Goal: Task Accomplishment & Management: Complete application form

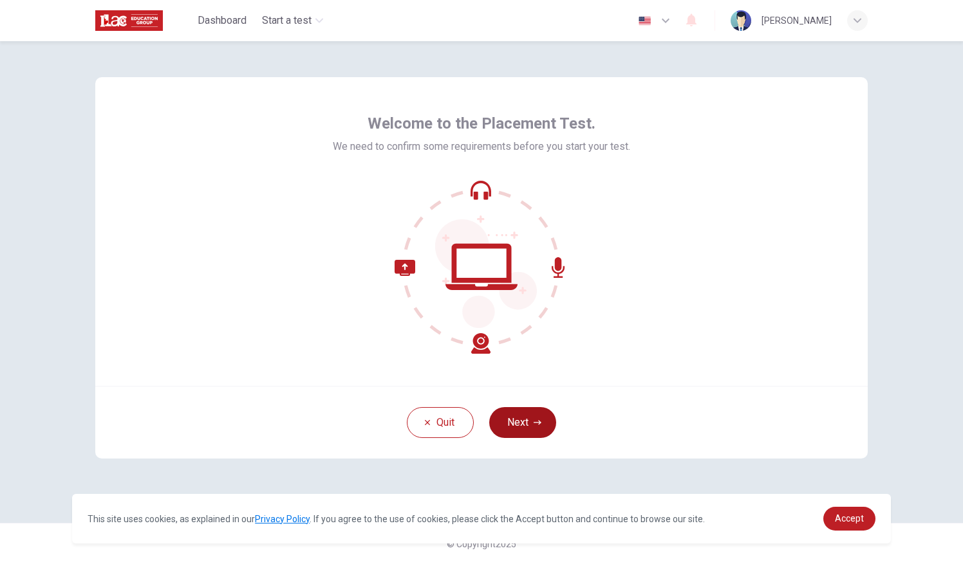
click at [523, 421] on button "Next" at bounding box center [522, 422] width 67 height 31
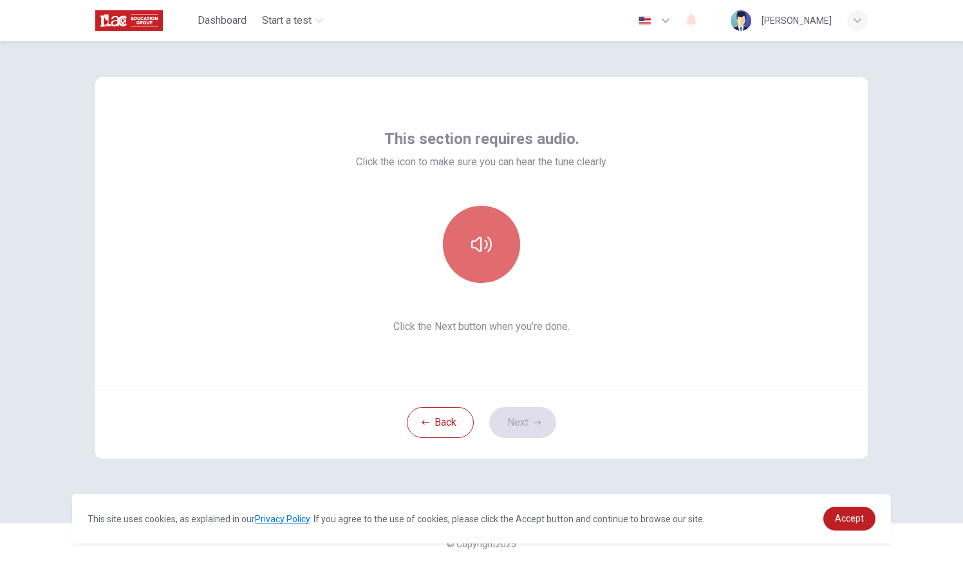
click at [482, 252] on icon "button" at bounding box center [481, 244] width 21 height 21
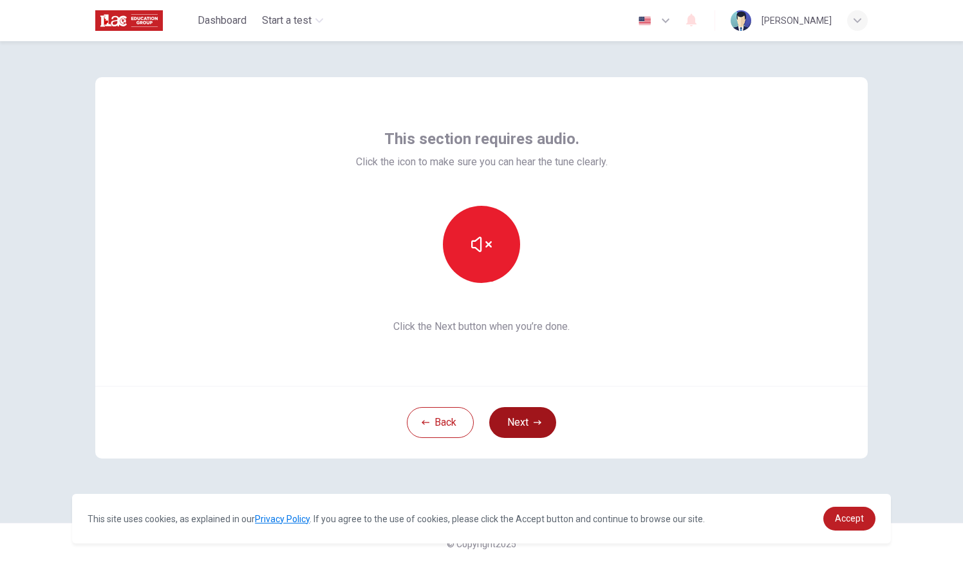
click at [526, 423] on button "Next" at bounding box center [522, 422] width 67 height 31
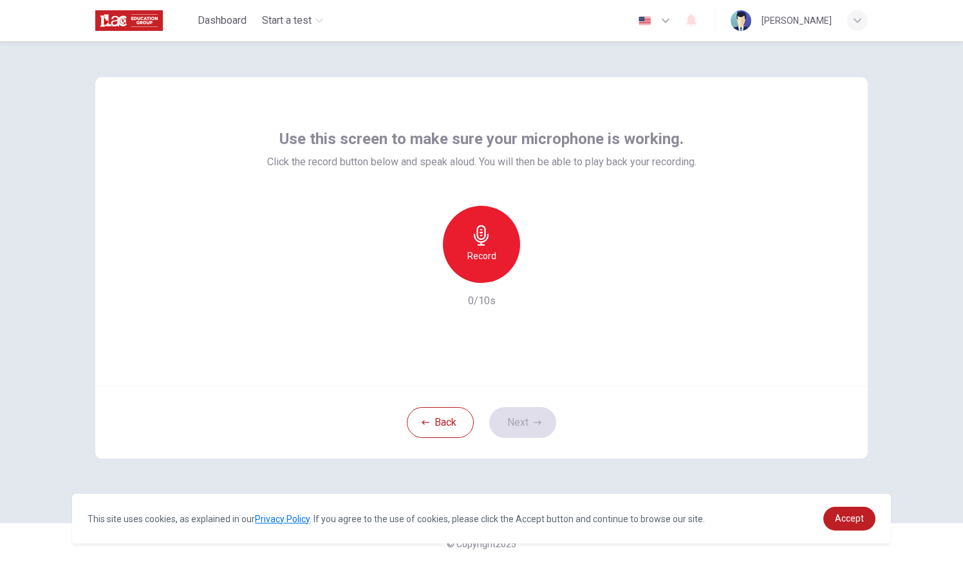
click at [511, 232] on div "Record" at bounding box center [481, 244] width 77 height 77
click at [542, 270] on icon "button" at bounding box center [540, 272] width 13 height 13
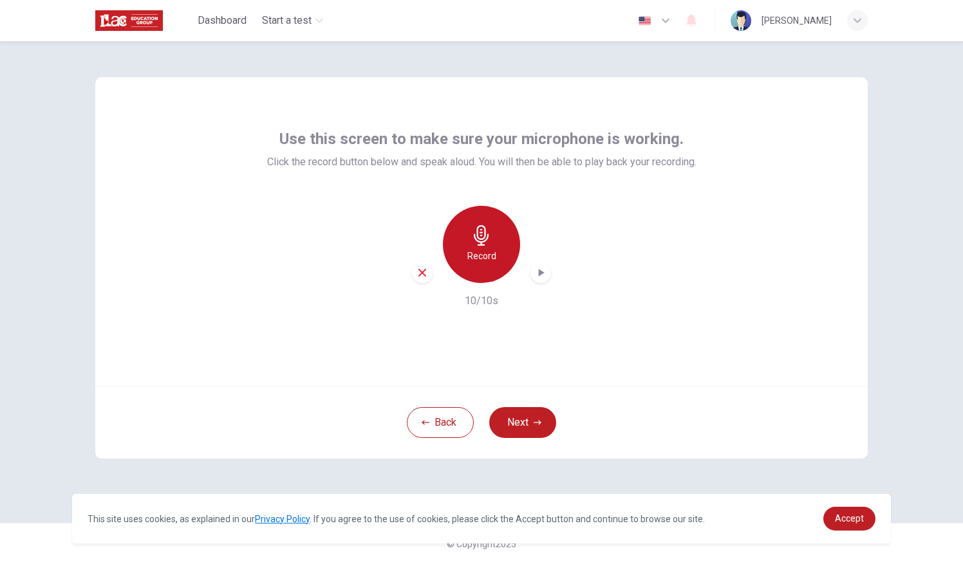
click at [487, 243] on icon "button" at bounding box center [481, 235] width 21 height 21
click at [537, 275] on icon "button" at bounding box center [540, 272] width 13 height 13
click at [537, 275] on icon "button" at bounding box center [540, 273] width 9 height 10
click at [537, 275] on icon "button" at bounding box center [540, 272] width 13 height 13
click at [539, 275] on icon "button" at bounding box center [542, 273] width 6 height 8
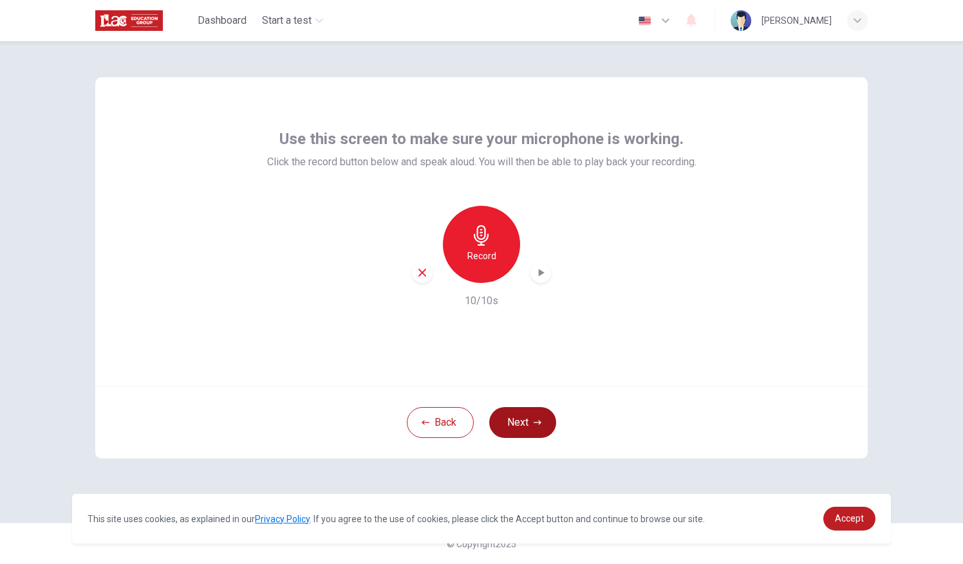
click at [534, 416] on button "Next" at bounding box center [522, 422] width 67 height 31
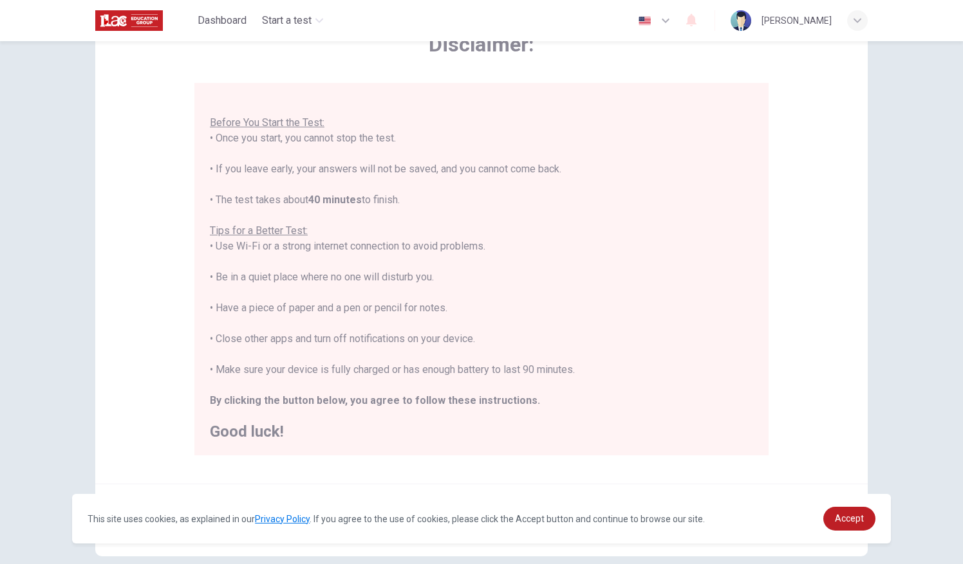
scroll to position [151, 0]
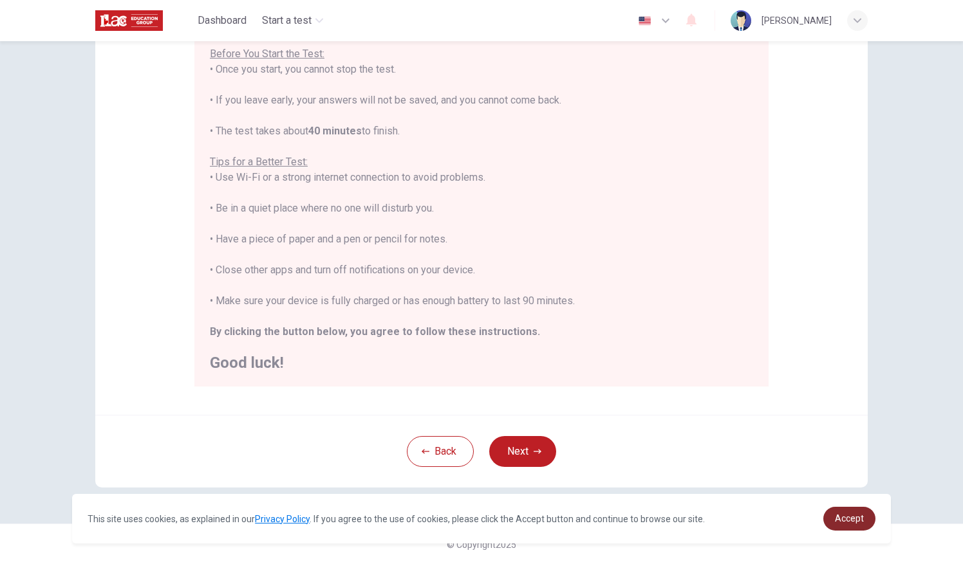
click at [833, 523] on link "Accept" at bounding box center [849, 519] width 52 height 24
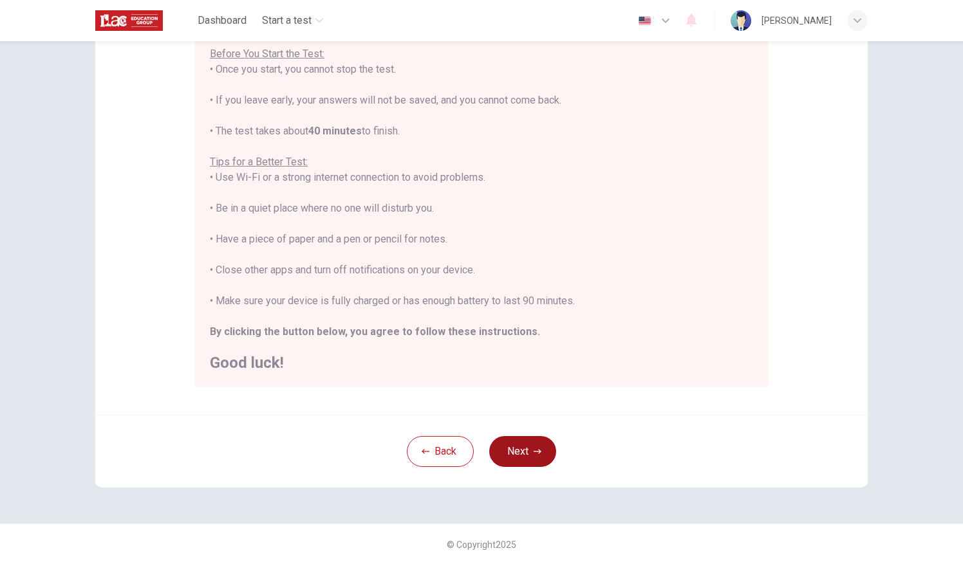
click at [521, 447] on button "Next" at bounding box center [522, 451] width 67 height 31
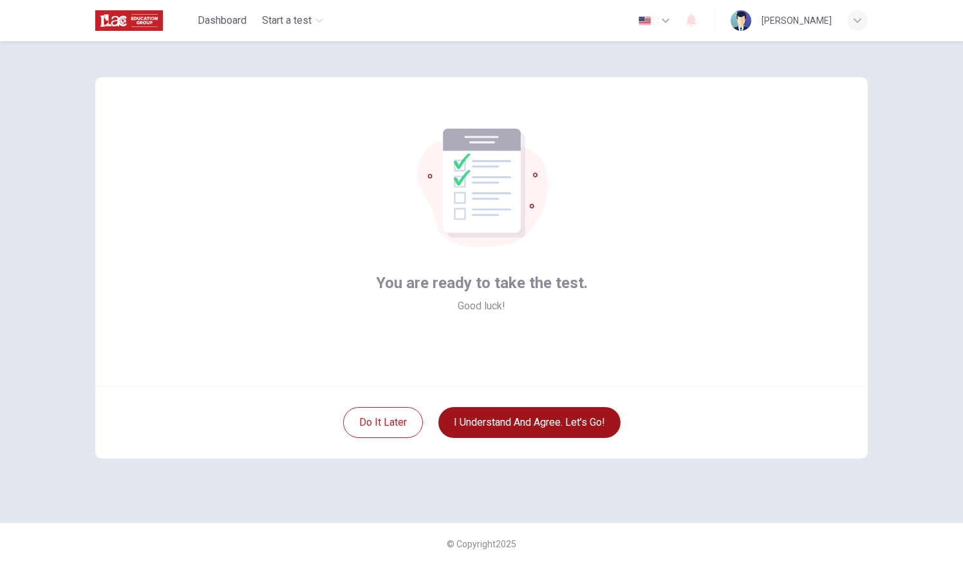
scroll to position [0, 0]
click at [528, 432] on button "I understand and agree. Let’s go!" at bounding box center [529, 422] width 182 height 31
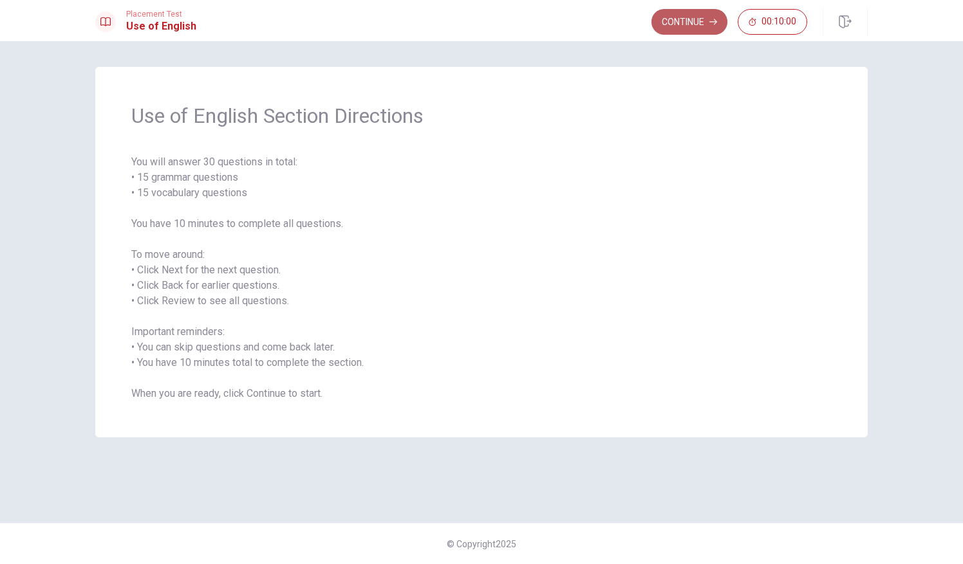
click at [674, 19] on button "Continue" at bounding box center [689, 22] width 76 height 26
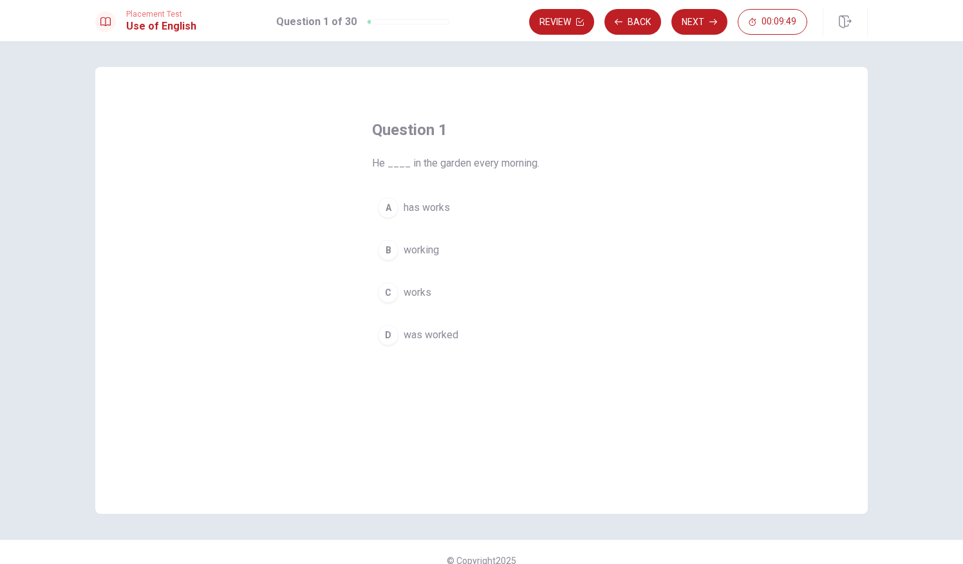
click at [466, 179] on div "Question 1 He ____ in the garden every morning. A has works B working C works D…" at bounding box center [481, 235] width 270 height 273
click at [408, 293] on span "works" at bounding box center [417, 292] width 28 height 15
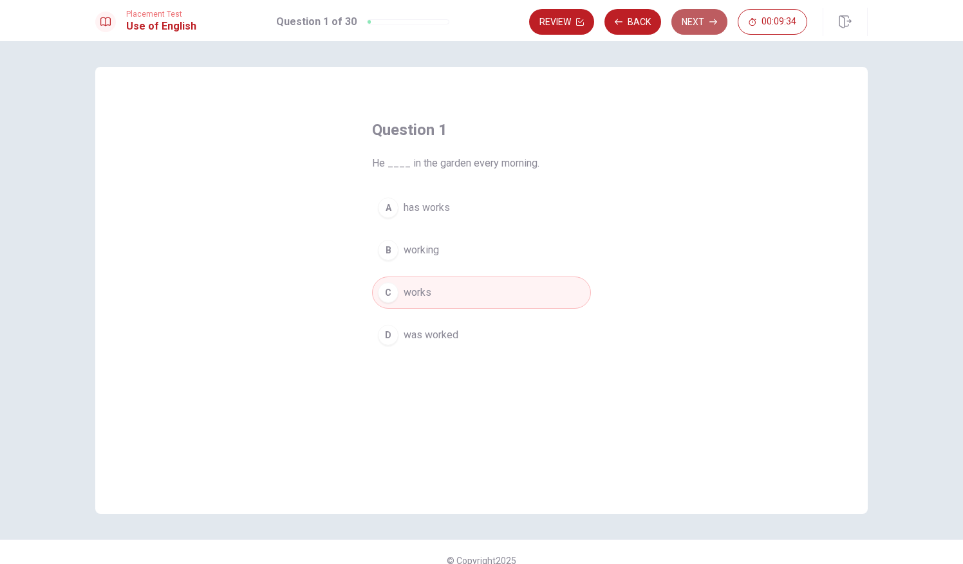
click at [704, 26] on button "Next" at bounding box center [699, 22] width 56 height 26
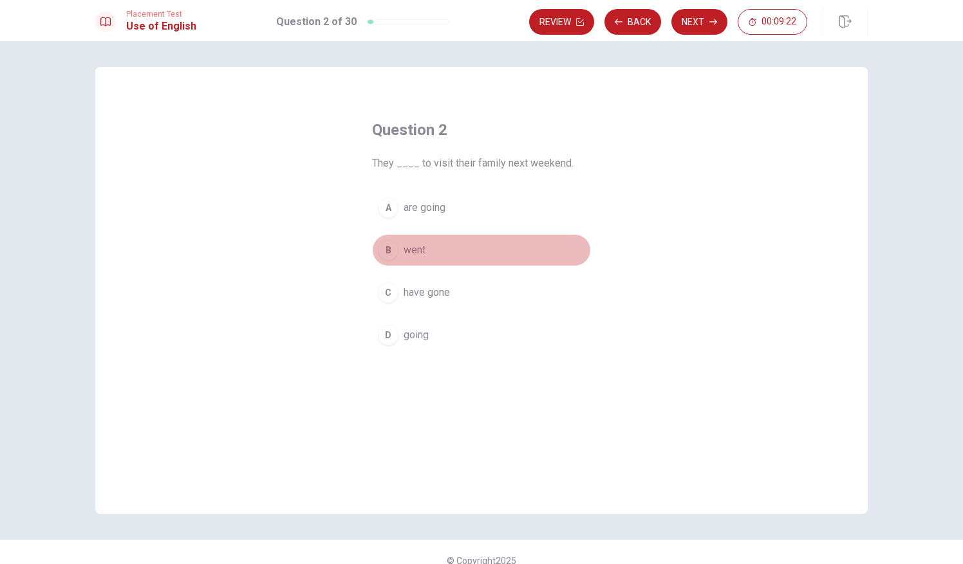
click at [411, 245] on span "went" at bounding box center [414, 250] width 22 height 15
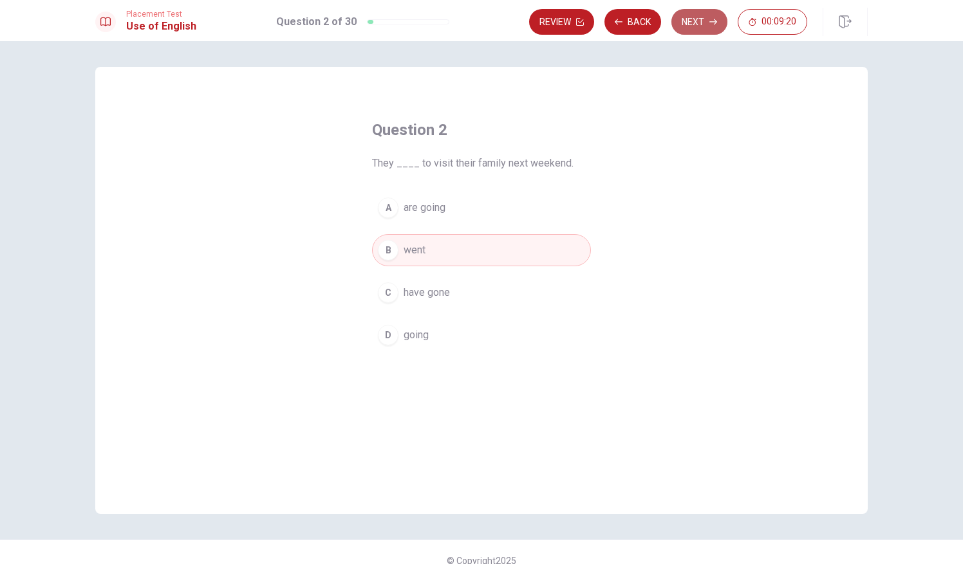
click at [708, 30] on button "Next" at bounding box center [699, 22] width 56 height 26
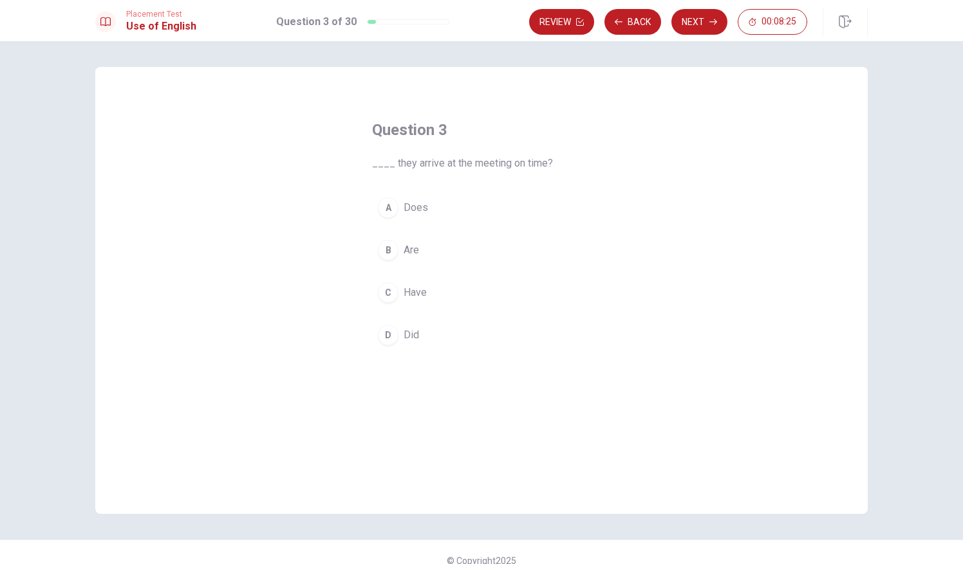
click at [390, 245] on div "B" at bounding box center [388, 250] width 21 height 21
click at [691, 38] on div "Placement Test Use of English Question 3 of 30 Review Back Next 00:08:22" at bounding box center [481, 20] width 963 height 41
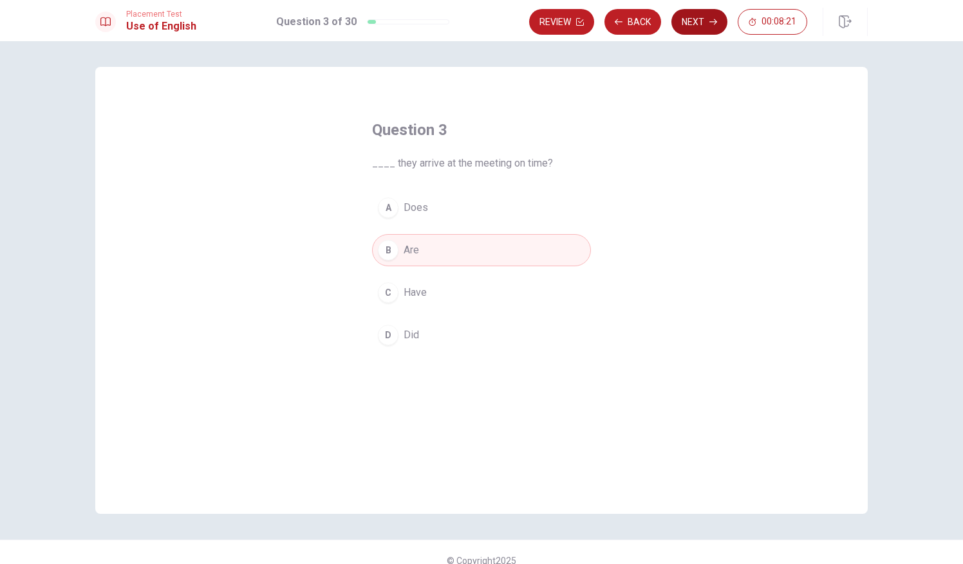
click at [696, 30] on button "Next" at bounding box center [699, 22] width 56 height 26
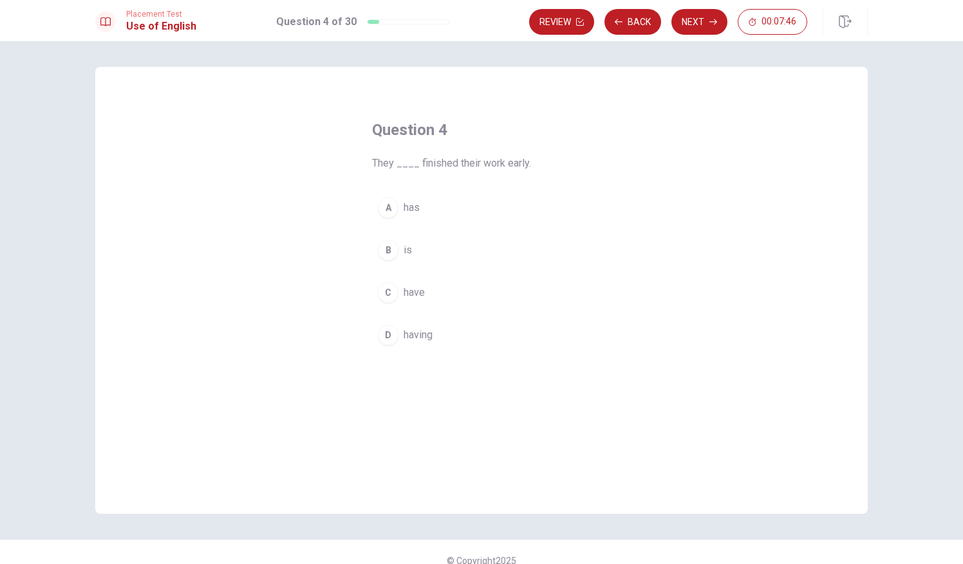
click at [390, 208] on div "A" at bounding box center [388, 208] width 21 height 21
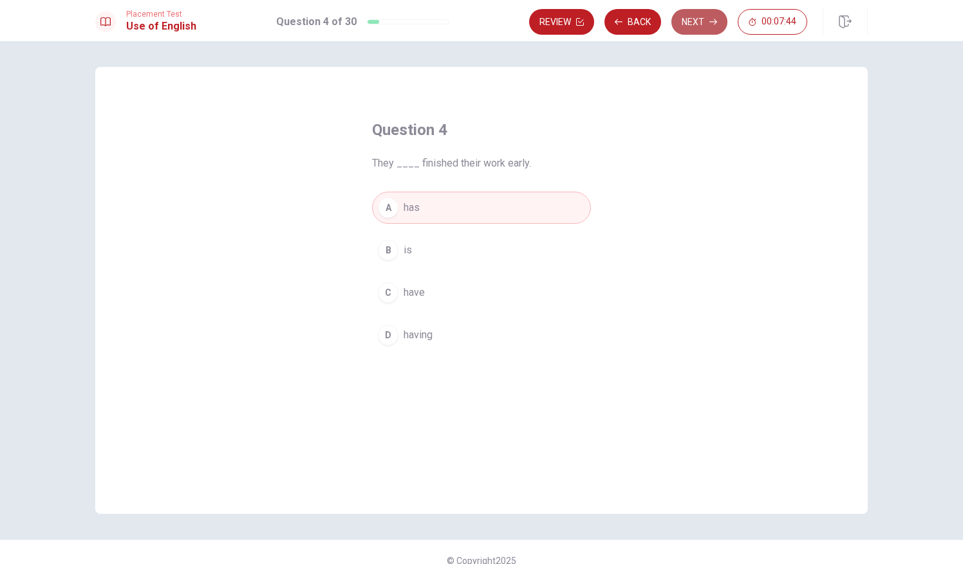
click at [707, 22] on button "Next" at bounding box center [699, 22] width 56 height 26
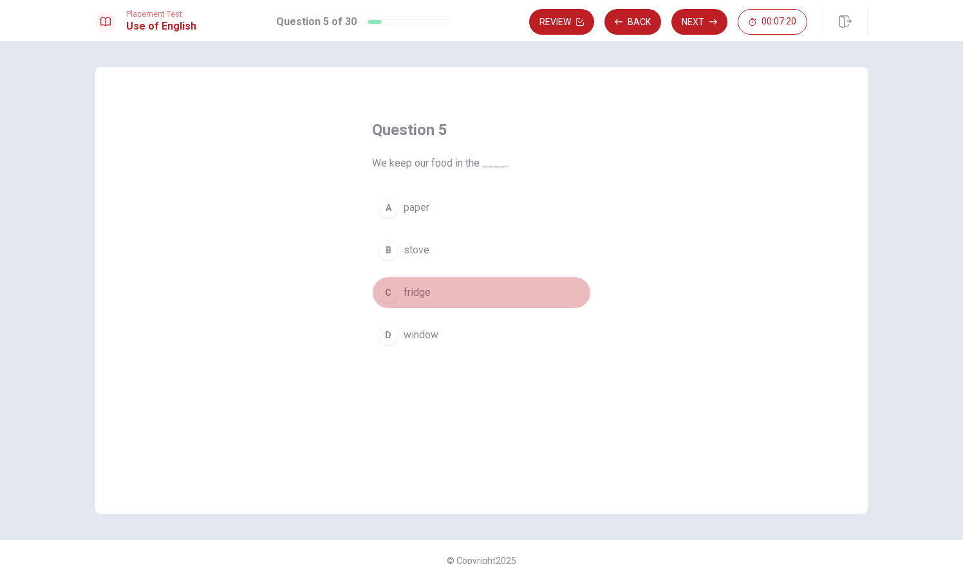
click at [407, 304] on button "C fridge" at bounding box center [481, 293] width 219 height 32
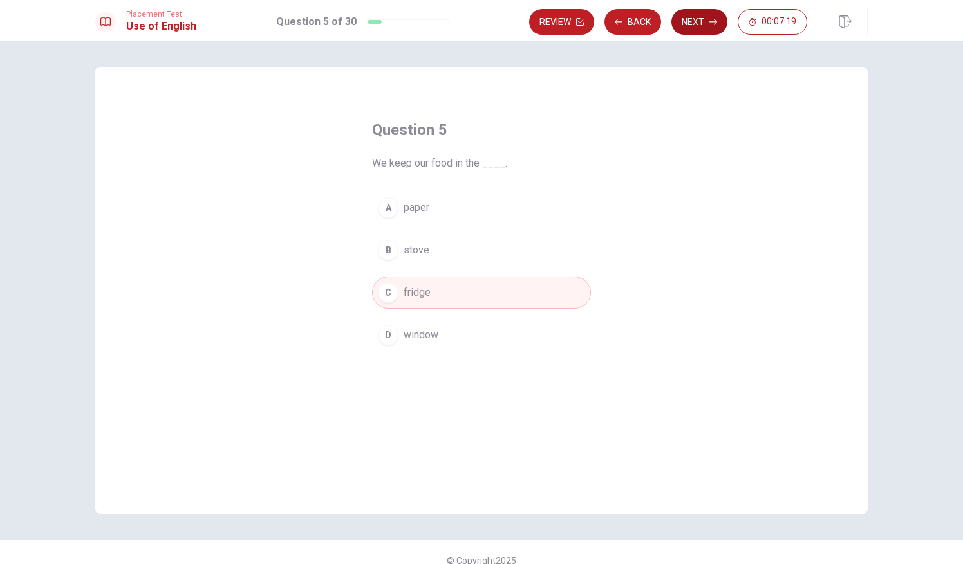
click at [701, 30] on button "Next" at bounding box center [699, 22] width 56 height 26
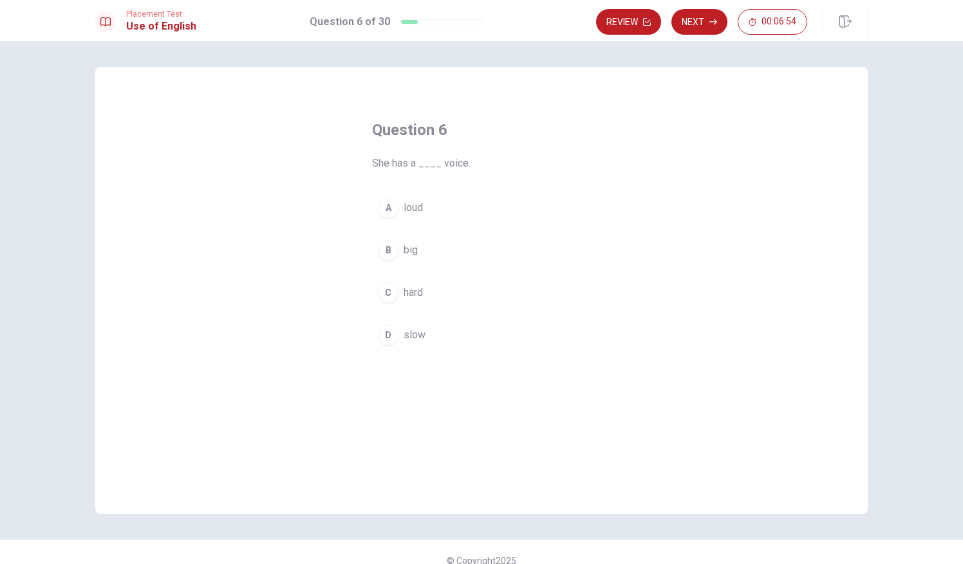
click at [381, 255] on div "B" at bounding box center [388, 250] width 21 height 21
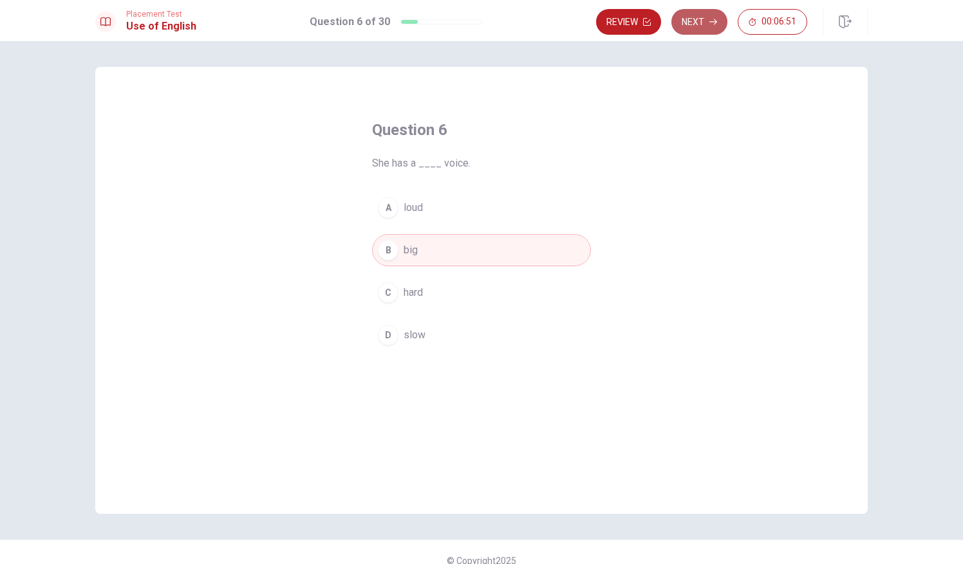
click at [700, 19] on button "Next" at bounding box center [699, 22] width 56 height 26
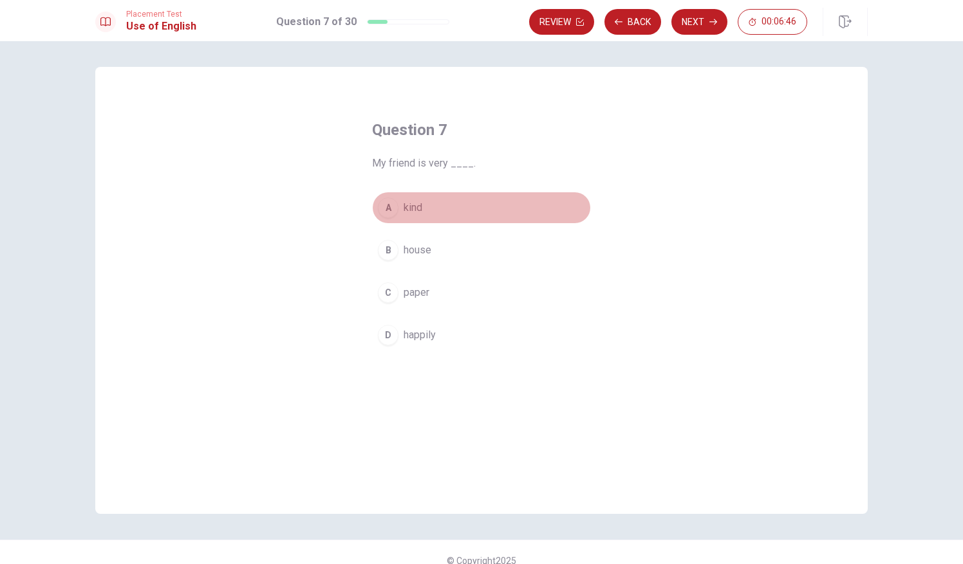
click at [391, 207] on div "A" at bounding box center [388, 208] width 21 height 21
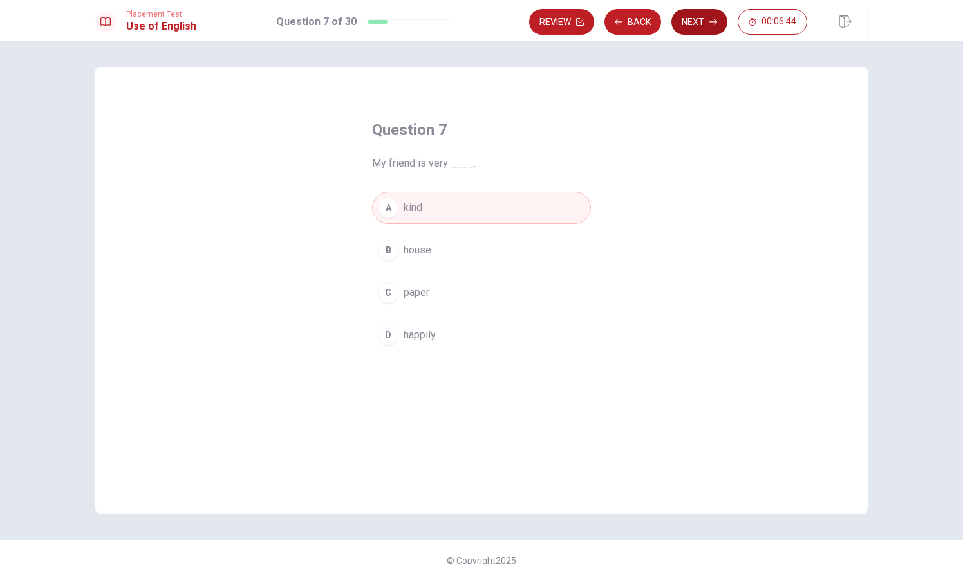
click at [691, 23] on button "Next" at bounding box center [699, 22] width 56 height 26
click at [385, 203] on div "A" at bounding box center [388, 208] width 21 height 21
click at [695, 21] on button "Next" at bounding box center [699, 22] width 56 height 26
click at [388, 254] on div "B" at bounding box center [388, 250] width 21 height 21
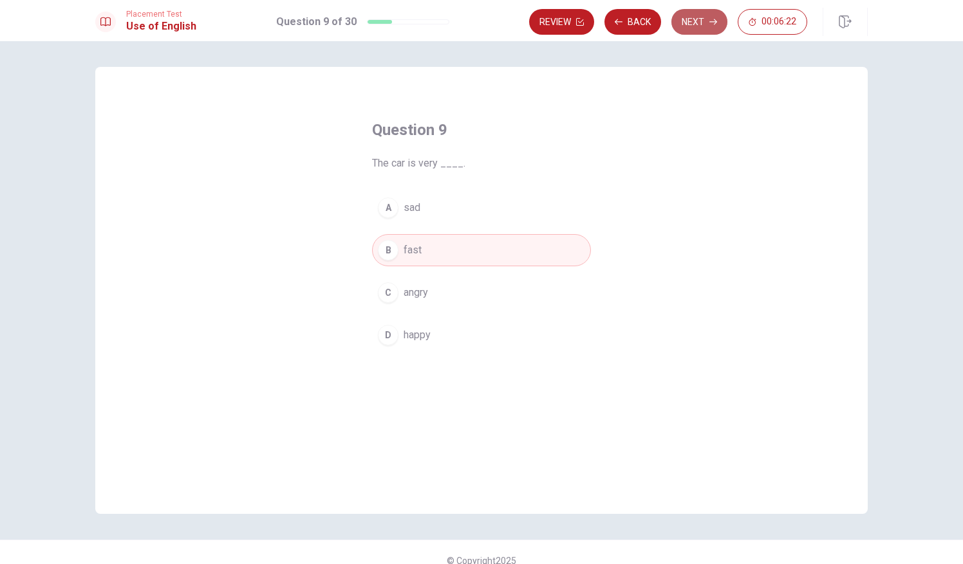
click at [686, 30] on button "Next" at bounding box center [699, 22] width 56 height 26
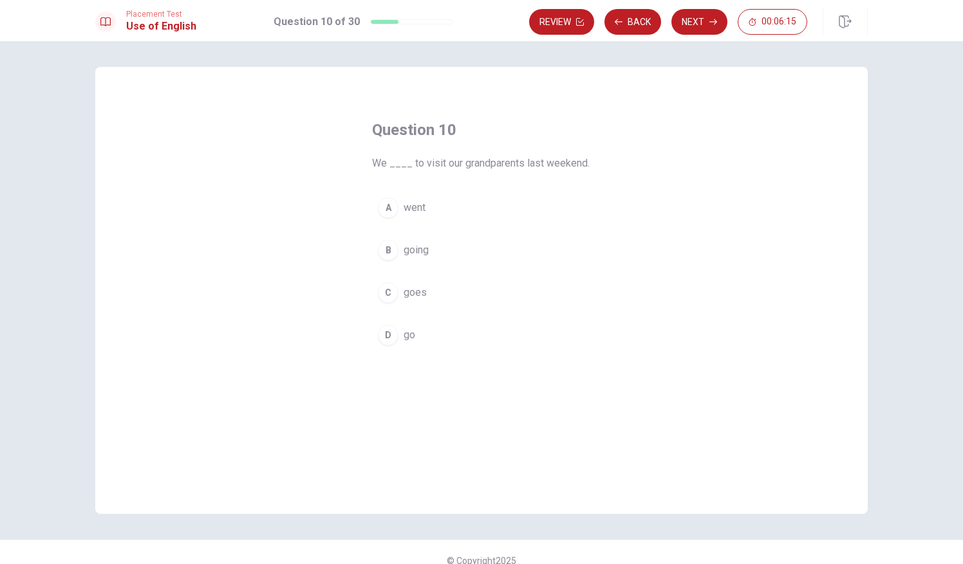
click at [391, 207] on div "A" at bounding box center [388, 208] width 21 height 21
click at [701, 26] on button "Next" at bounding box center [699, 22] width 56 height 26
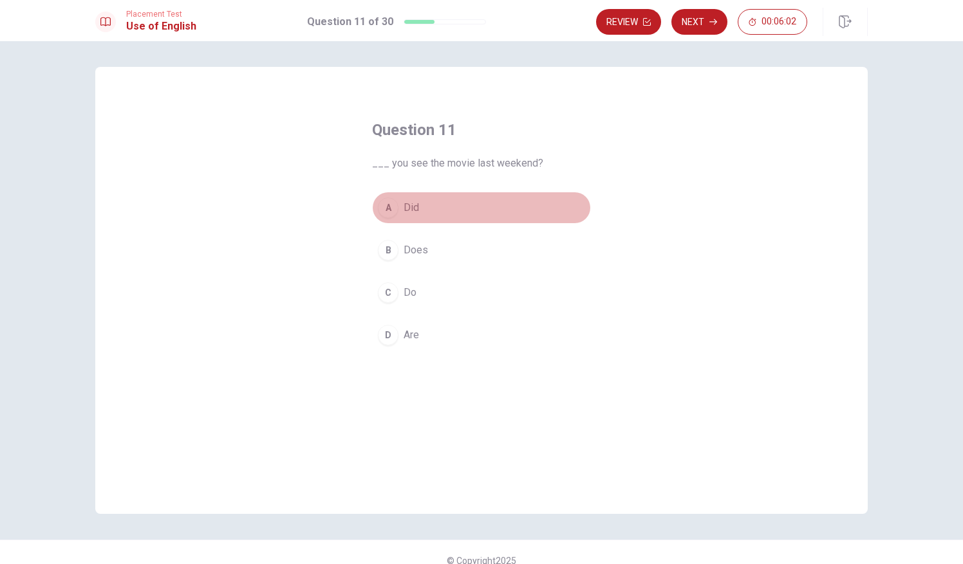
click at [387, 205] on div "A" at bounding box center [388, 208] width 21 height 21
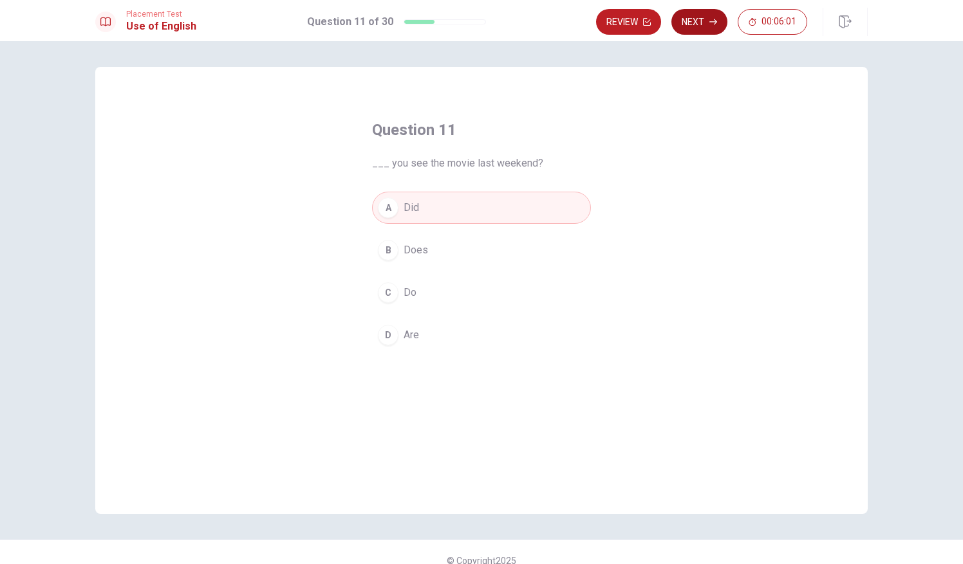
click at [708, 18] on button "Next" at bounding box center [699, 22] width 56 height 26
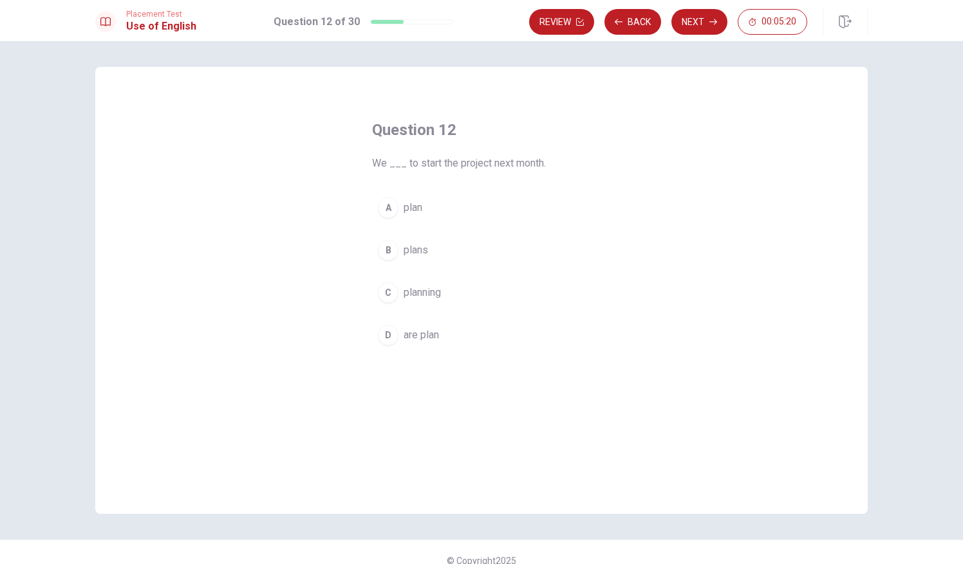
click at [385, 290] on div "C" at bounding box center [388, 292] width 21 height 21
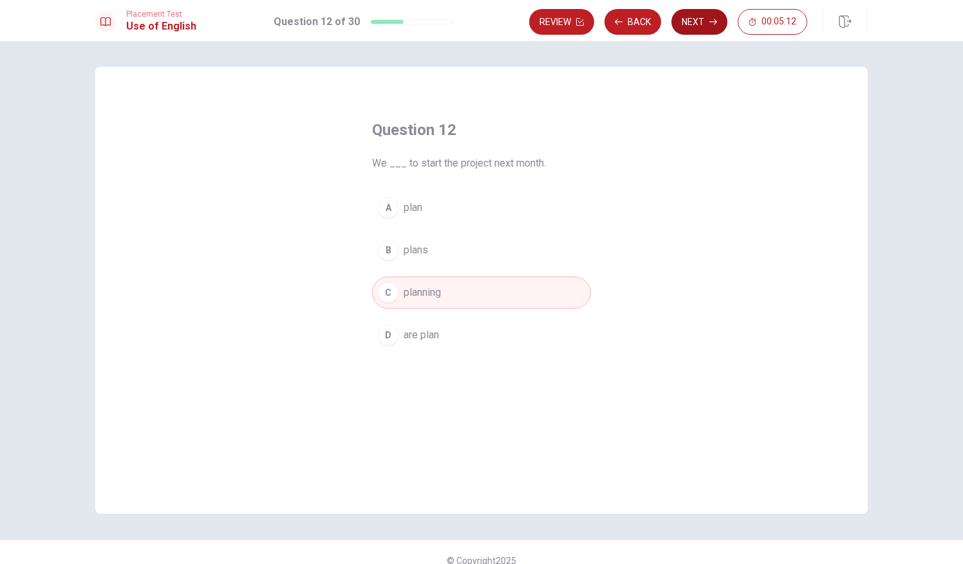
click at [698, 23] on button "Next" at bounding box center [699, 22] width 56 height 26
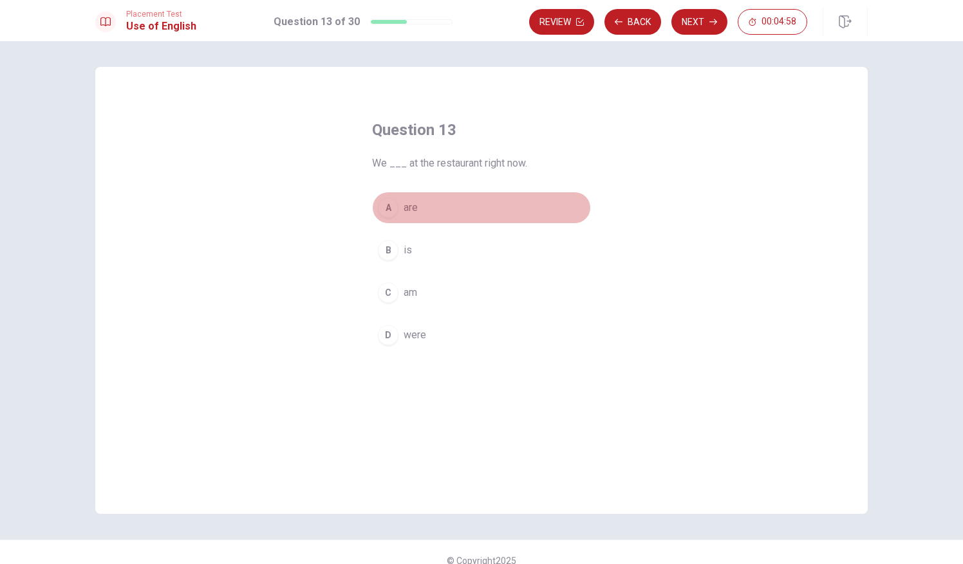
click at [385, 214] on div "A" at bounding box center [388, 208] width 21 height 21
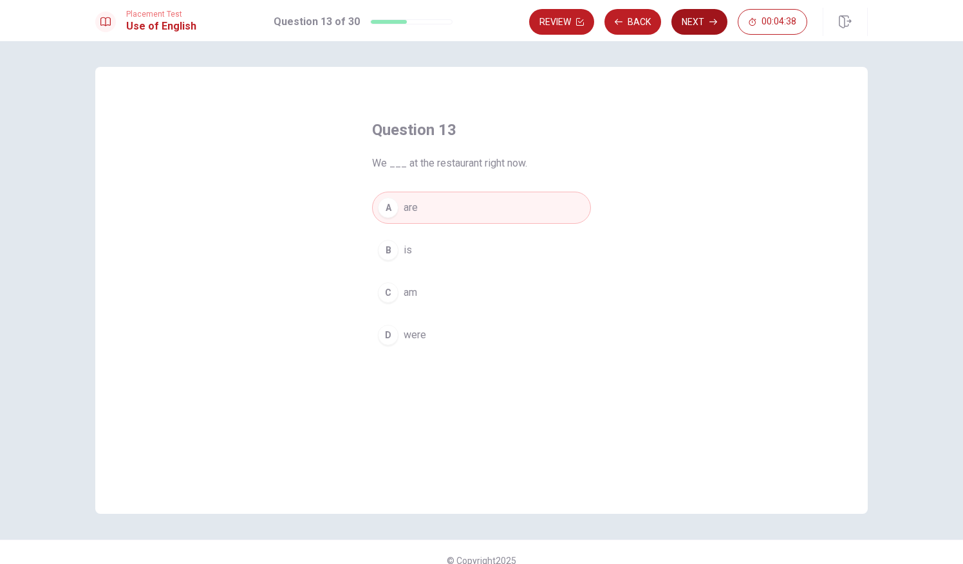
click at [679, 28] on button "Next" at bounding box center [699, 22] width 56 height 26
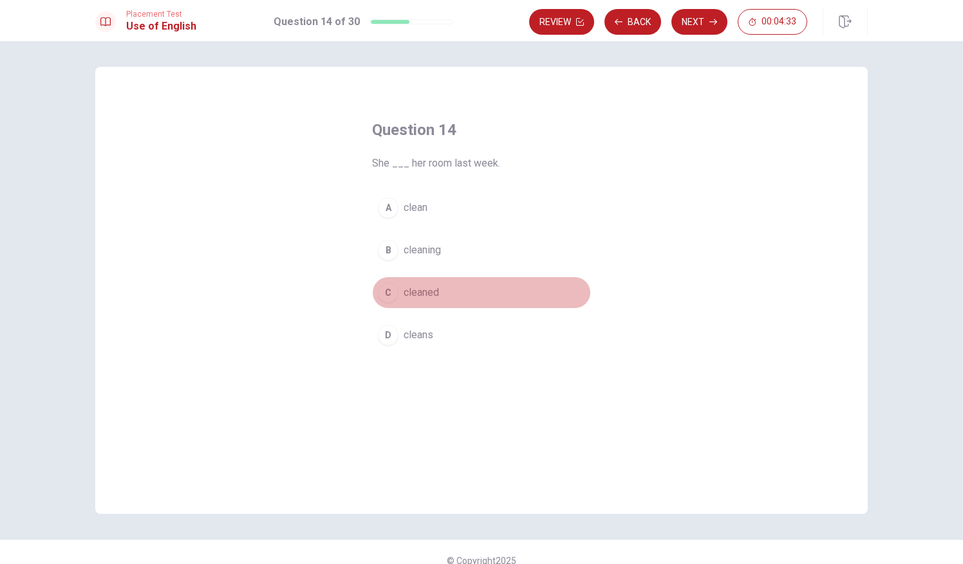
click at [385, 291] on div "C" at bounding box center [388, 292] width 21 height 21
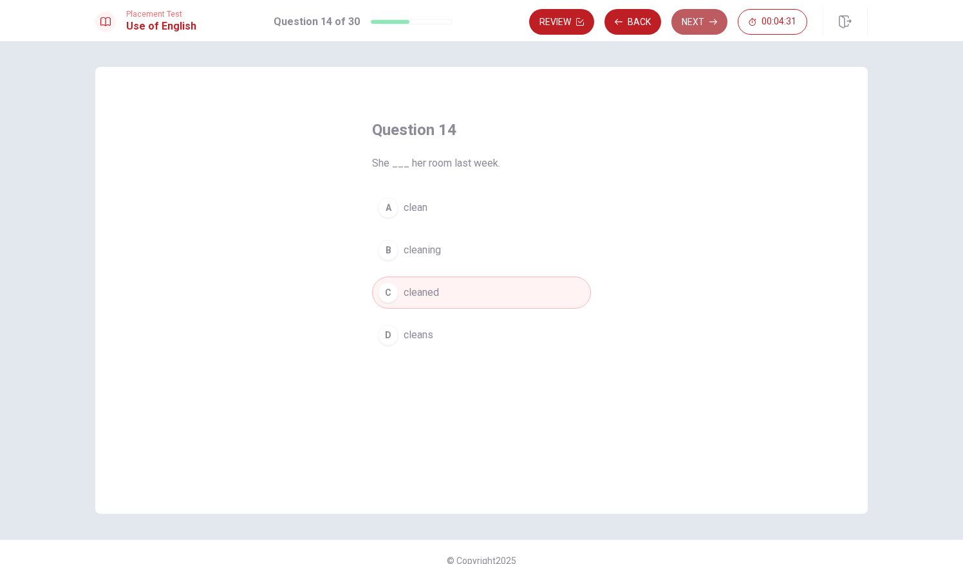
click at [672, 20] on button "Next" at bounding box center [699, 22] width 56 height 26
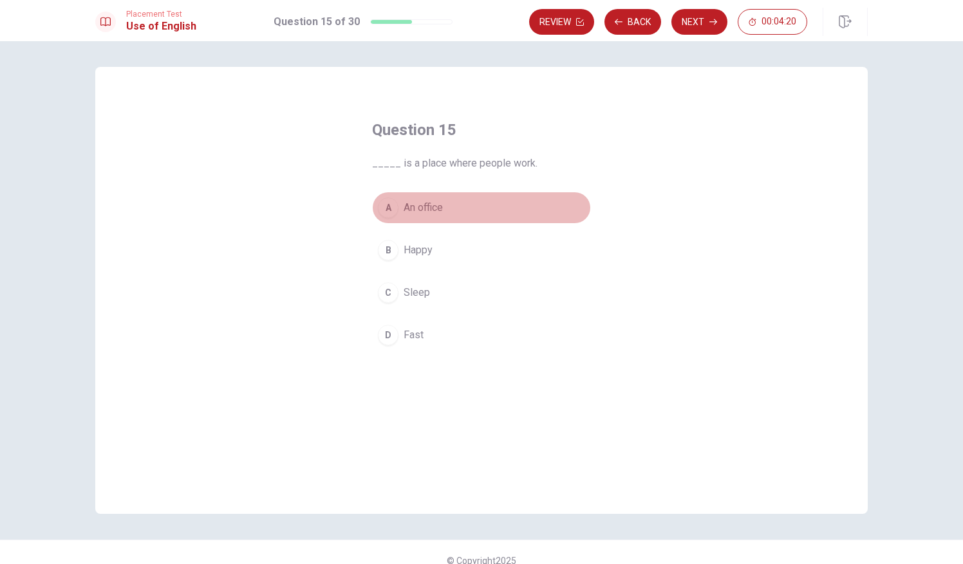
click at [389, 211] on div "A" at bounding box center [388, 208] width 21 height 21
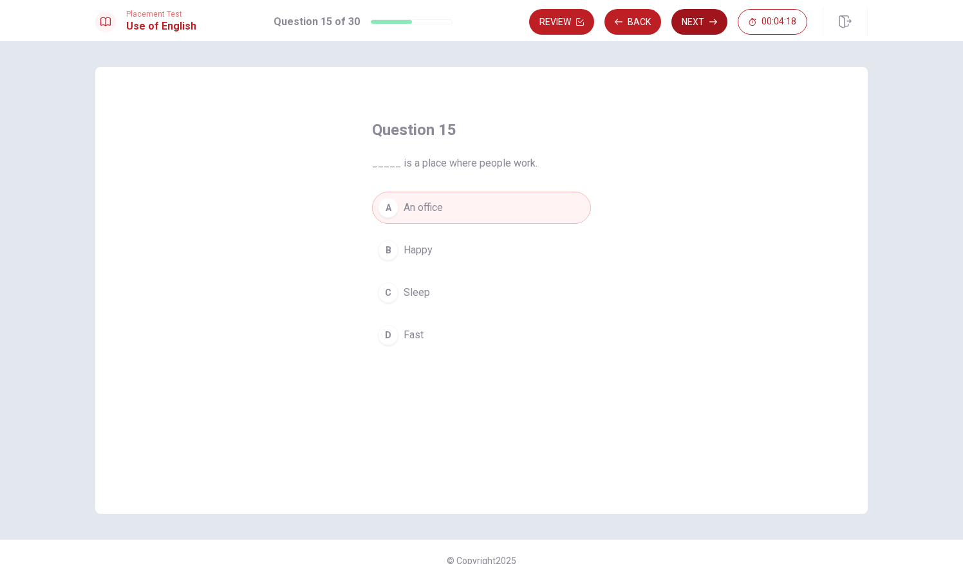
click at [680, 21] on button "Next" at bounding box center [699, 22] width 56 height 26
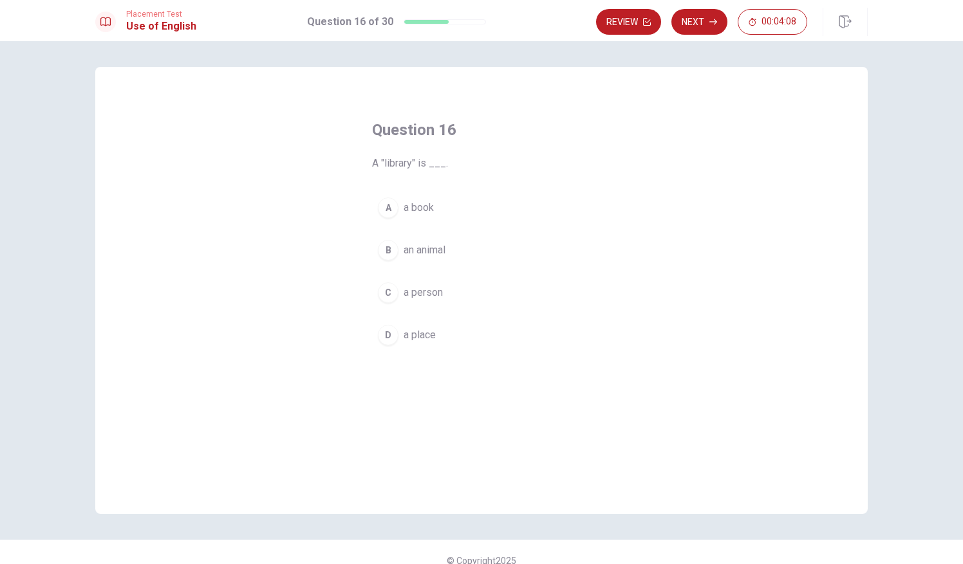
click at [385, 338] on div "D" at bounding box center [388, 335] width 21 height 21
click at [711, 28] on button "Next" at bounding box center [699, 22] width 56 height 26
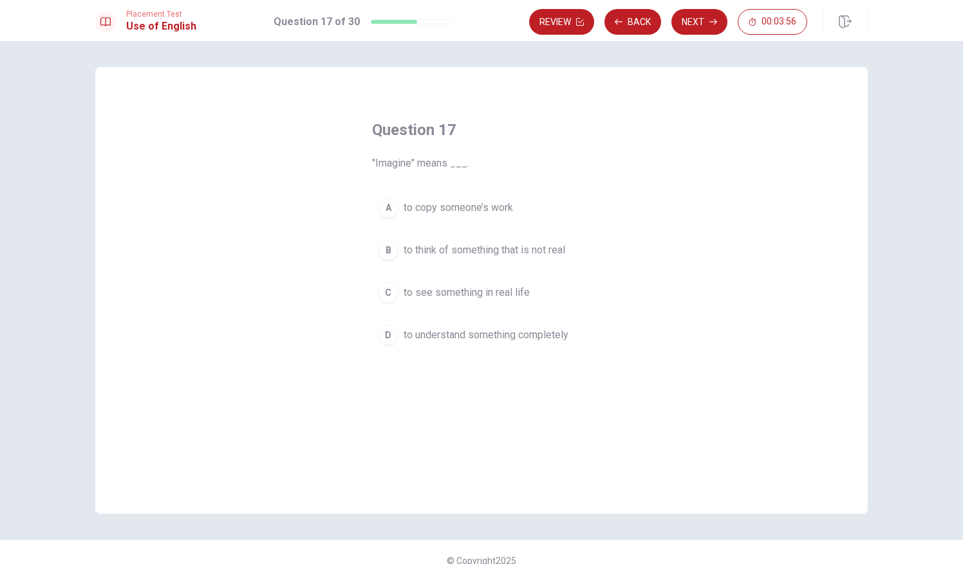
click at [386, 253] on div "B" at bounding box center [388, 250] width 21 height 21
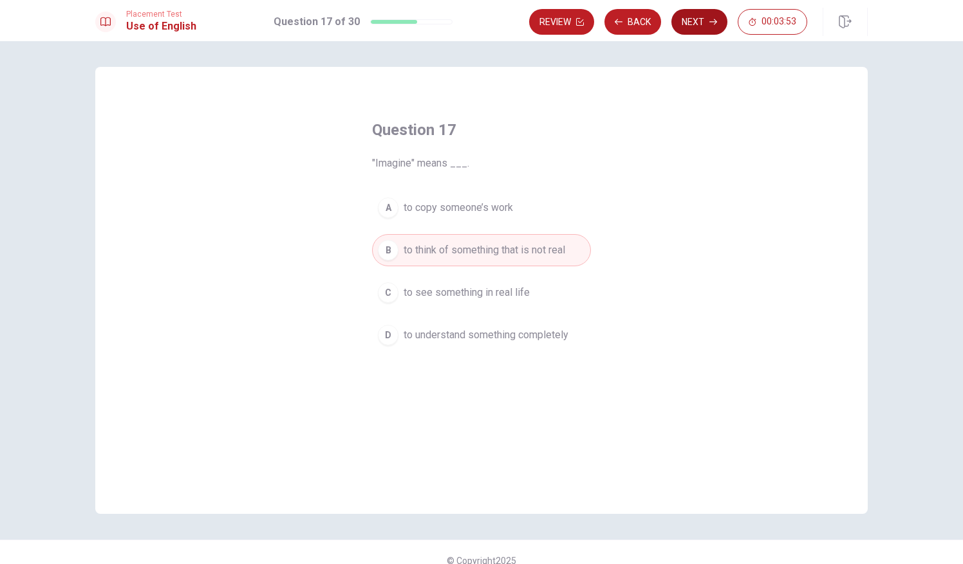
click at [696, 15] on button "Next" at bounding box center [699, 22] width 56 height 26
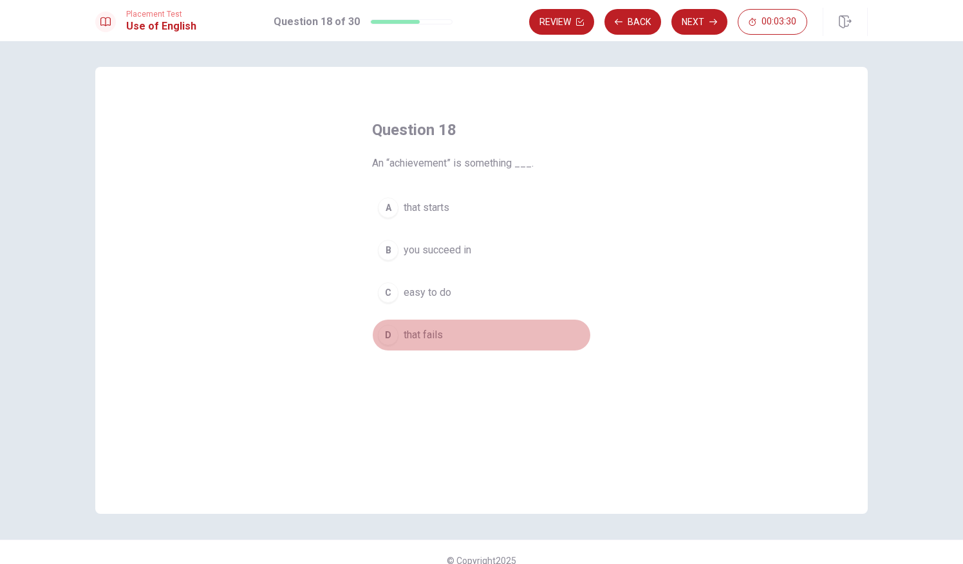
click at [387, 335] on div "D" at bounding box center [388, 335] width 21 height 21
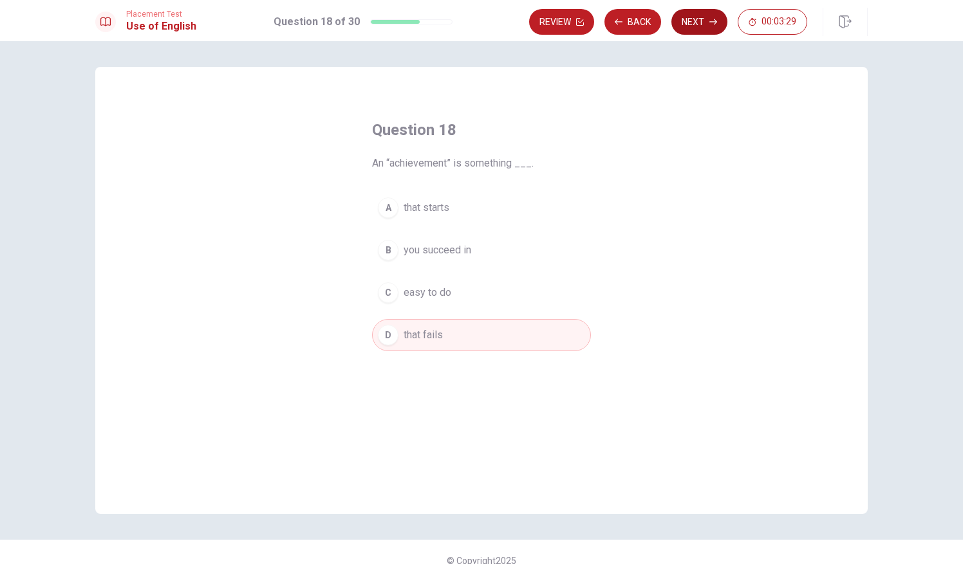
click at [685, 33] on button "Next" at bounding box center [699, 22] width 56 height 26
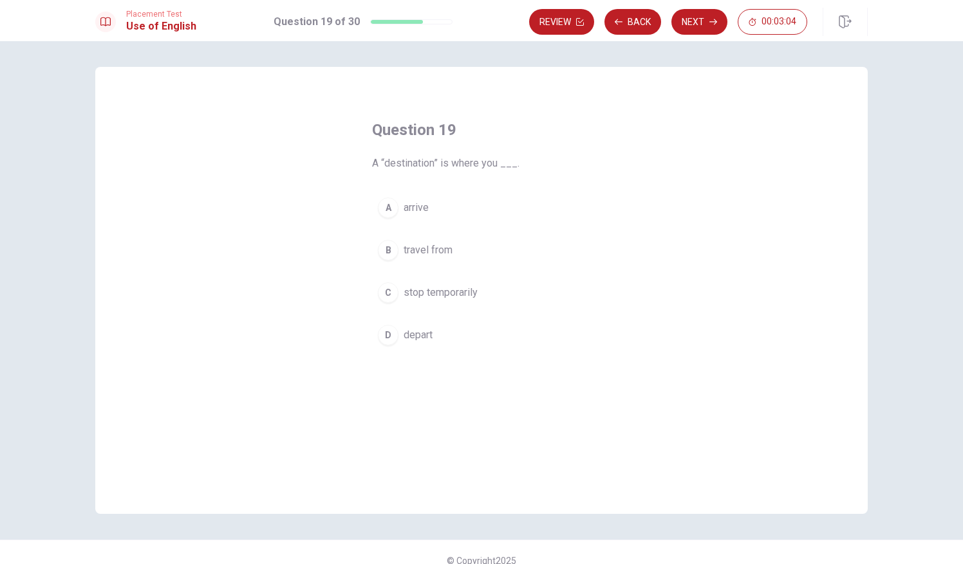
click at [393, 212] on div "A" at bounding box center [388, 208] width 21 height 21
click at [691, 28] on button "Next" at bounding box center [699, 22] width 56 height 26
click at [384, 266] on div "B" at bounding box center [388, 265] width 21 height 21
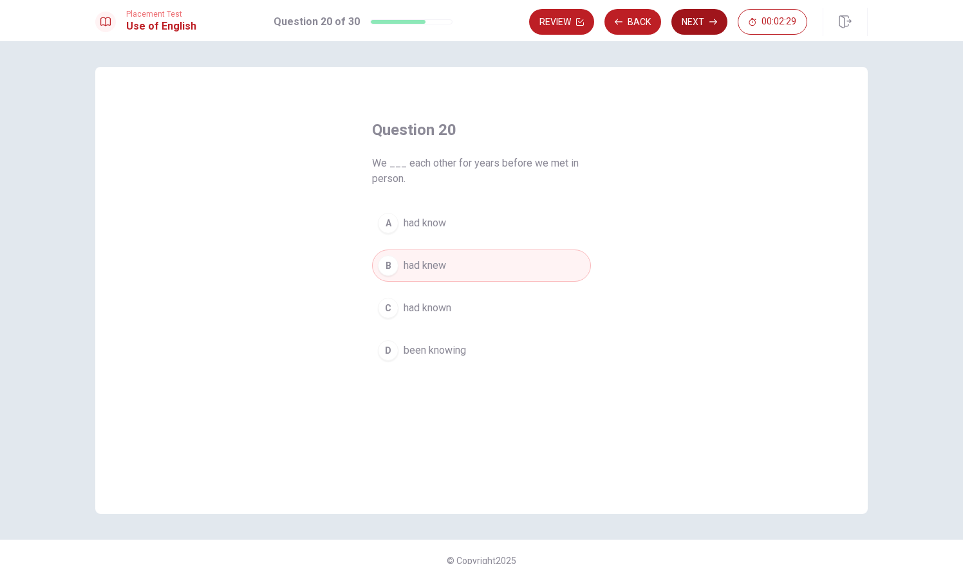
click at [690, 21] on button "Next" at bounding box center [699, 22] width 56 height 26
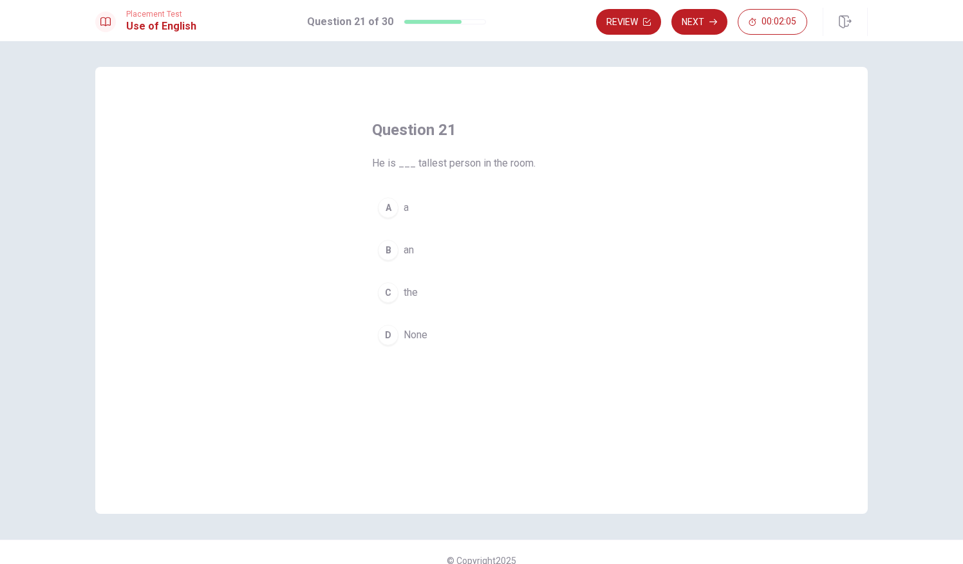
click at [385, 210] on div "A" at bounding box center [388, 208] width 21 height 21
click at [709, 22] on icon "button" at bounding box center [713, 22] width 8 height 8
click at [393, 293] on div "C" at bounding box center [388, 292] width 21 height 21
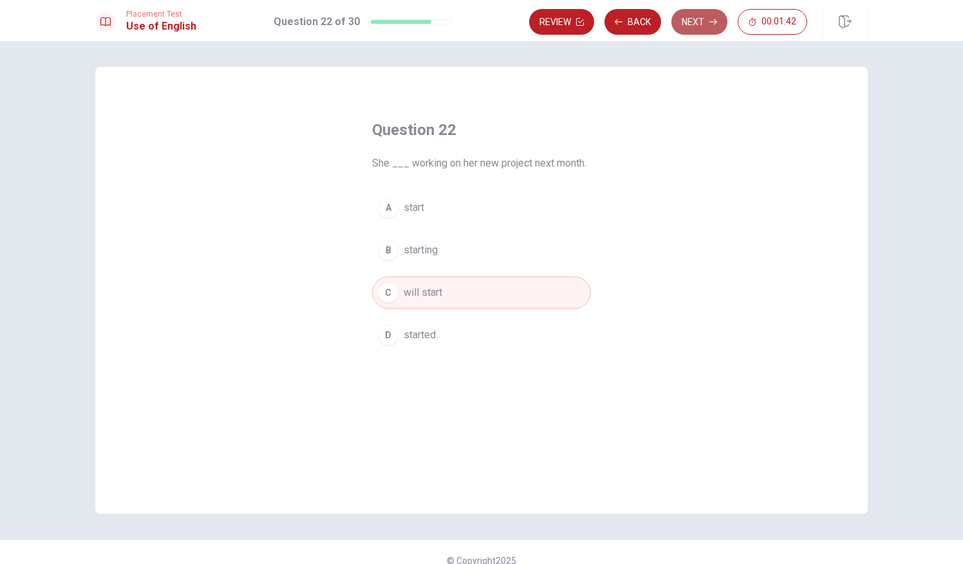
click at [694, 23] on button "Next" at bounding box center [699, 22] width 56 height 26
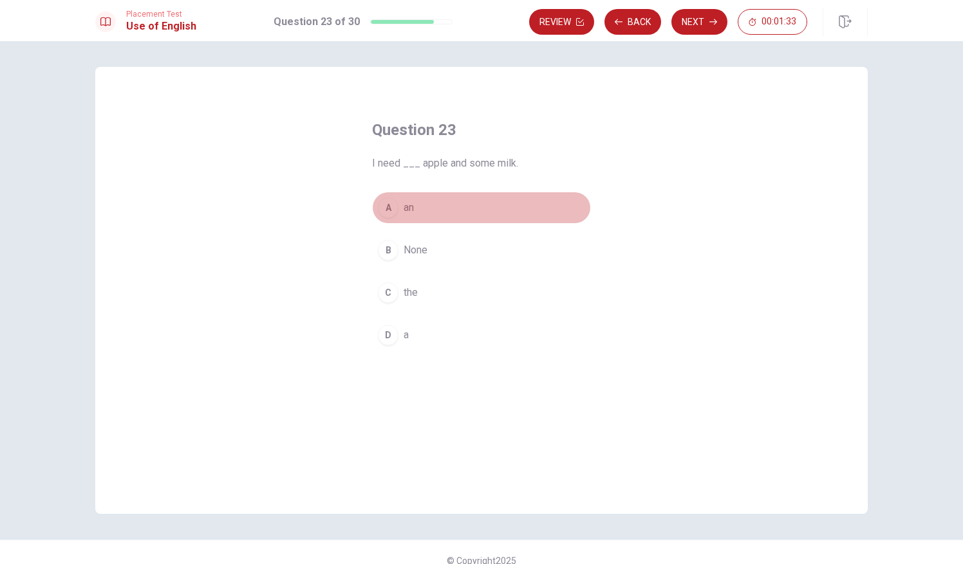
click at [391, 207] on div "A" at bounding box center [388, 208] width 21 height 21
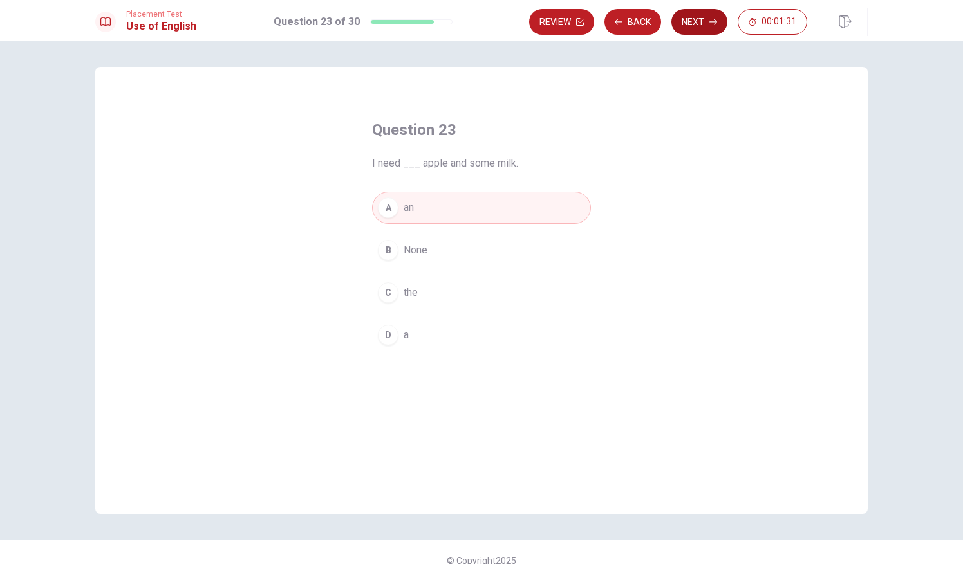
click at [678, 30] on button "Next" at bounding box center [699, 22] width 56 height 26
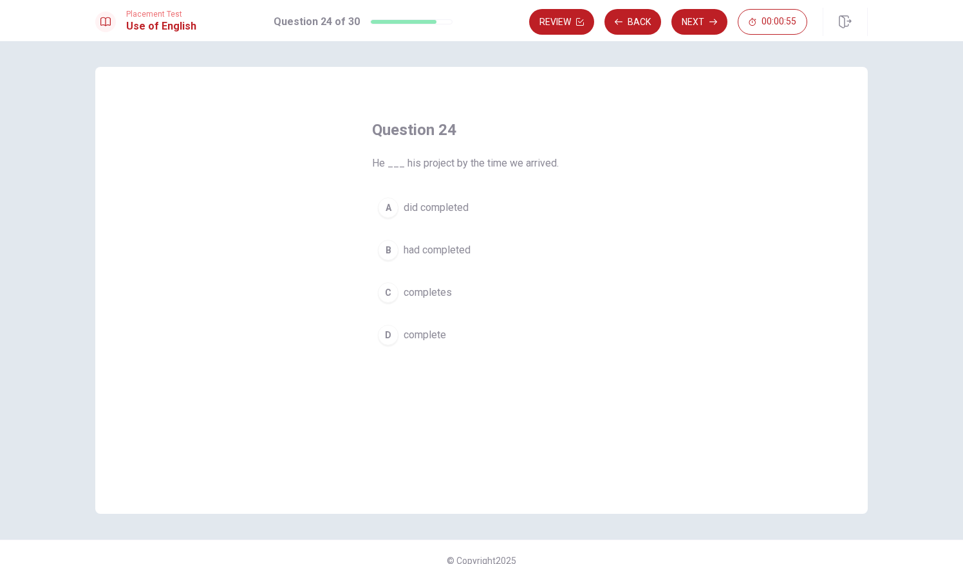
click at [387, 210] on div "A" at bounding box center [388, 208] width 21 height 21
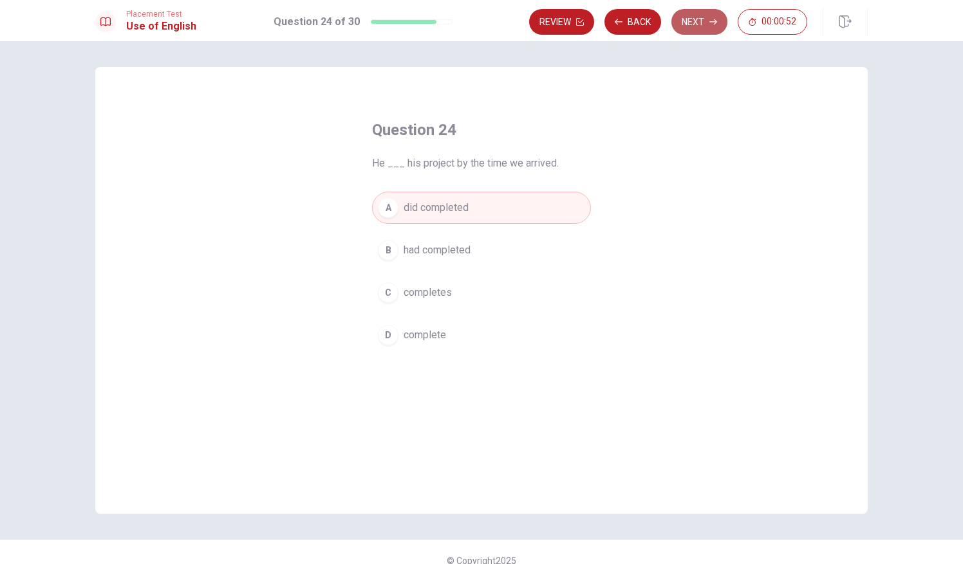
click at [683, 18] on button "Next" at bounding box center [699, 22] width 56 height 26
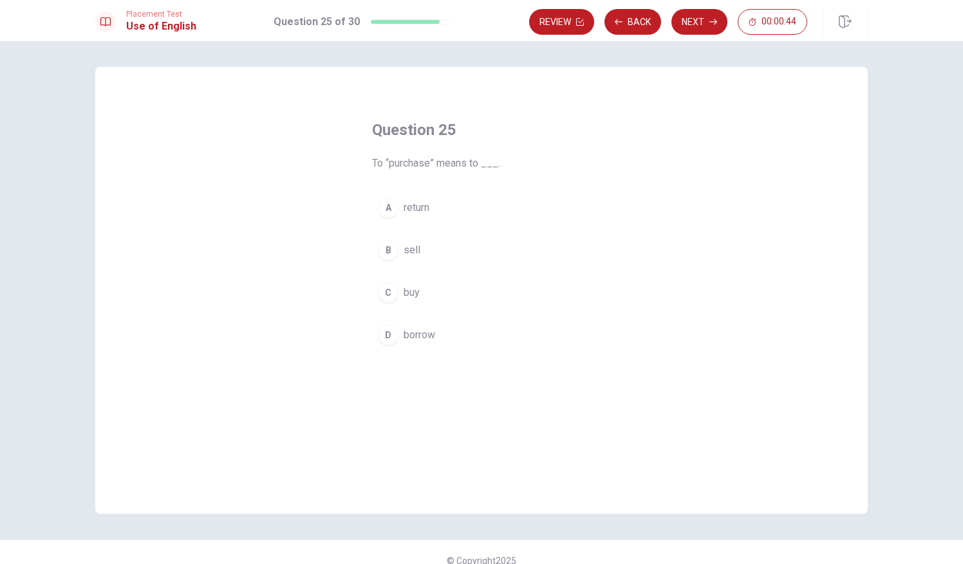
click at [381, 212] on div "A" at bounding box center [388, 208] width 21 height 21
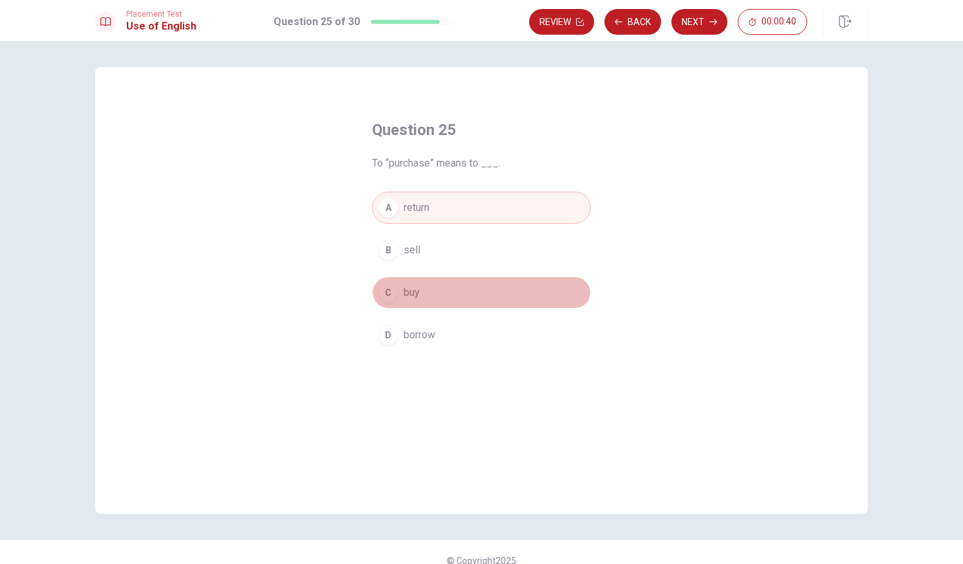
click at [384, 294] on div "C" at bounding box center [388, 292] width 21 height 21
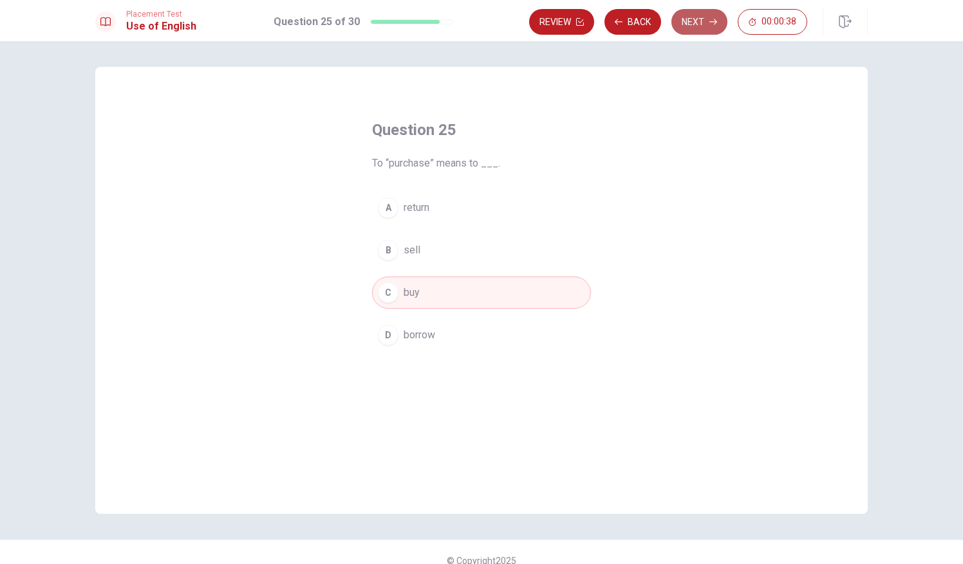
click at [689, 18] on button "Next" at bounding box center [699, 22] width 56 height 26
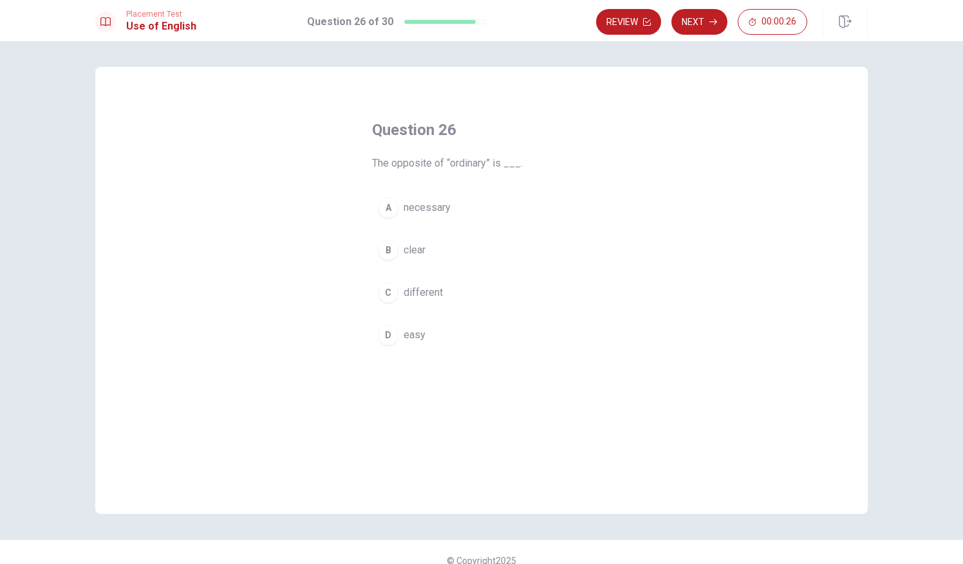
click at [387, 212] on div "A" at bounding box center [388, 208] width 21 height 21
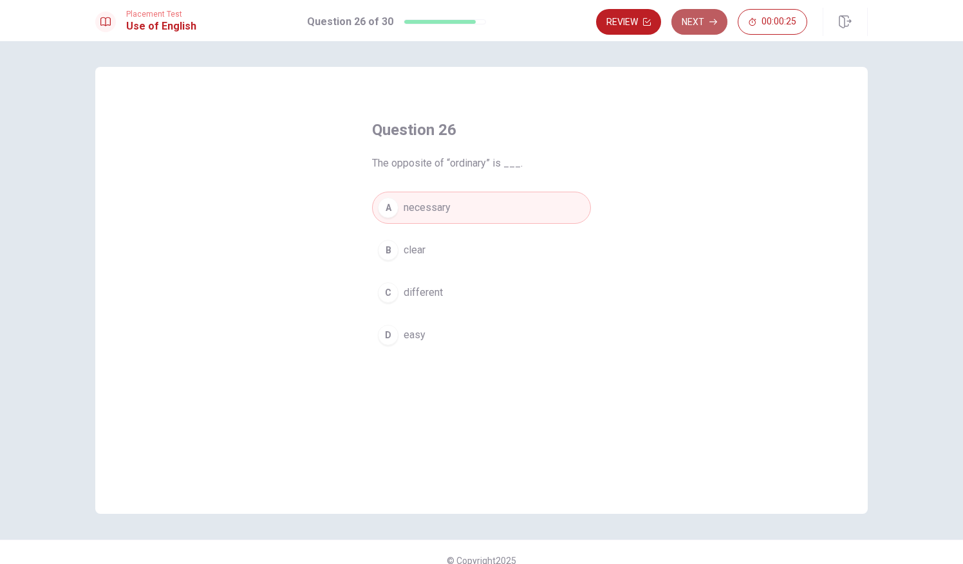
click at [687, 23] on button "Next" at bounding box center [699, 22] width 56 height 26
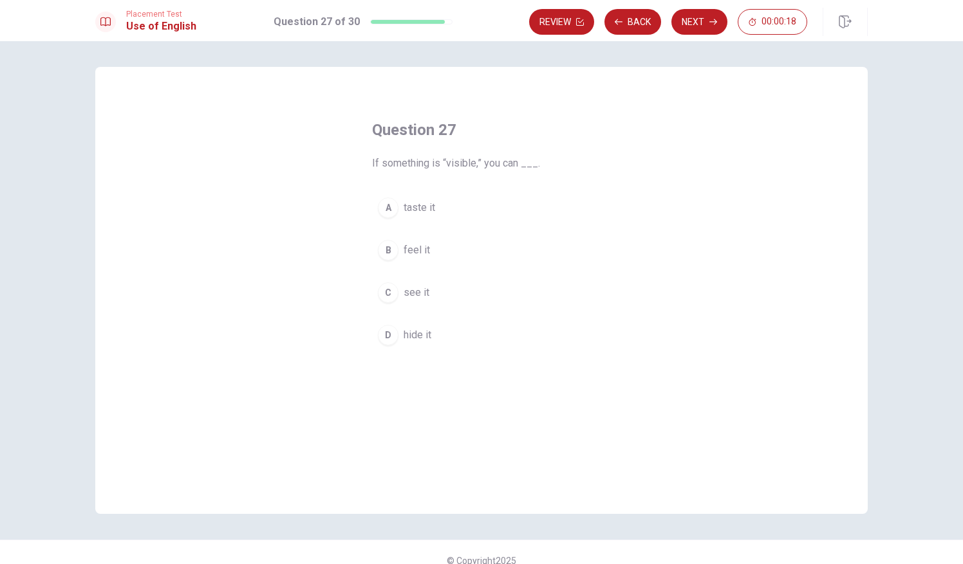
click at [391, 291] on div "C" at bounding box center [388, 292] width 21 height 21
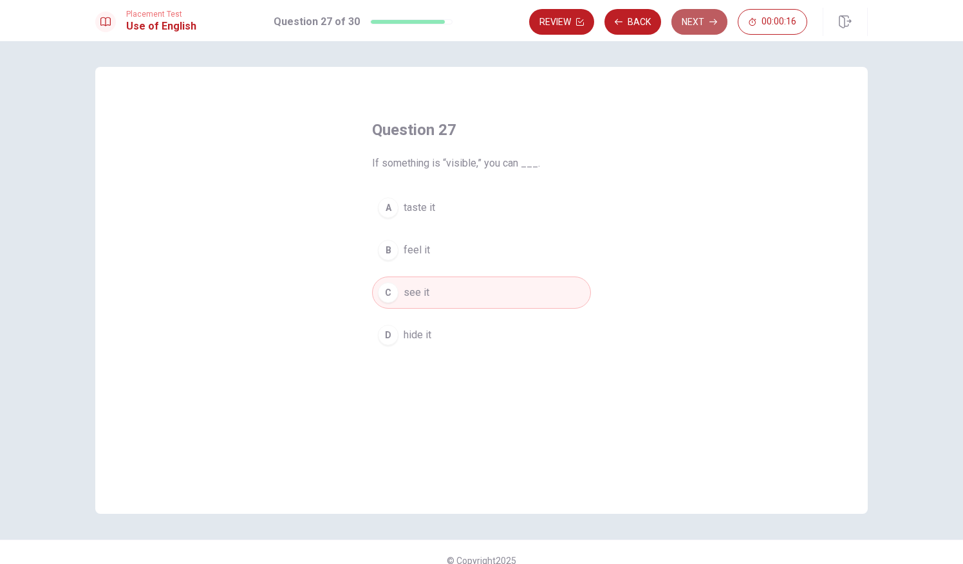
click at [708, 17] on button "Next" at bounding box center [699, 22] width 56 height 26
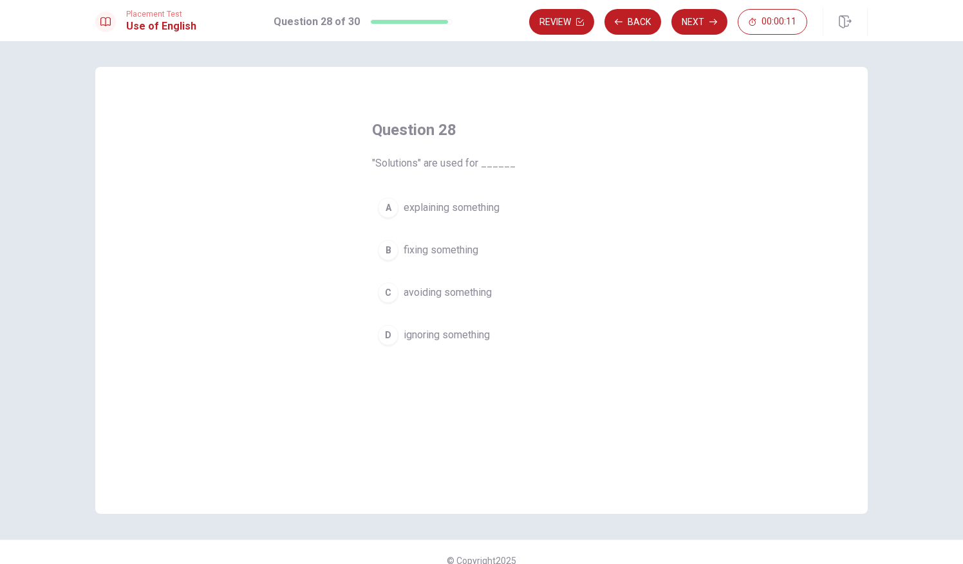
click at [385, 291] on div "C" at bounding box center [388, 292] width 21 height 21
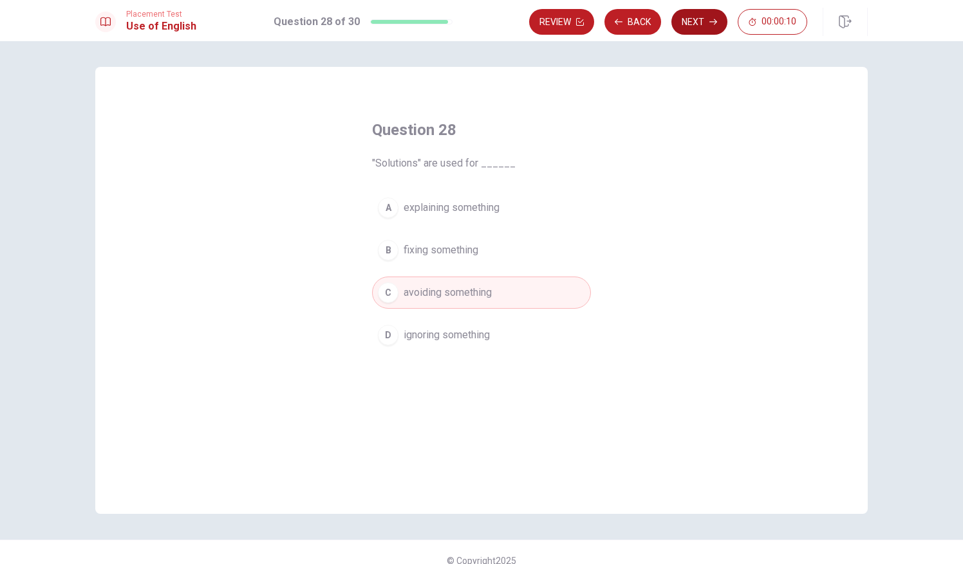
click at [685, 18] on button "Next" at bounding box center [699, 22] width 56 height 26
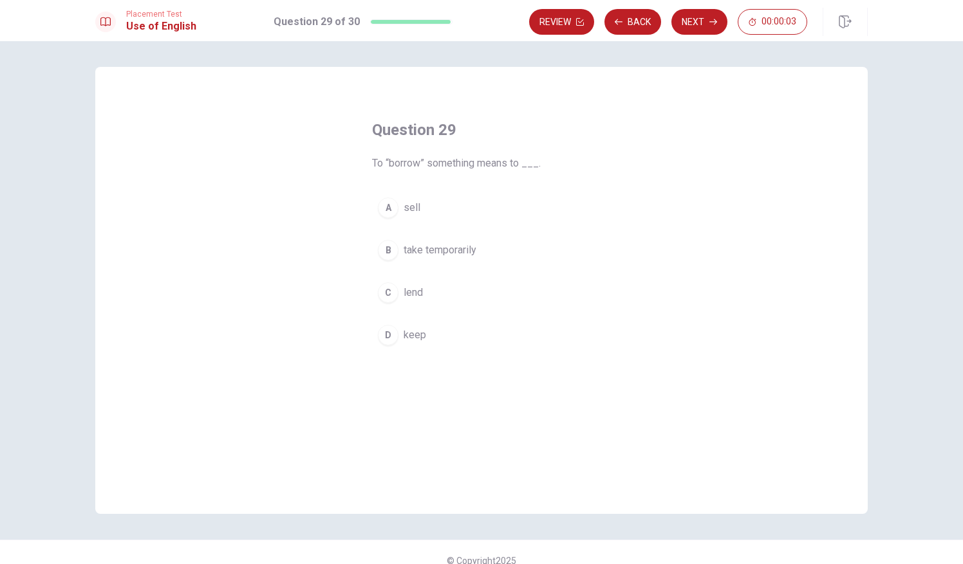
click at [384, 292] on div "C" at bounding box center [388, 292] width 21 height 21
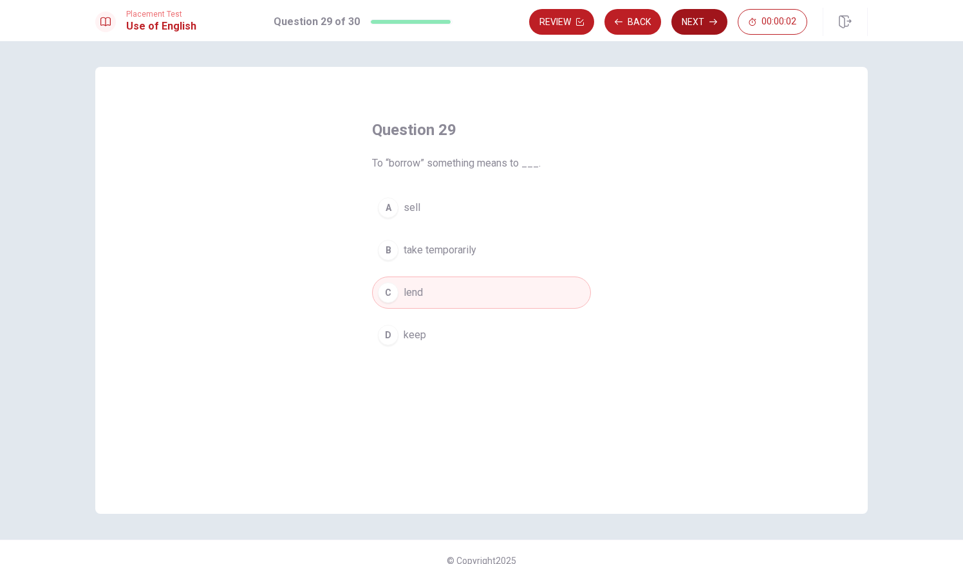
click at [695, 26] on button "Next" at bounding box center [699, 22] width 56 height 26
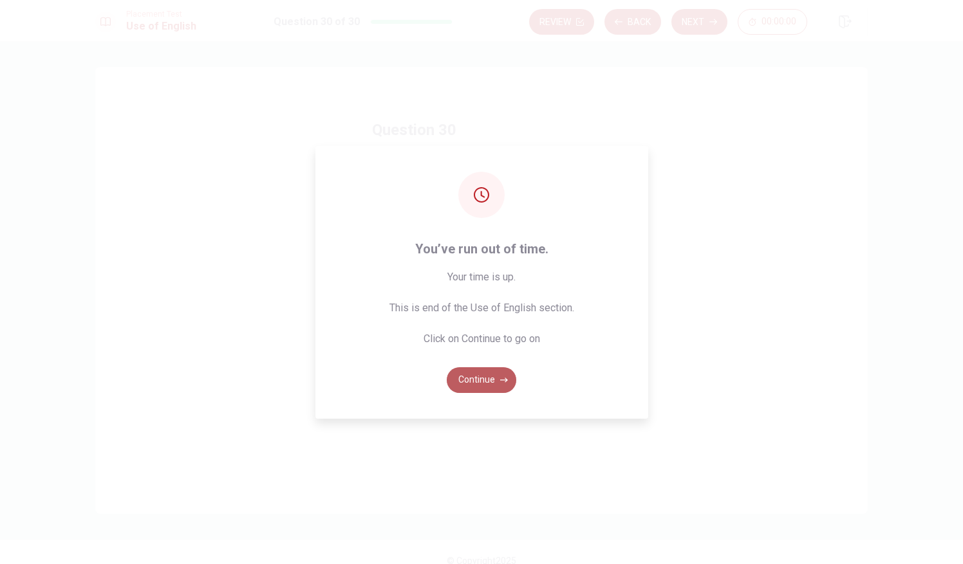
click at [482, 382] on button "Continue" at bounding box center [481, 380] width 69 height 26
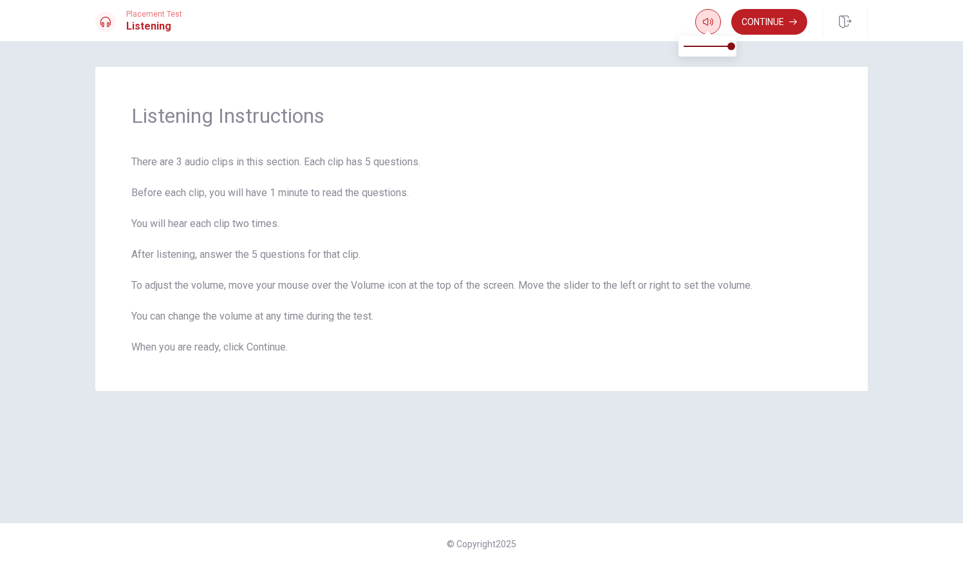
click at [708, 30] on body "This site uses cookies, as explained in our Privacy Policy . If you agree to th…" at bounding box center [481, 282] width 963 height 564
click at [757, 19] on button "Continue" at bounding box center [769, 22] width 76 height 26
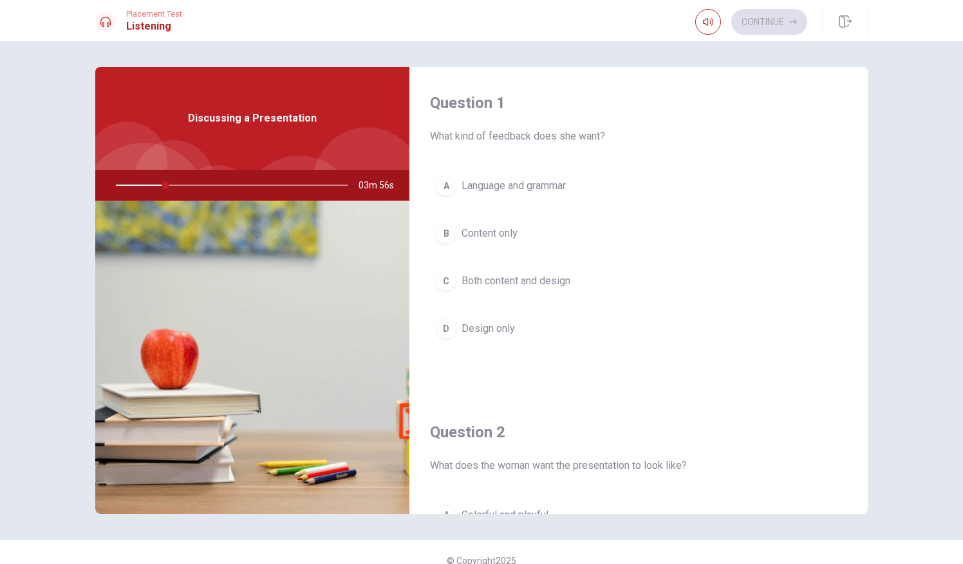
click at [349, 138] on div at bounding box center [367, 181] width 109 height 109
click at [265, 116] on span "Discussing a Presentation" at bounding box center [252, 118] width 129 height 15
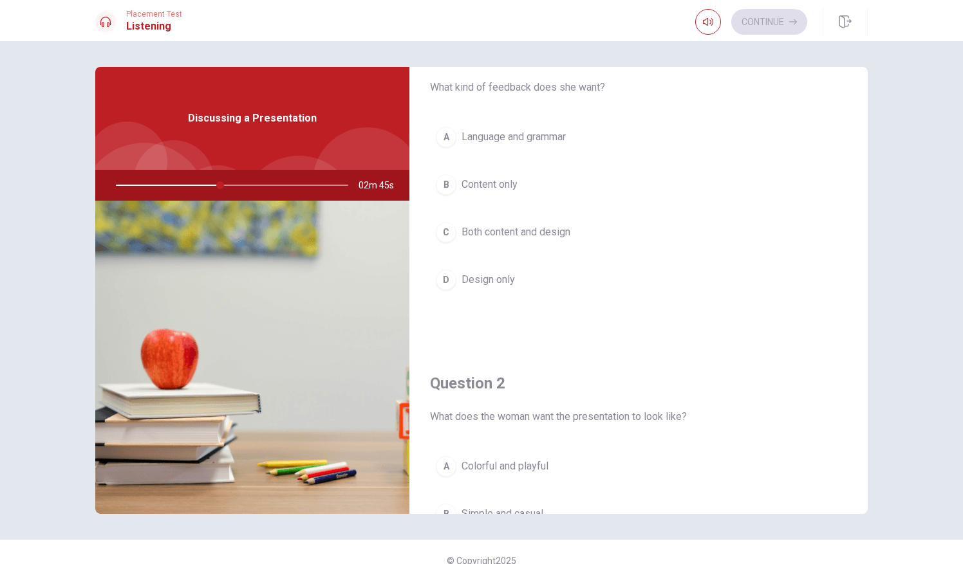
scroll to position [64, 0]
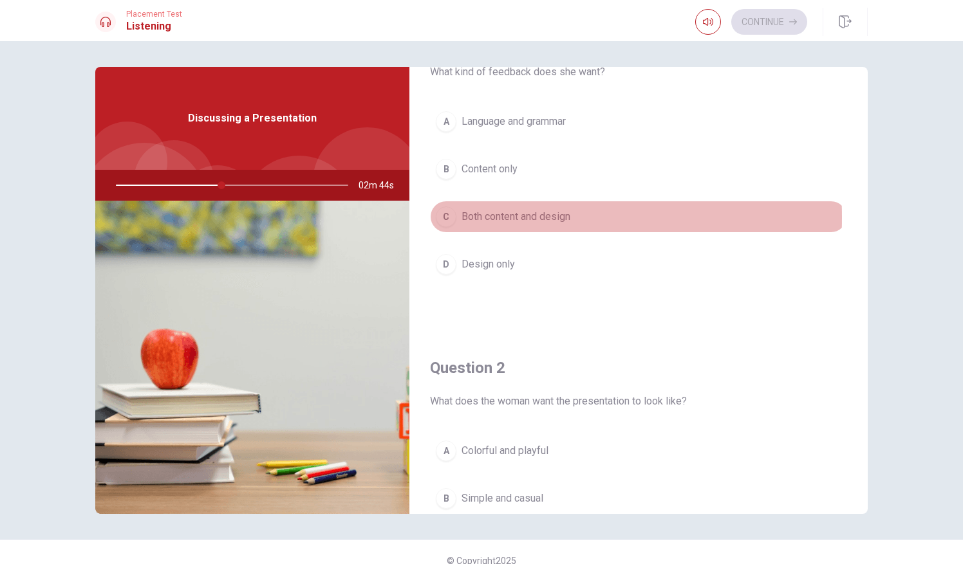
click at [444, 216] on div "C" at bounding box center [446, 217] width 21 height 21
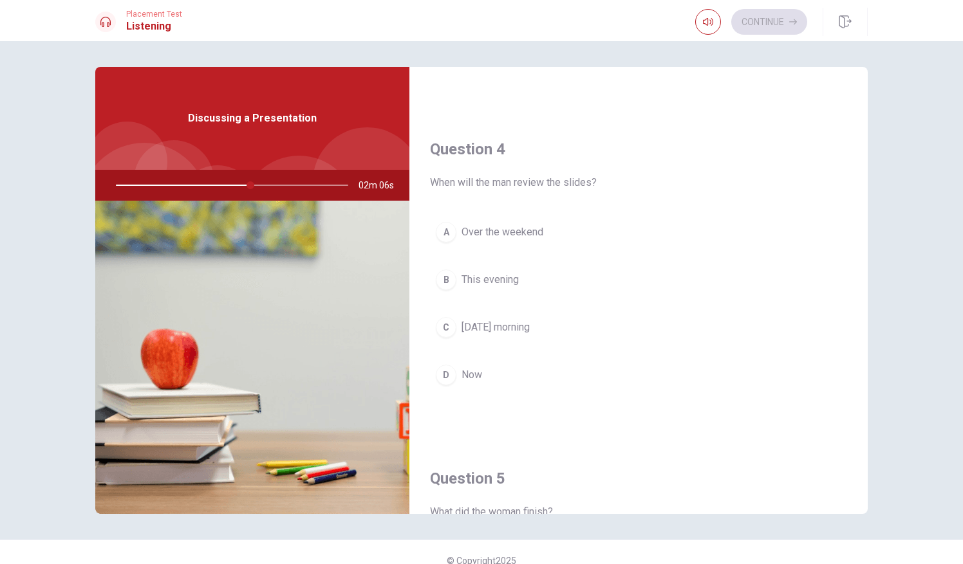
scroll to position [943, 0]
click at [441, 318] on div "C" at bounding box center [446, 327] width 21 height 21
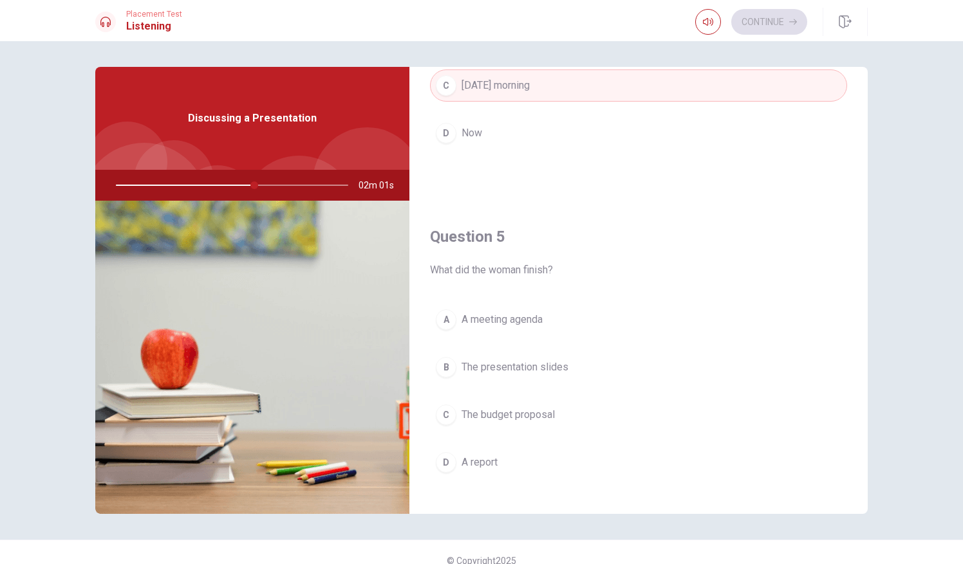
scroll to position [1191, 0]
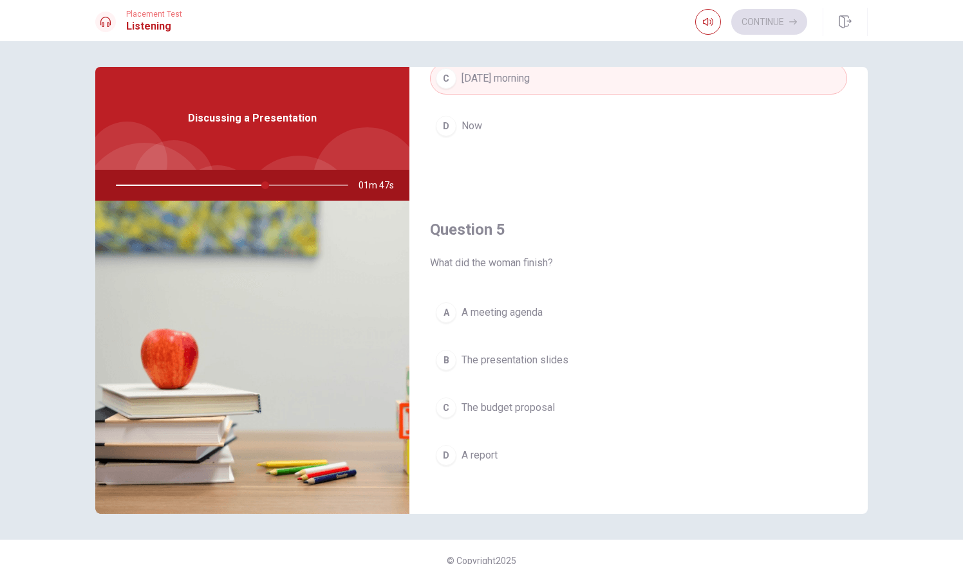
click at [450, 350] on div "B" at bounding box center [446, 360] width 21 height 21
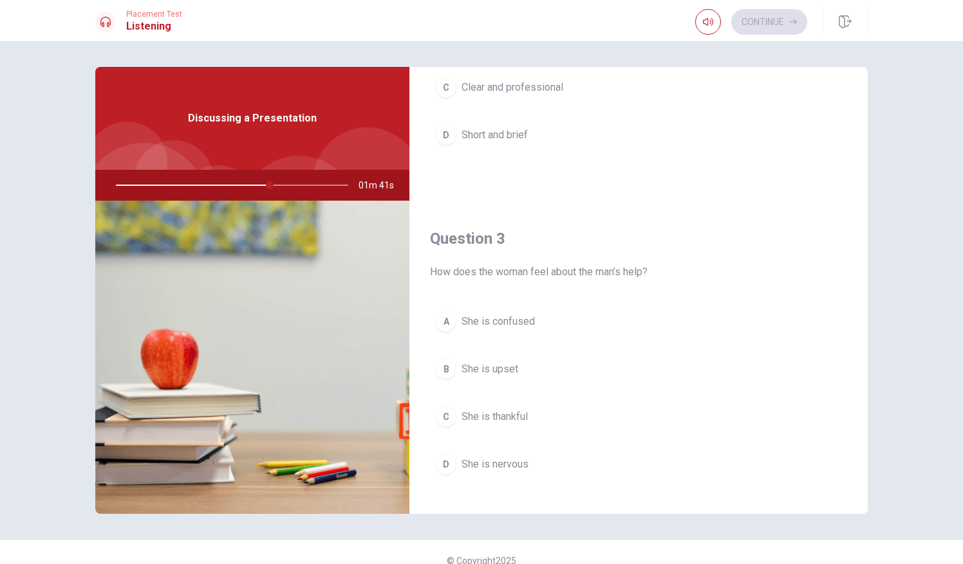
scroll to position [522, 0]
drag, startPoint x: 268, startPoint y: 182, endPoint x: 220, endPoint y: 190, distance: 48.3
click at [220, 190] on div at bounding box center [229, 185] width 258 height 31
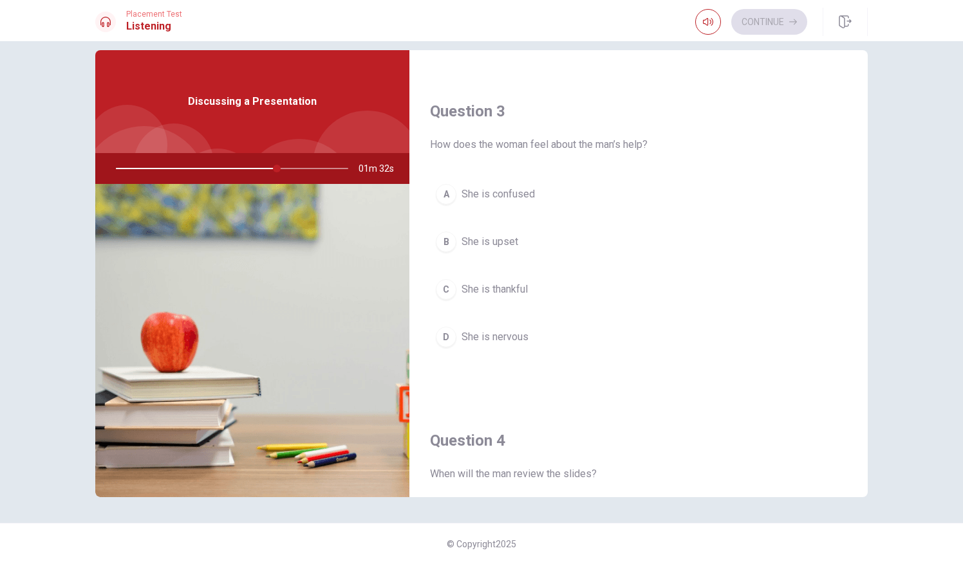
scroll to position [627, 0]
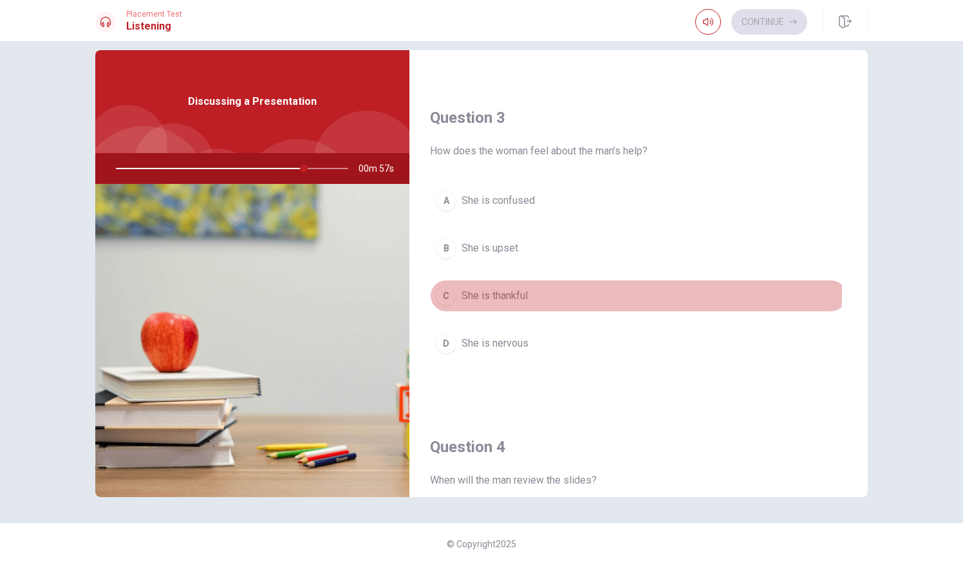
click at [438, 288] on div "C" at bounding box center [446, 296] width 21 height 21
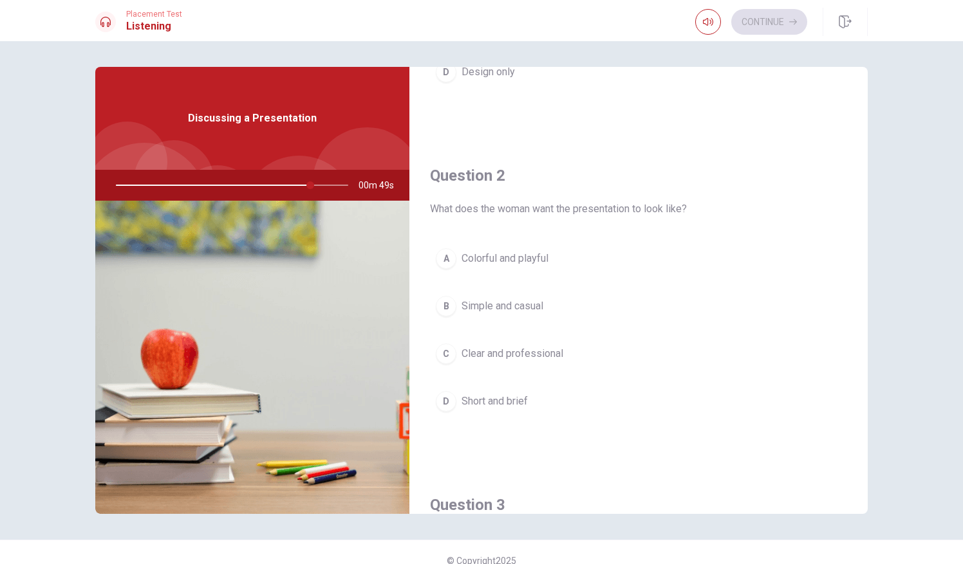
scroll to position [259, 0]
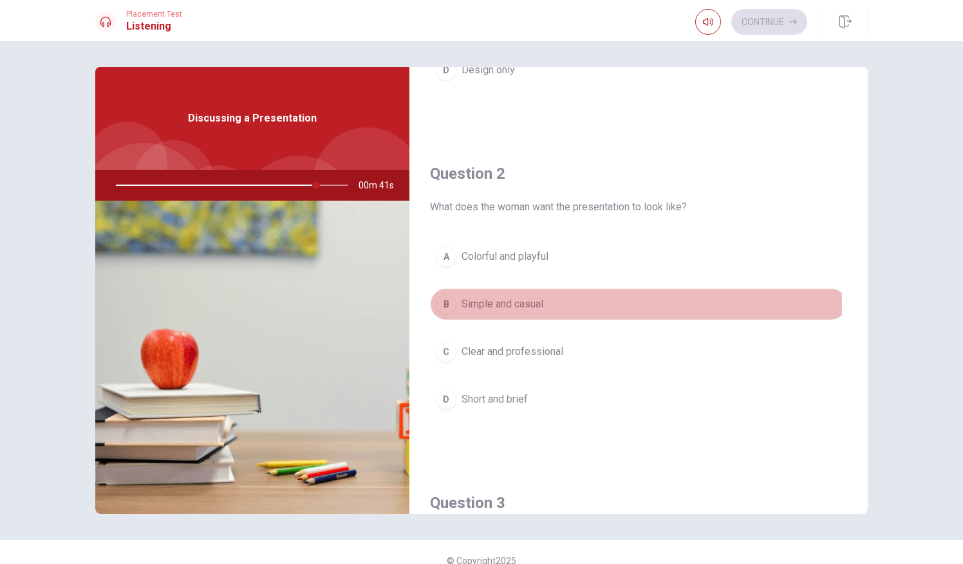
click at [441, 306] on div "B" at bounding box center [446, 304] width 21 height 21
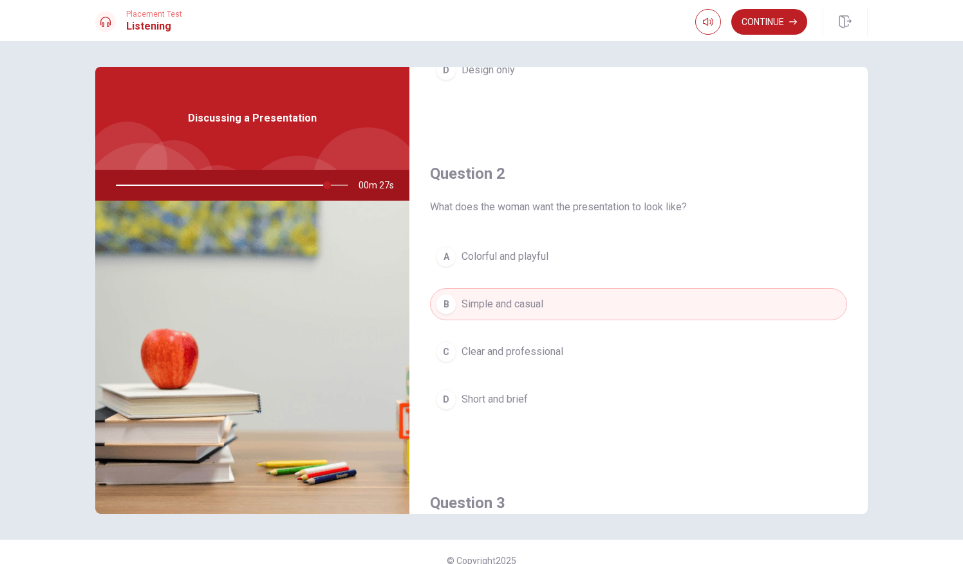
click at [447, 353] on div "C" at bounding box center [446, 352] width 21 height 21
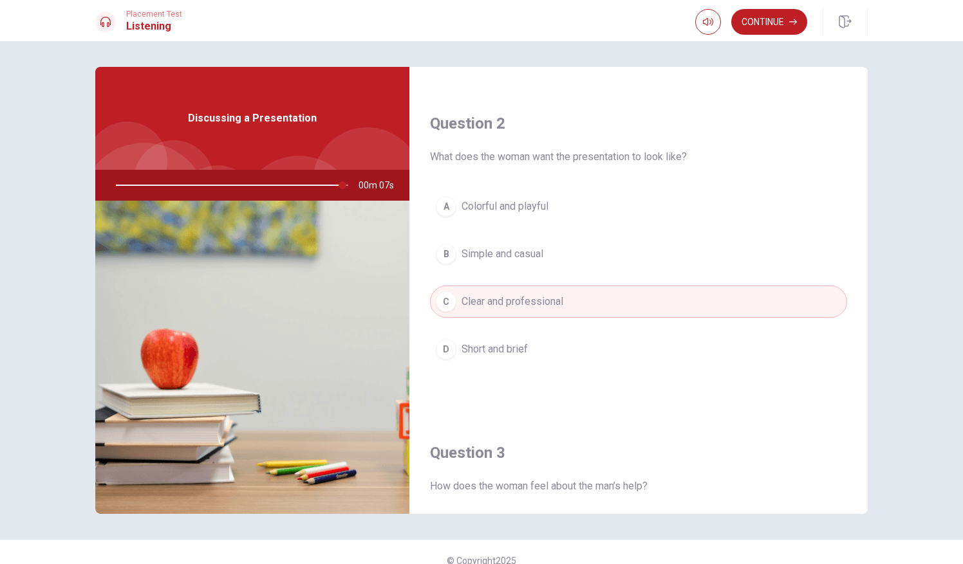
scroll to position [0, 0]
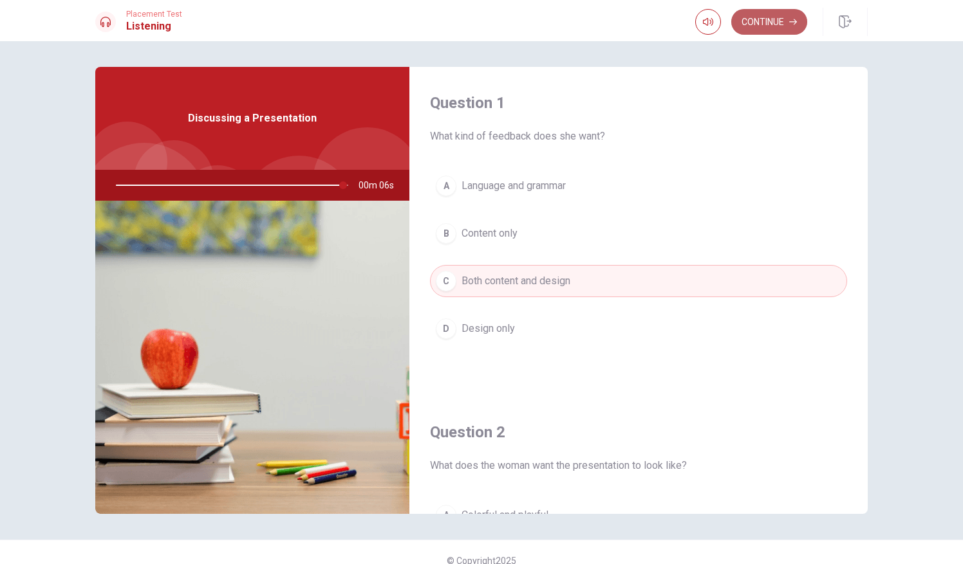
click at [767, 24] on button "Continue" at bounding box center [769, 22] width 76 height 26
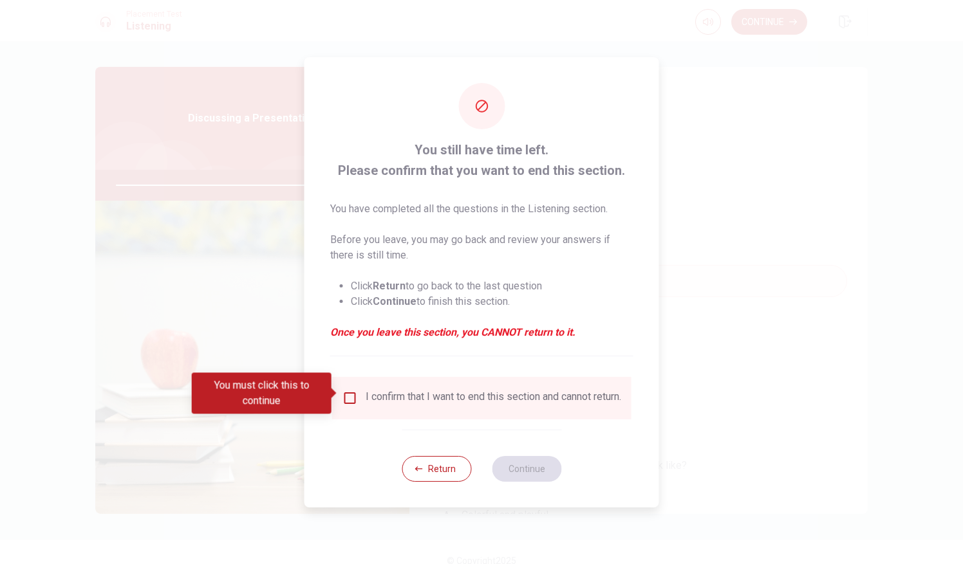
click at [351, 393] on input "You must click this to continue" at bounding box center [349, 398] width 15 height 15
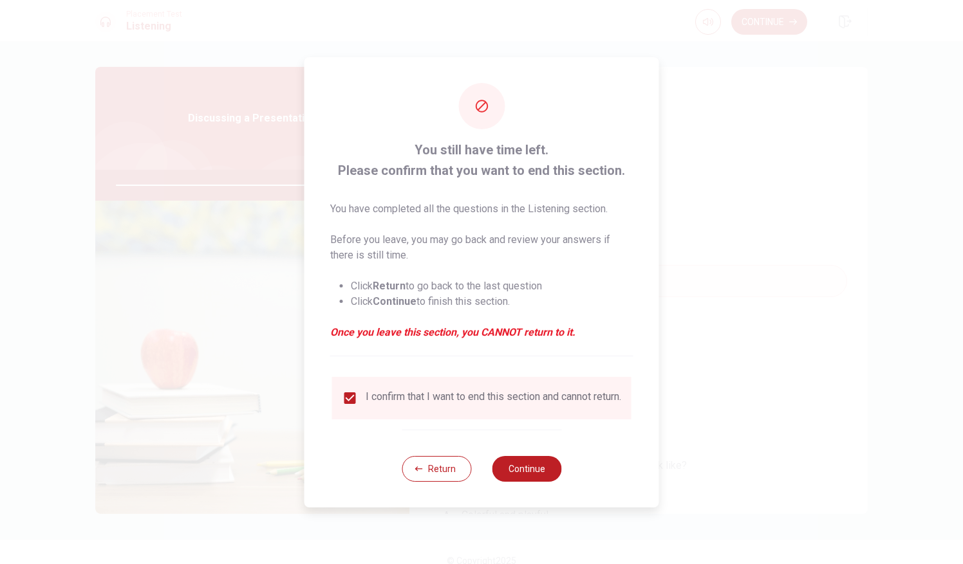
type input "0"
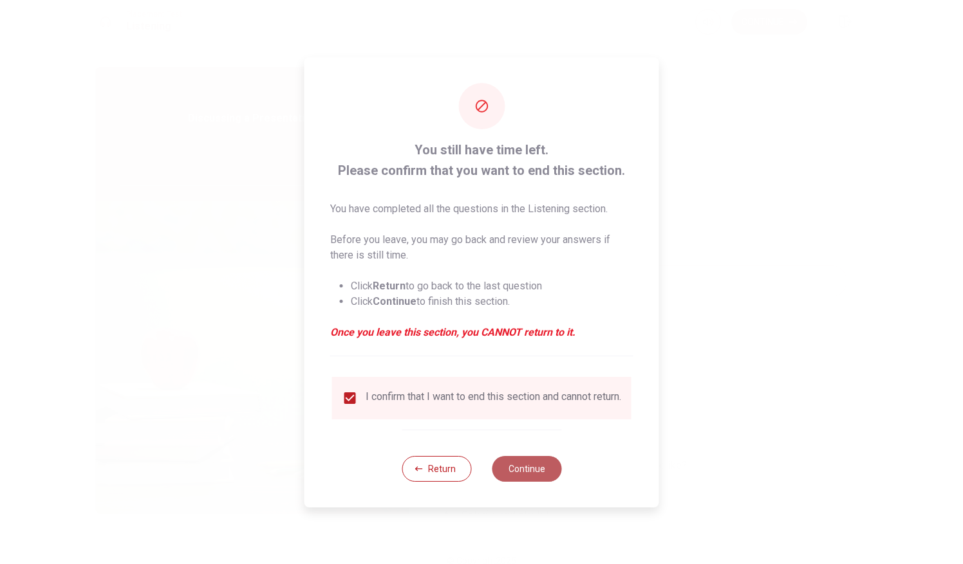
click at [516, 462] on button "Continue" at bounding box center [526, 469] width 69 height 26
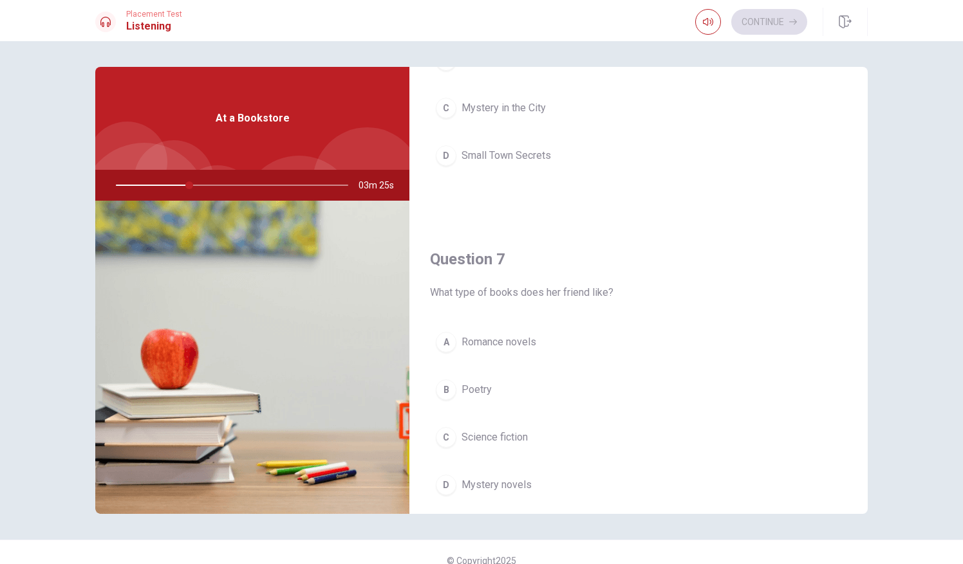
scroll to position [174, 0]
click at [441, 481] on div "D" at bounding box center [446, 484] width 21 height 21
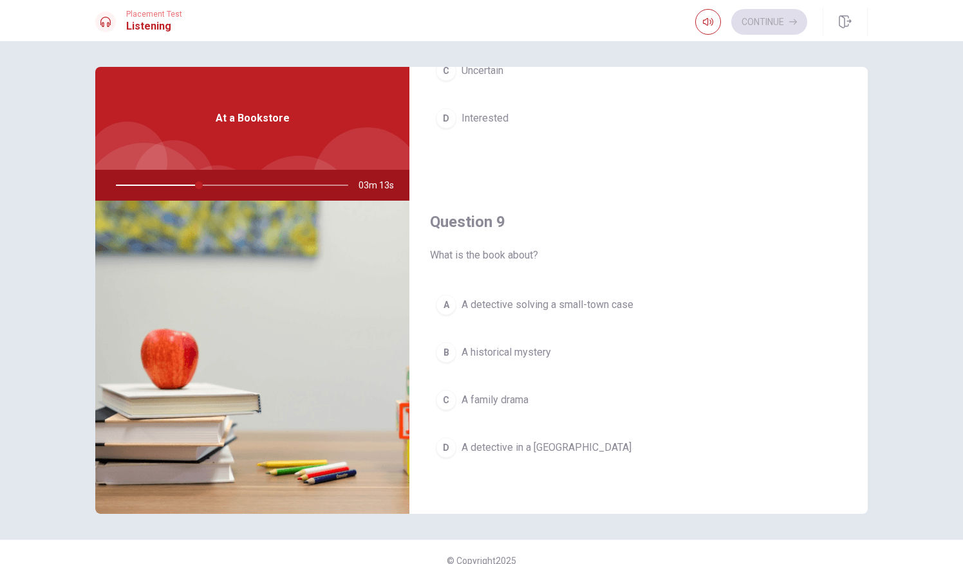
scroll to position [869, 0]
click at [443, 297] on div "A" at bounding box center [446, 305] width 21 height 21
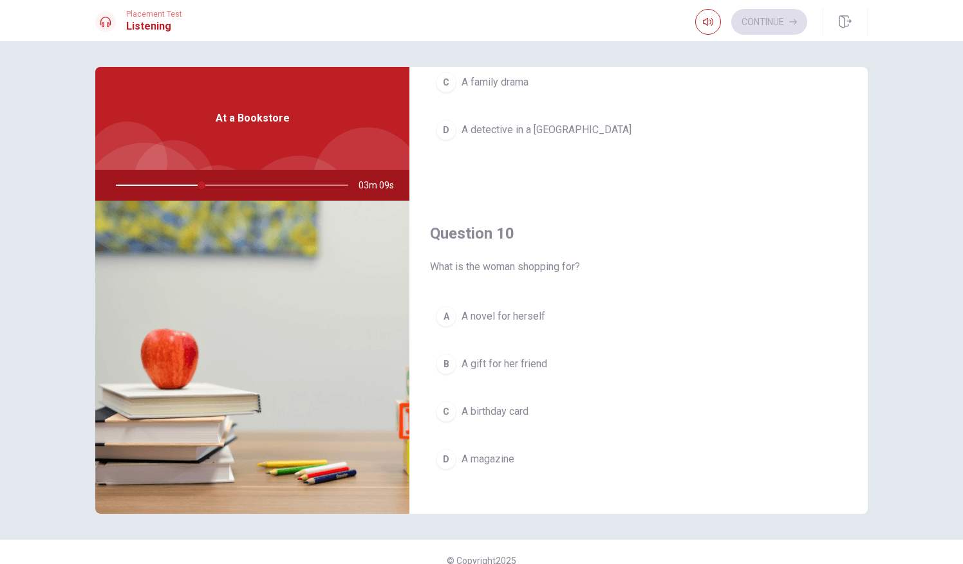
scroll to position [1191, 0]
click at [438, 350] on div "B" at bounding box center [446, 360] width 21 height 21
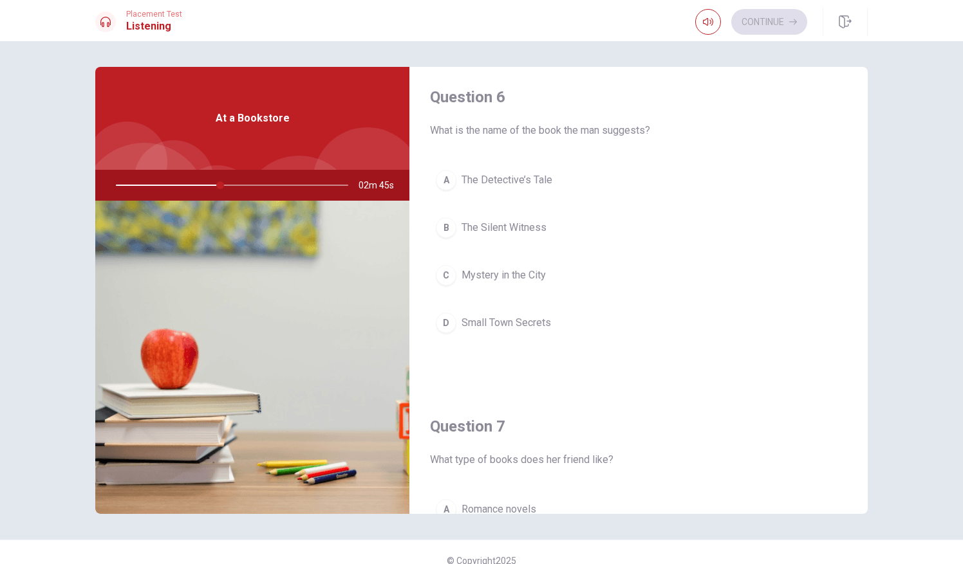
scroll to position [0, 0]
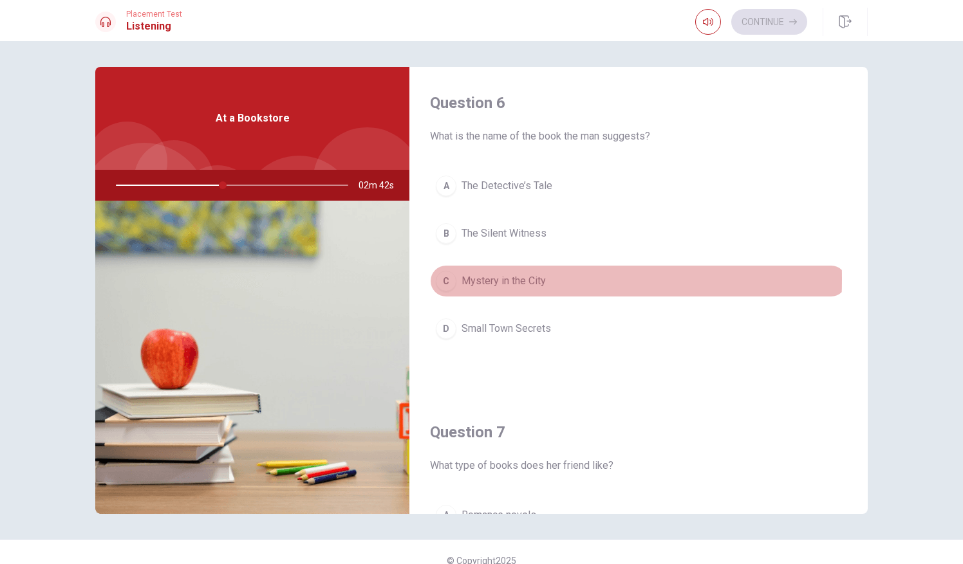
click at [450, 278] on div "C" at bounding box center [446, 281] width 21 height 21
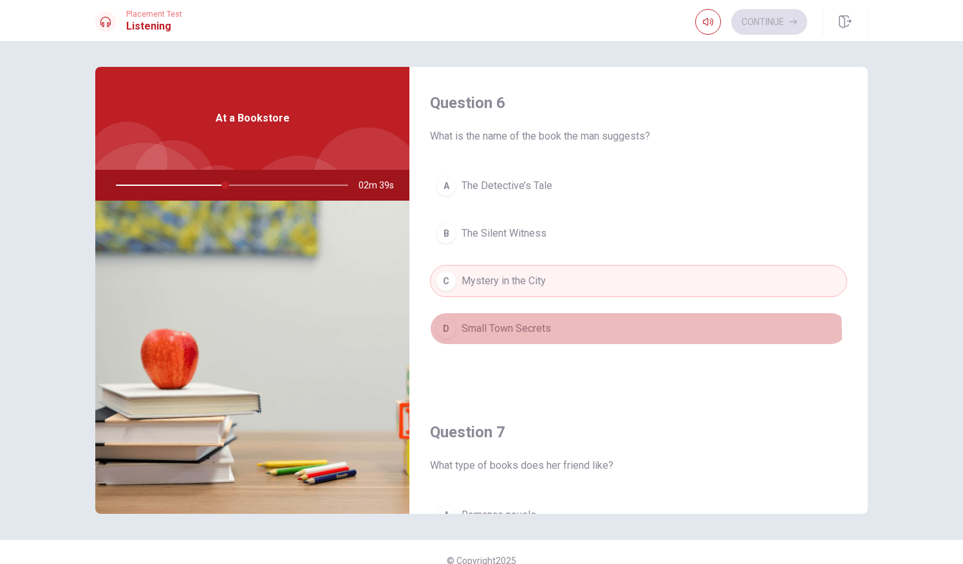
click at [448, 336] on div "D" at bounding box center [446, 329] width 21 height 21
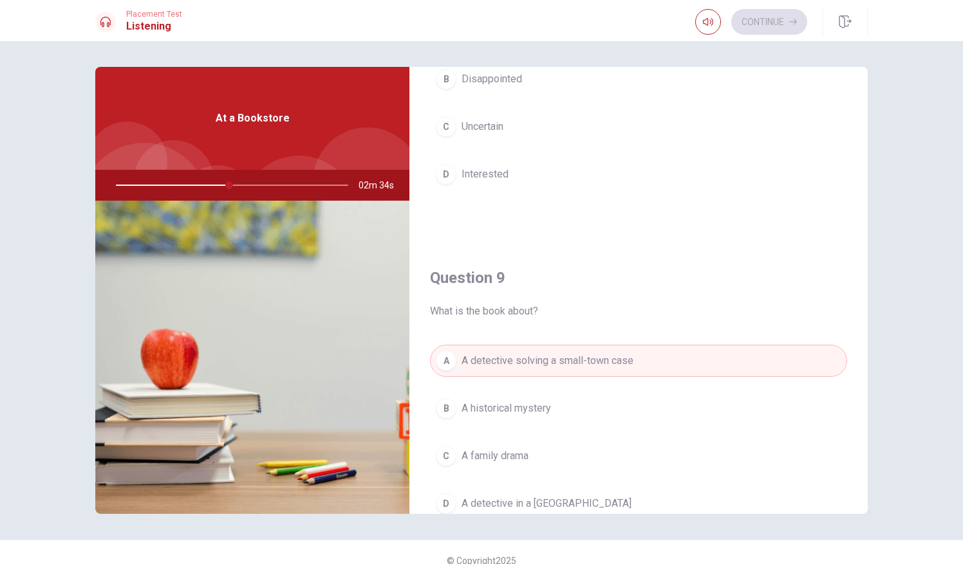
scroll to position [814, 0]
click at [448, 336] on div "Question 9 What is the book about? A A detective solving a small-town case B A …" at bounding box center [638, 405] width 458 height 329
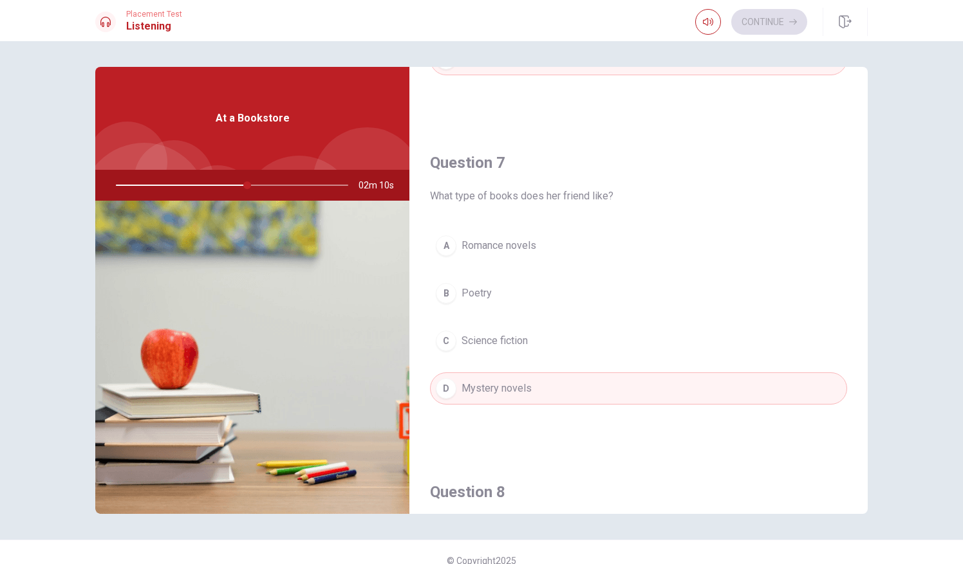
scroll to position [0, 0]
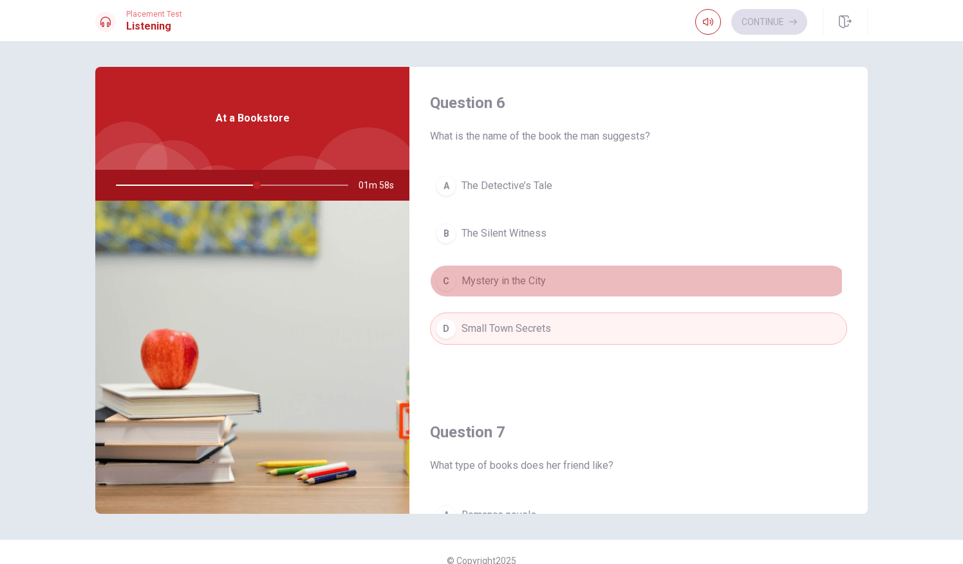
click at [445, 281] on div "C" at bounding box center [446, 281] width 21 height 21
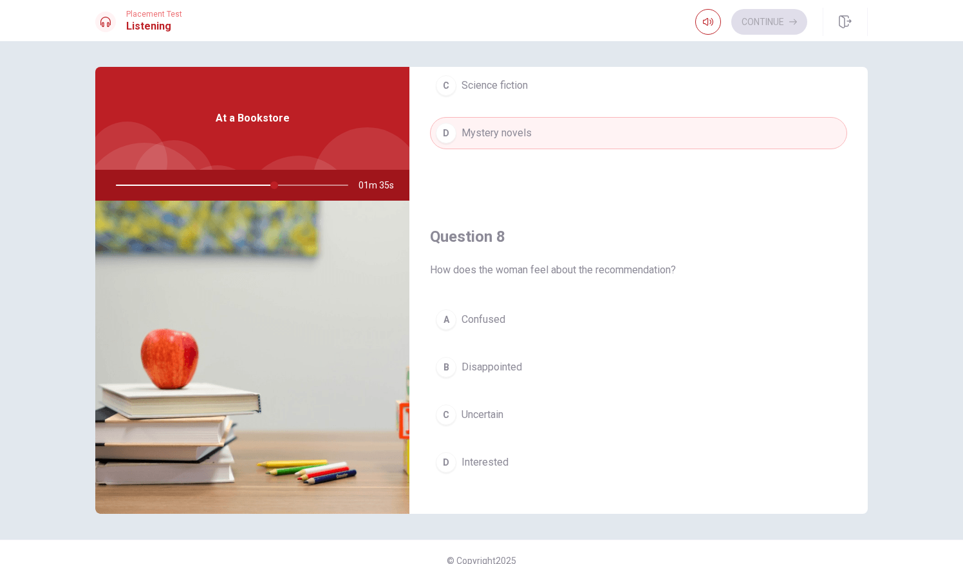
scroll to position [527, 0]
click at [437, 467] on button "D Interested" at bounding box center [638, 461] width 417 height 32
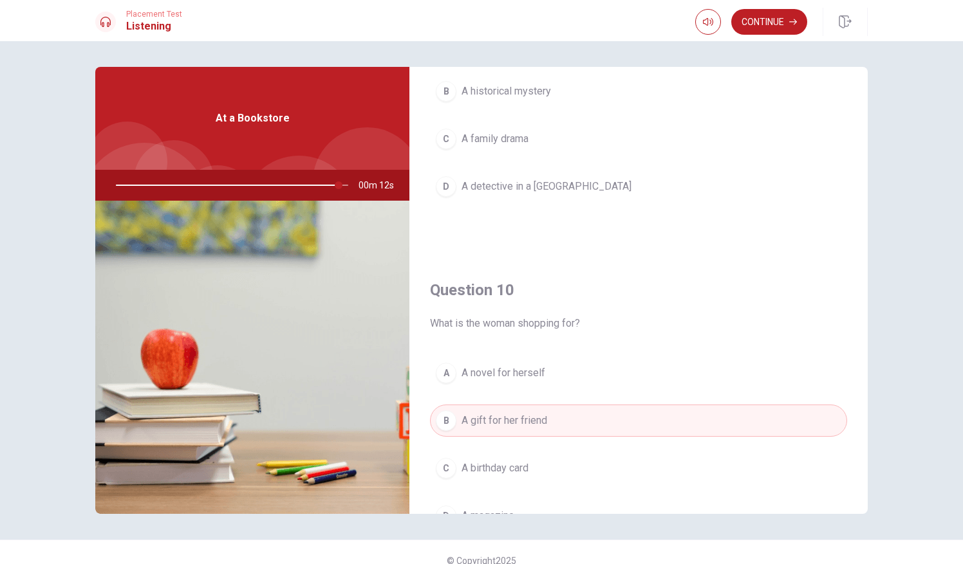
scroll to position [1191, 0]
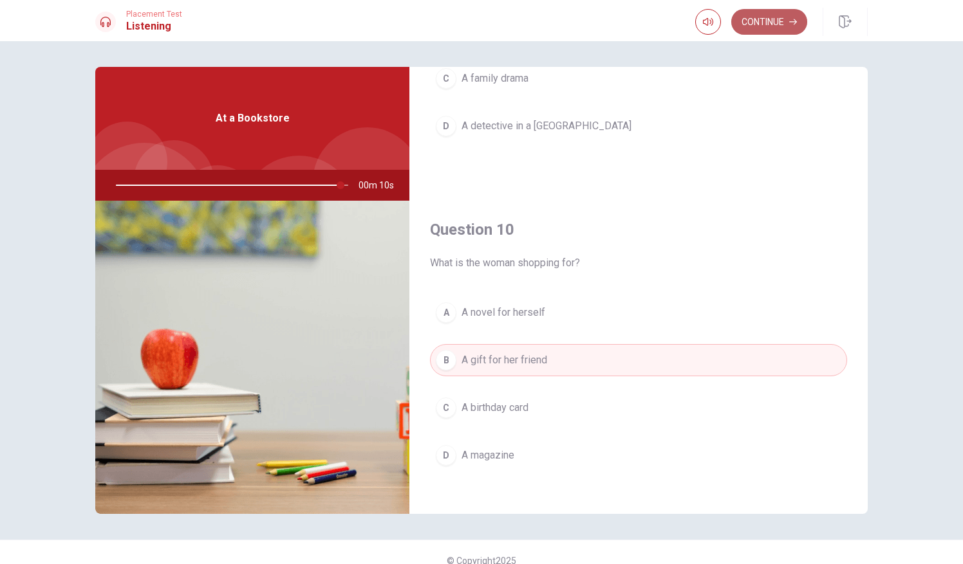
click at [763, 23] on button "Continue" at bounding box center [769, 22] width 76 height 26
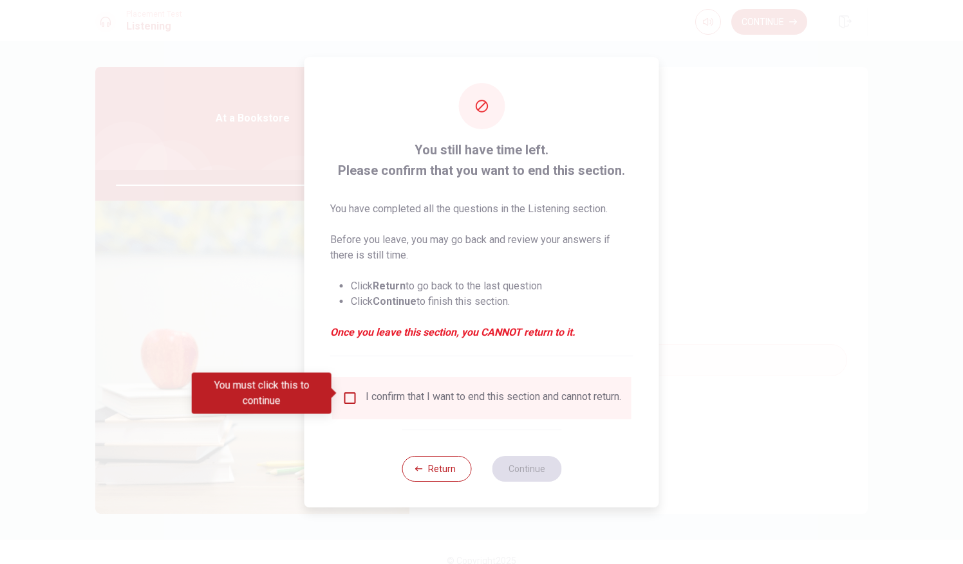
click at [350, 398] on input "You must click this to continue" at bounding box center [349, 398] width 15 height 15
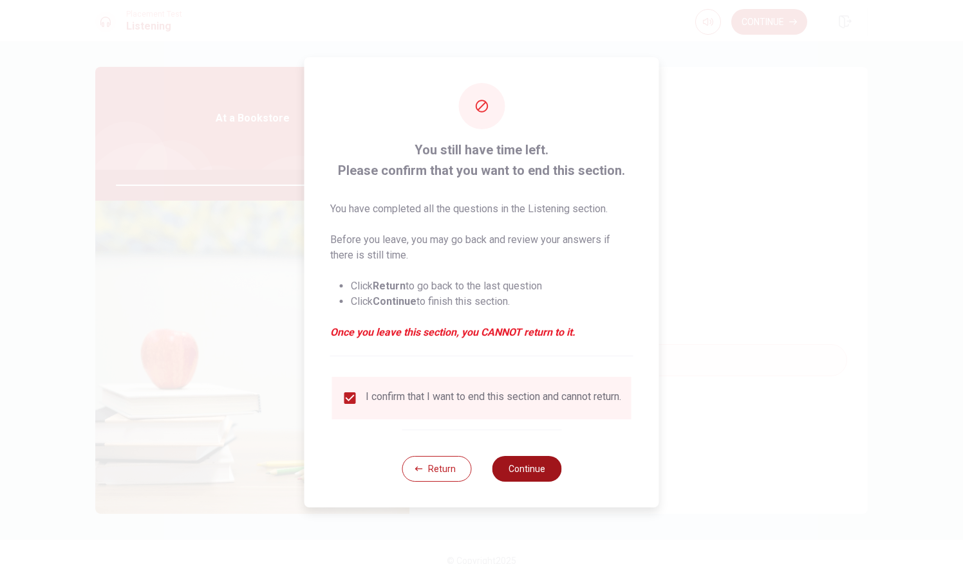
click at [509, 467] on button "Continue" at bounding box center [526, 469] width 69 height 26
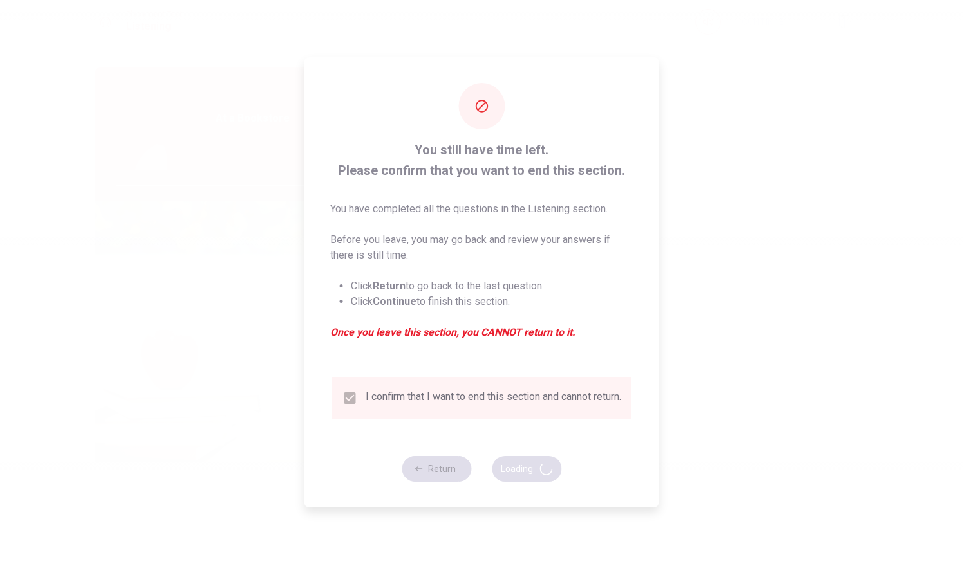
type input "0"
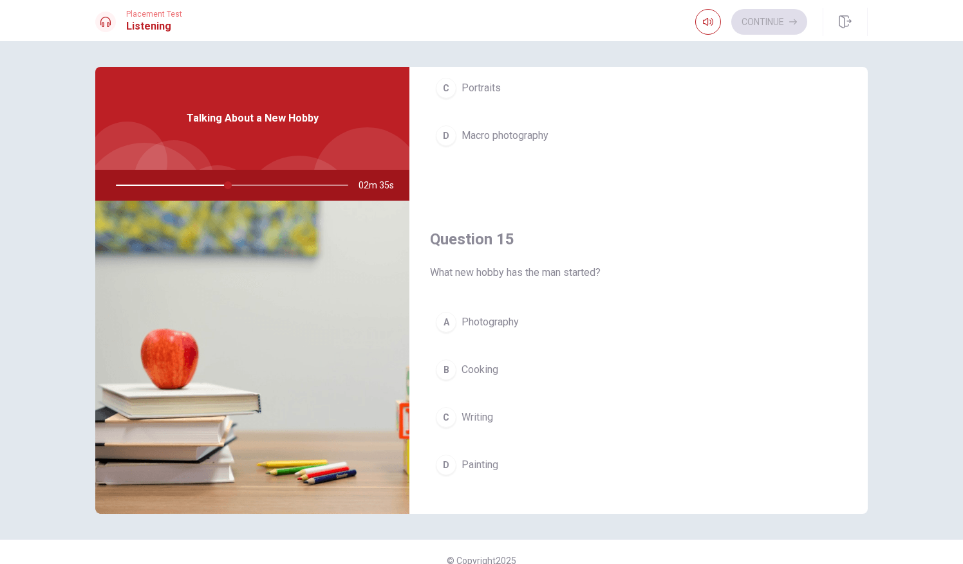
scroll to position [1179, 0]
click at [444, 318] on div "A" at bounding box center [446, 324] width 21 height 21
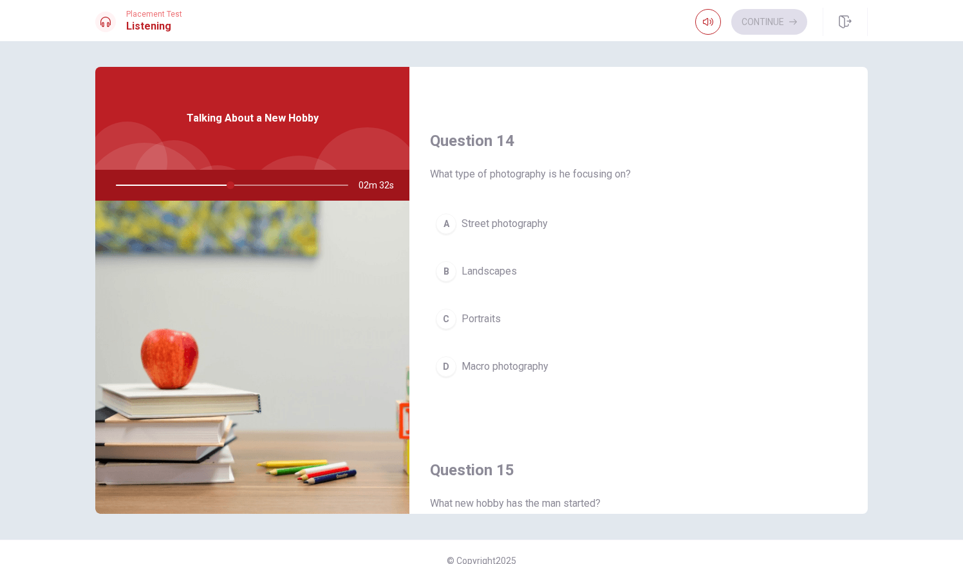
scroll to position [948, 0]
click at [448, 270] on div "B" at bounding box center [446, 274] width 21 height 21
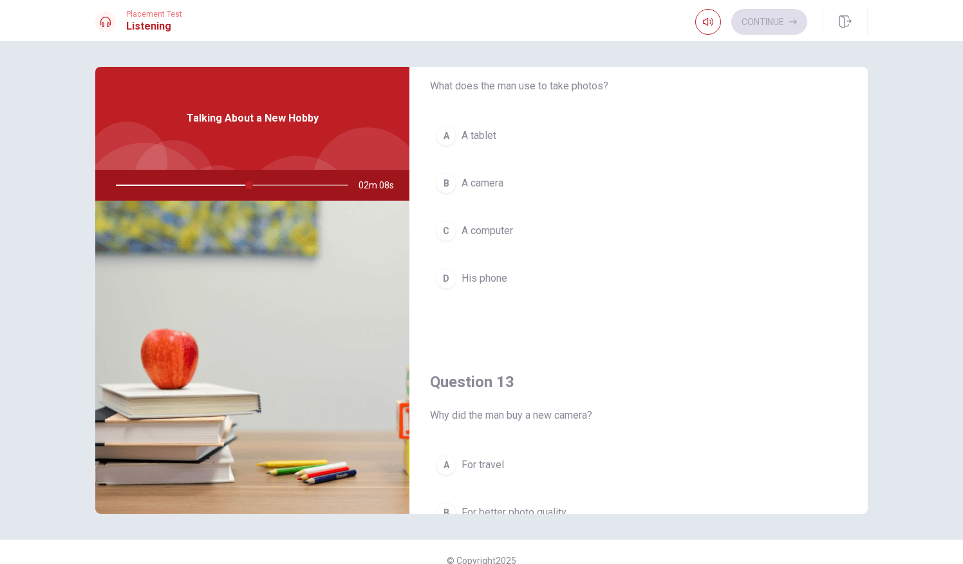
scroll to position [359, 0]
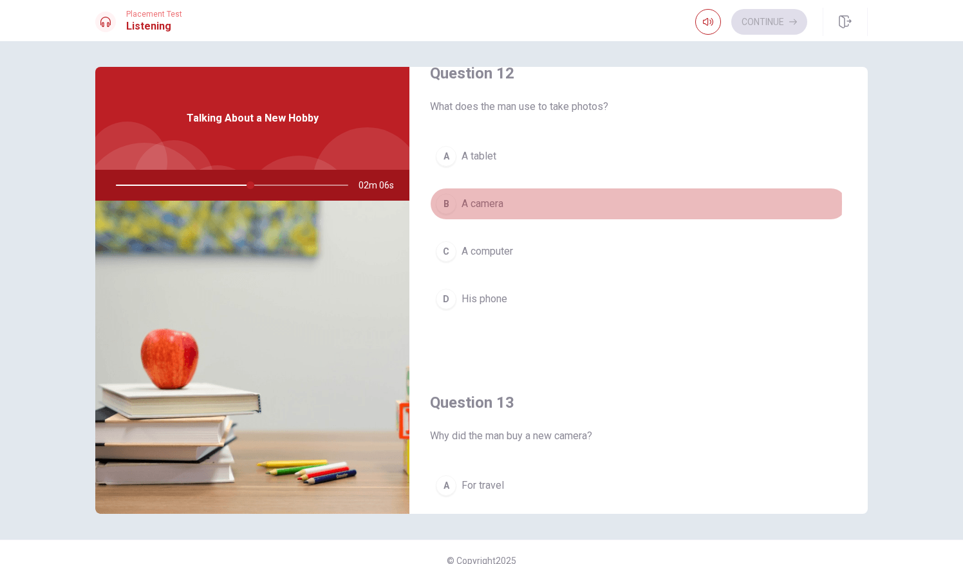
click at [445, 201] on div "B" at bounding box center [446, 204] width 21 height 21
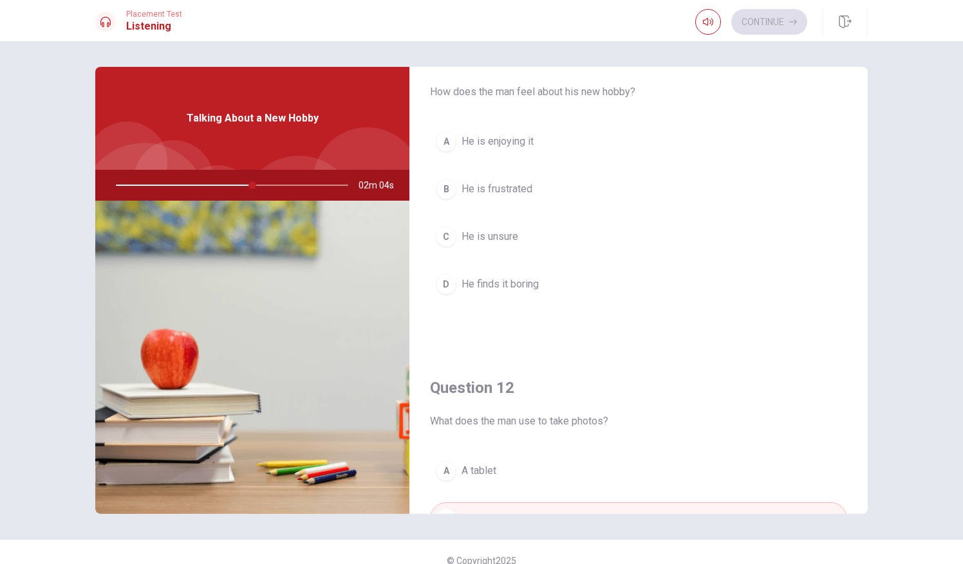
scroll to position [44, 0]
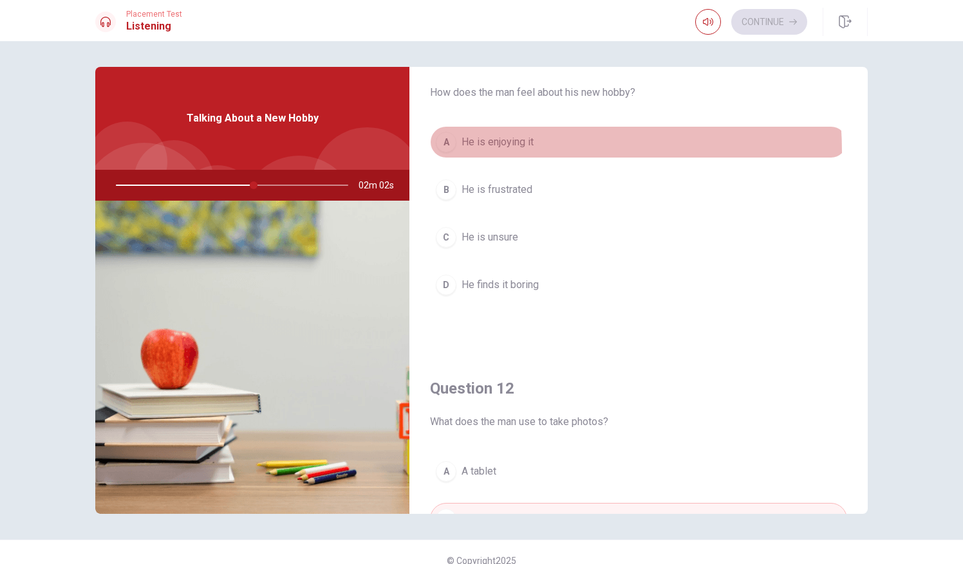
click at [444, 152] on button "A He is enjoying it" at bounding box center [638, 142] width 417 height 32
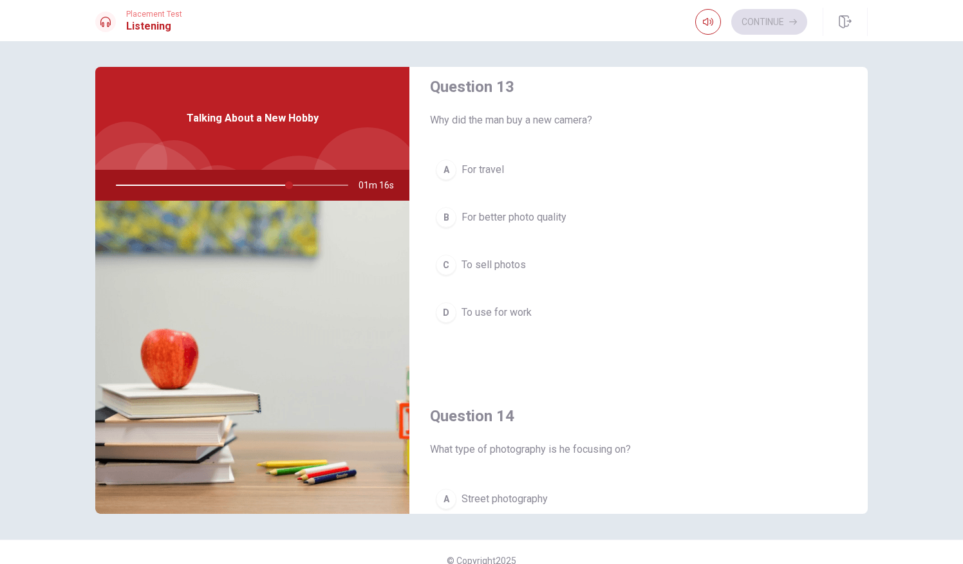
scroll to position [673, 0]
click at [447, 215] on div "B" at bounding box center [446, 219] width 21 height 21
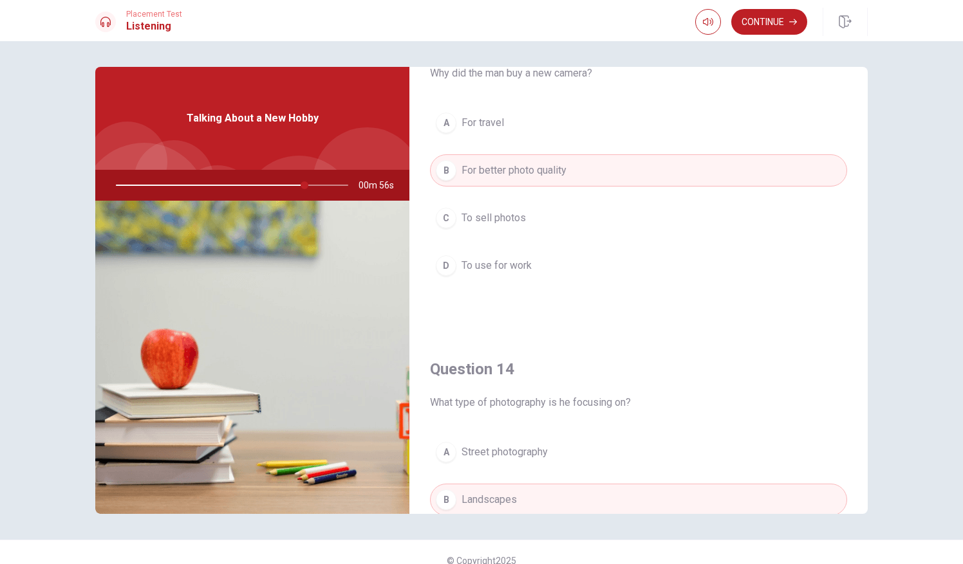
scroll to position [724, 0]
click at [755, 33] on button "Continue" at bounding box center [769, 22] width 76 height 26
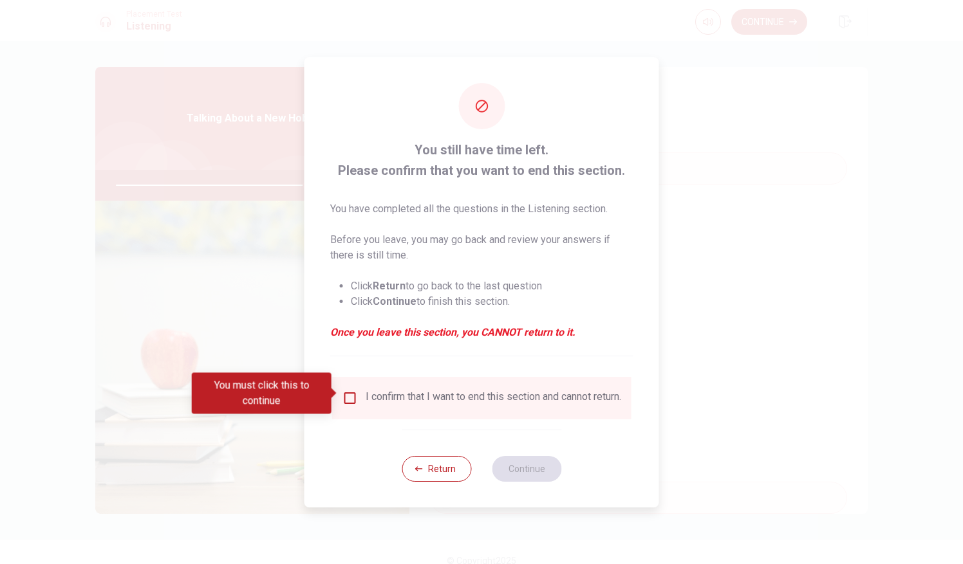
click at [365, 393] on div "I confirm that I want to end this section and cannot return." at bounding box center [492, 398] width 255 height 15
click at [347, 393] on input "You must click this to continue" at bounding box center [349, 398] width 15 height 15
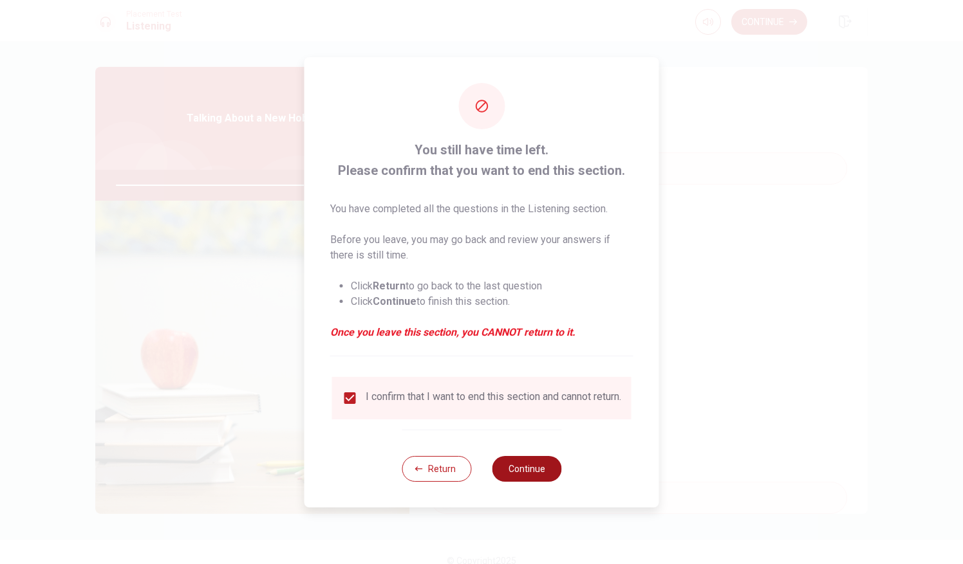
click at [535, 468] on button "Continue" at bounding box center [526, 469] width 69 height 26
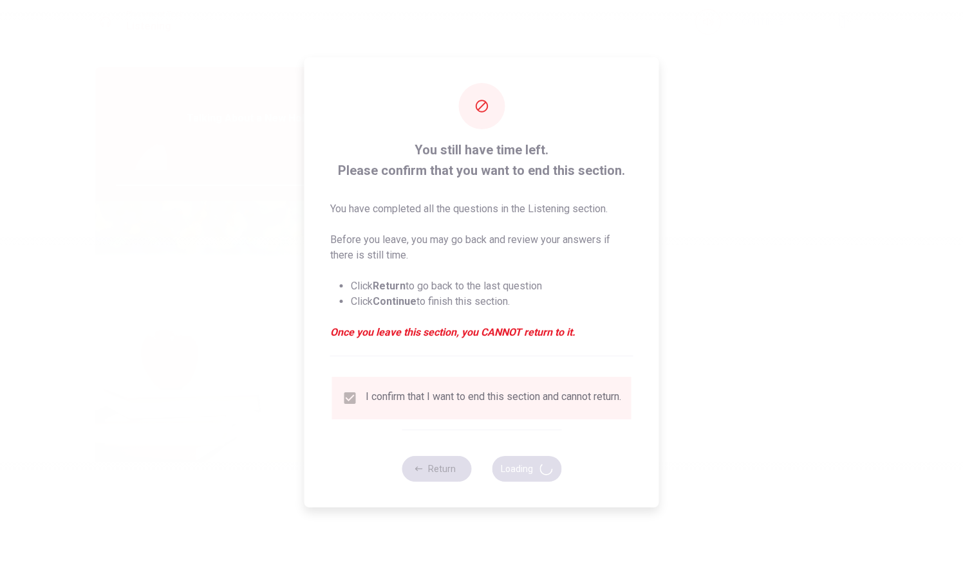
type input "84"
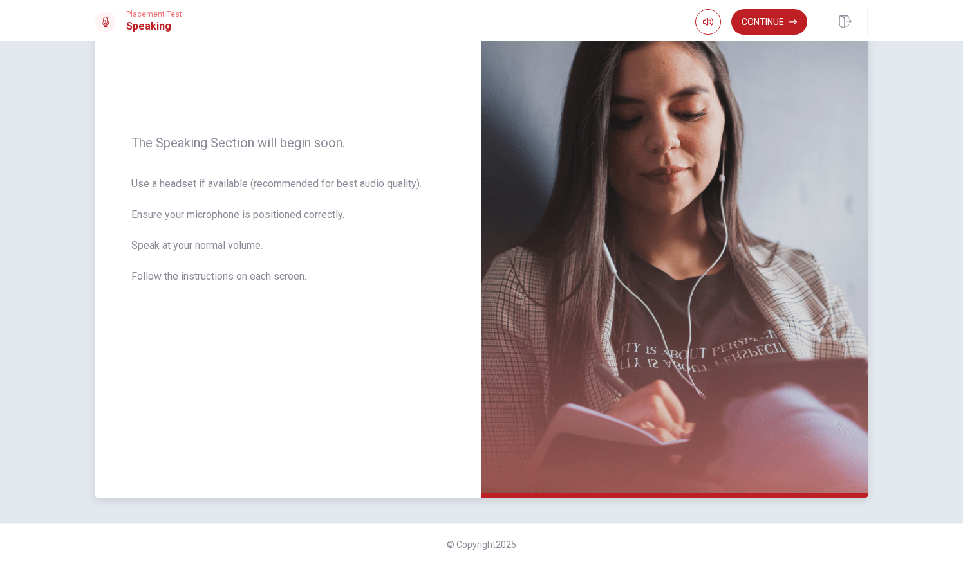
scroll to position [0, 0]
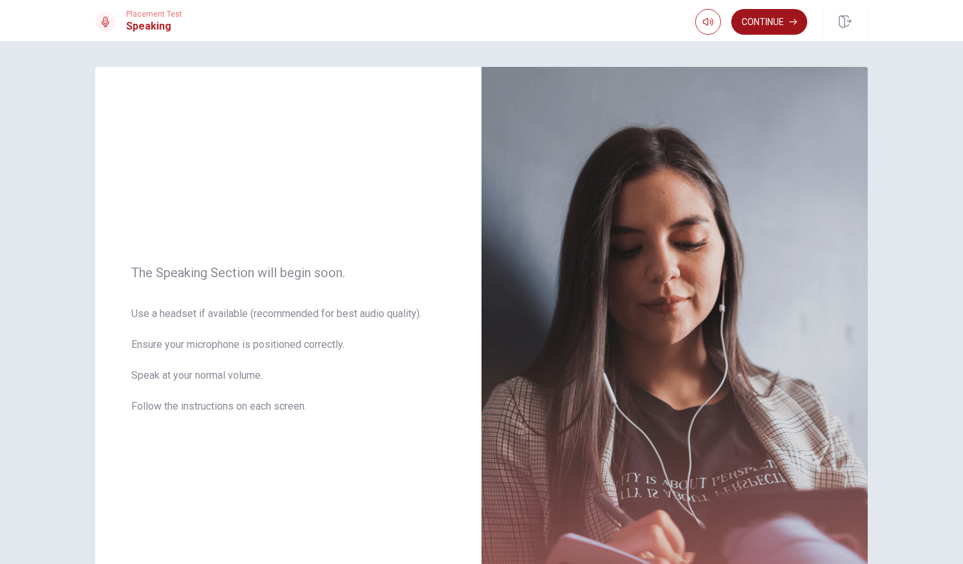
click at [762, 25] on button "Continue" at bounding box center [769, 22] width 76 height 26
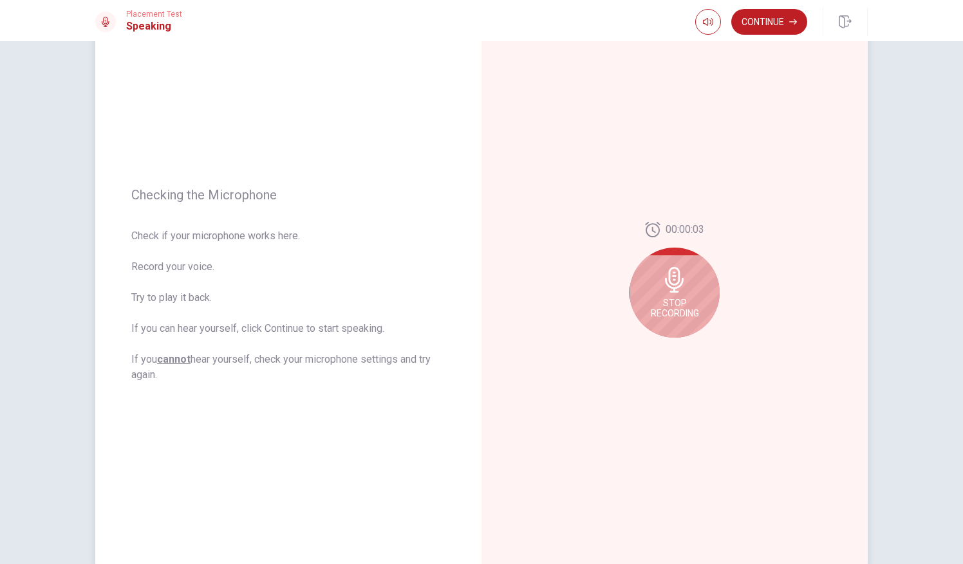
scroll to position [62, 0]
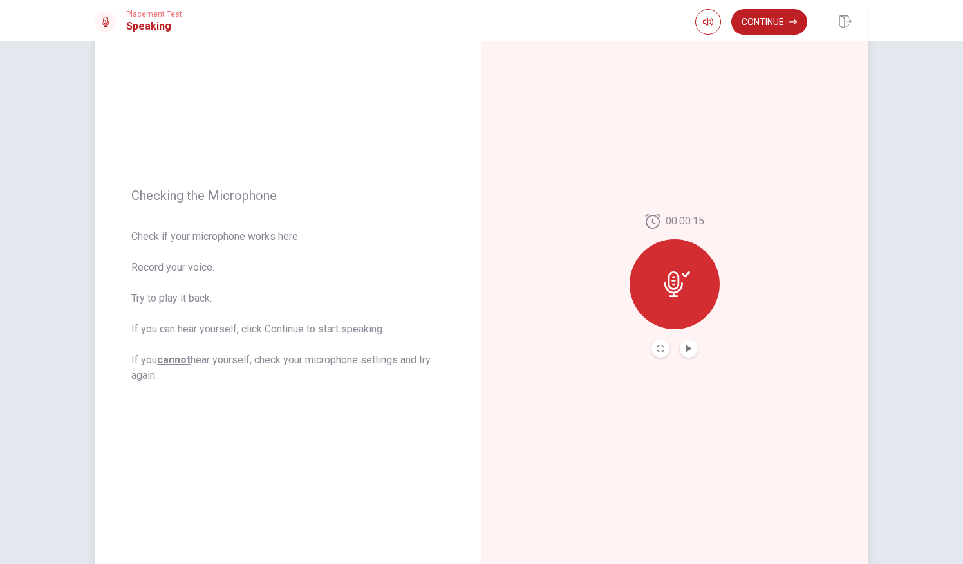
click at [691, 349] on button "Play Audio" at bounding box center [688, 349] width 18 height 18
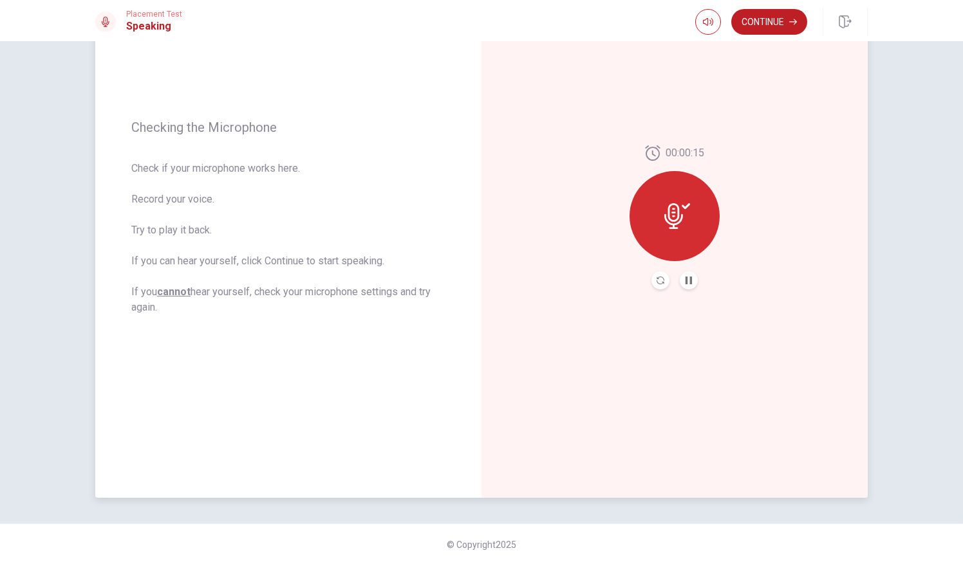
scroll to position [0, 0]
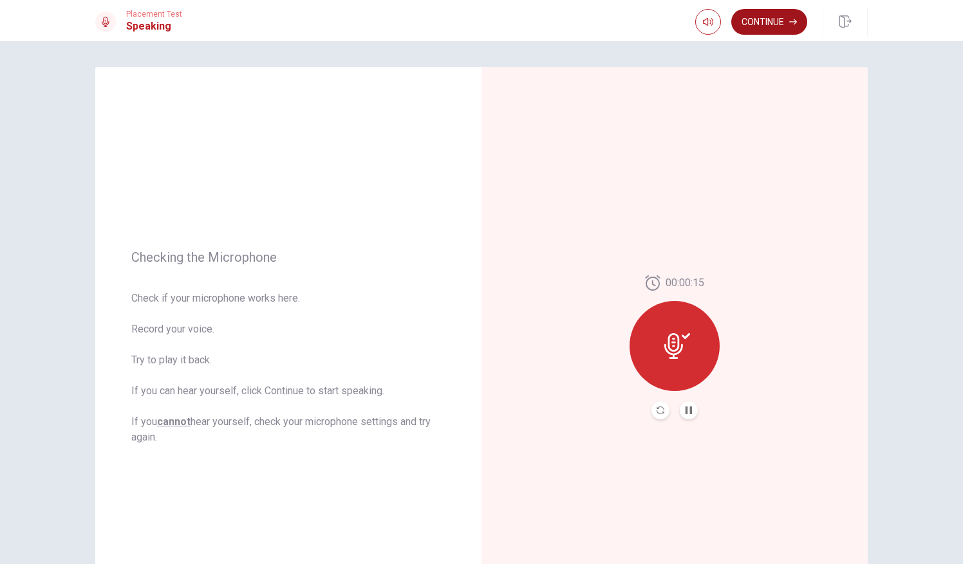
click at [770, 23] on button "Continue" at bounding box center [769, 22] width 76 height 26
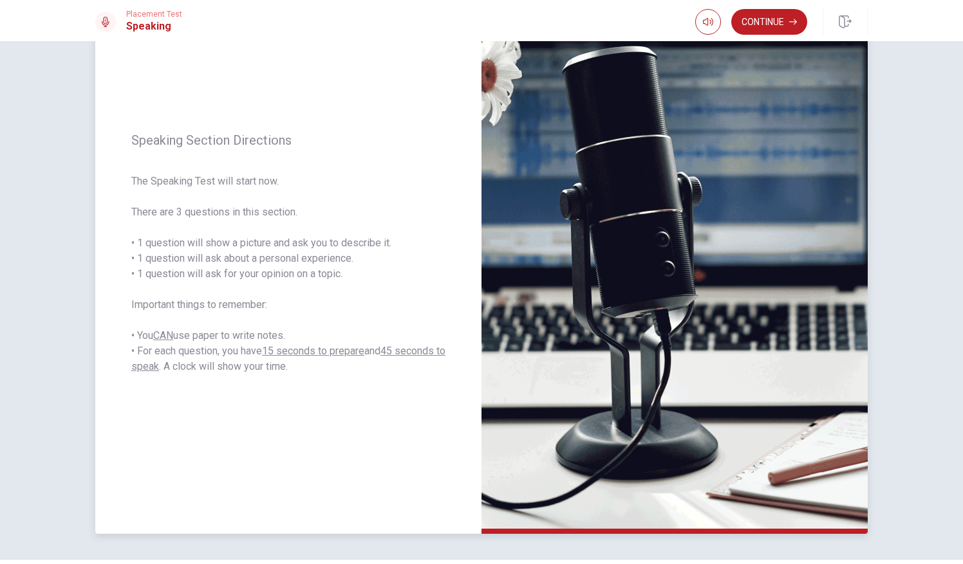
scroll to position [87, 0]
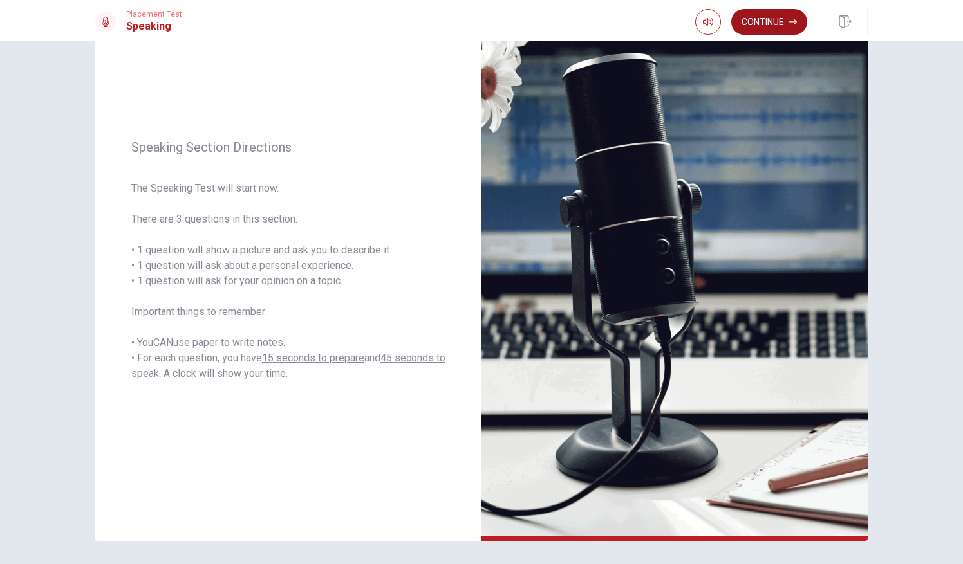
click at [766, 33] on button "Continue" at bounding box center [769, 22] width 76 height 26
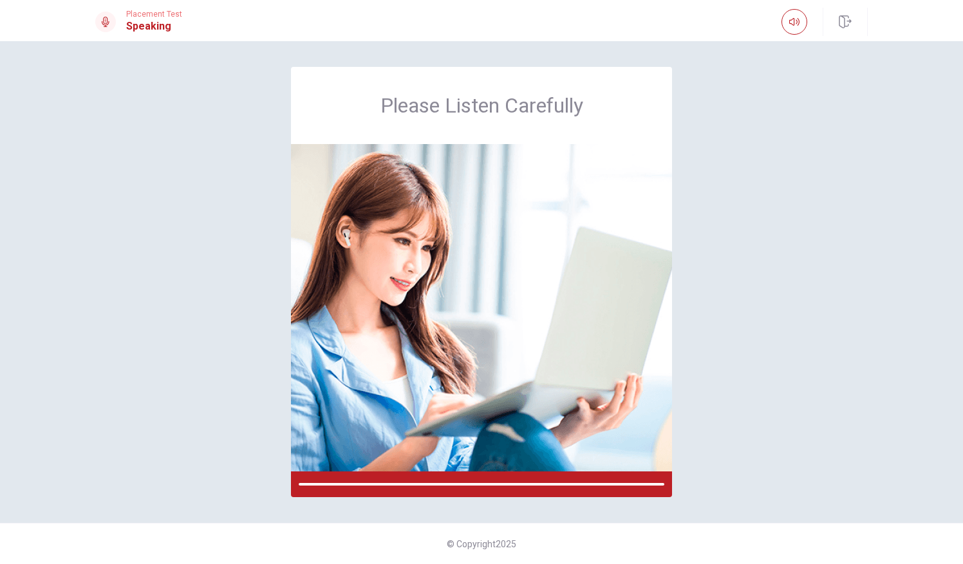
scroll to position [0, 0]
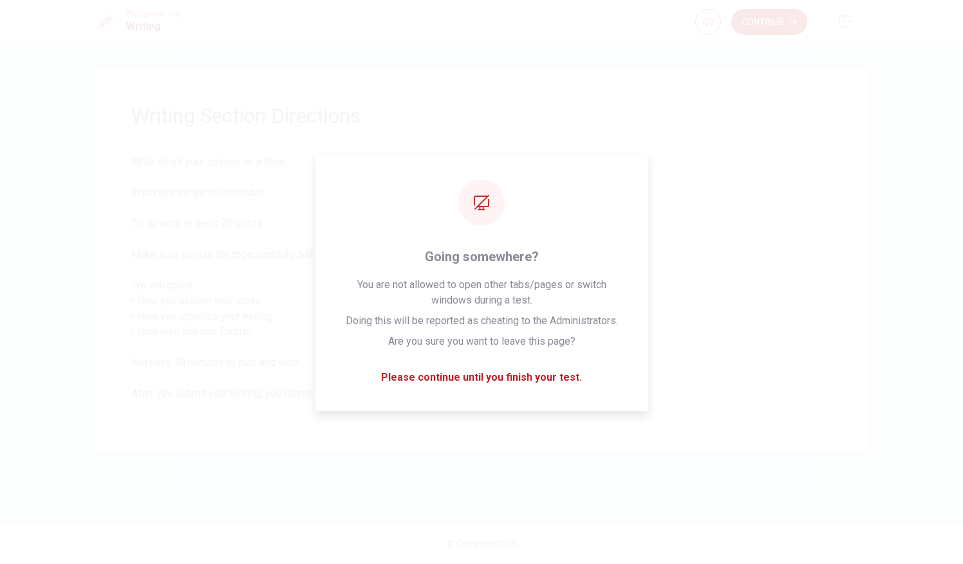
drag, startPoint x: 766, startPoint y: 33, endPoint x: 848, endPoint y: 73, distance: 91.5
click at [848, 73] on div "Placement Test Writing Continue Continue Writing Section Directions Write about…" at bounding box center [481, 282] width 963 height 564
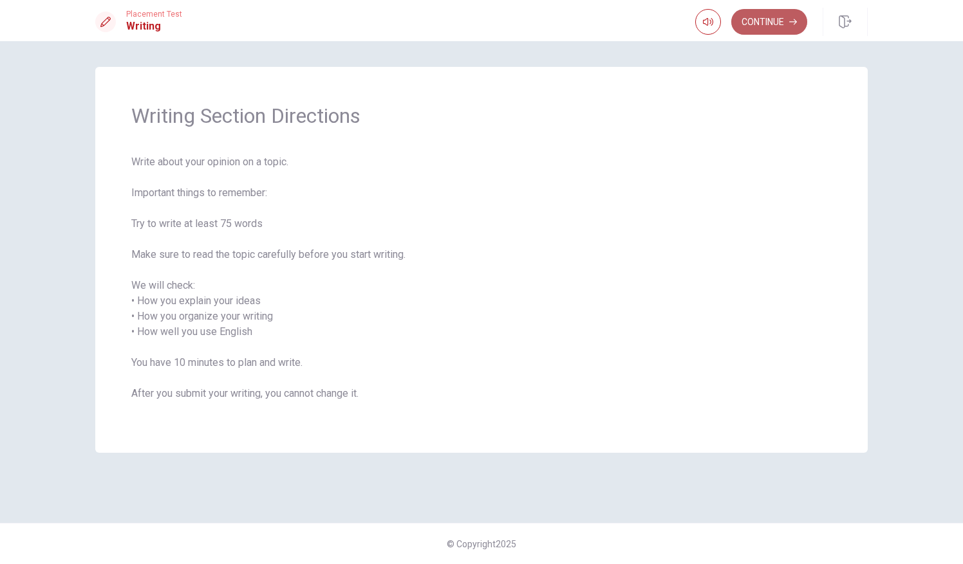
click at [782, 14] on button "Continue" at bounding box center [769, 22] width 76 height 26
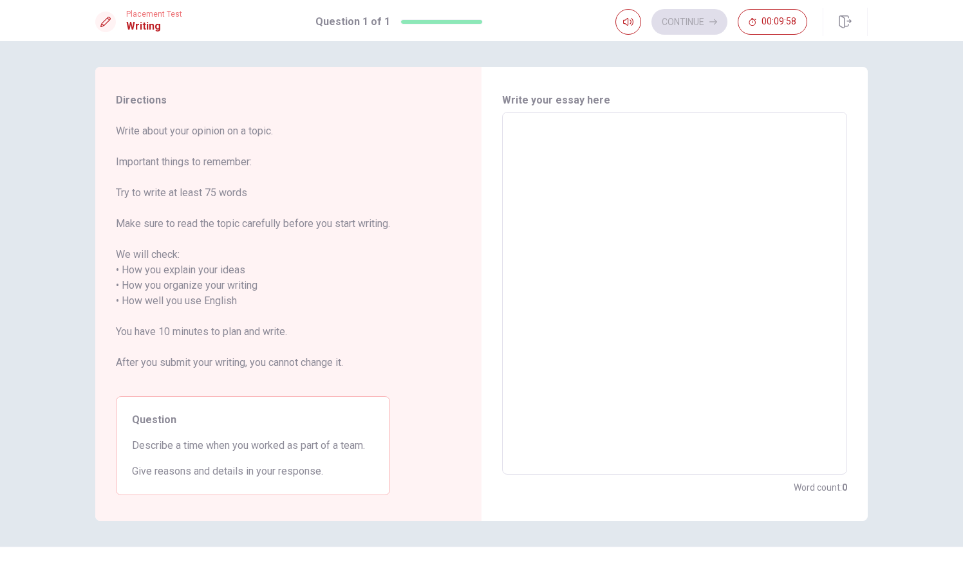
click at [622, 143] on textarea at bounding box center [674, 294] width 327 height 342
click at [571, 133] on textarea at bounding box center [674, 294] width 327 height 342
type textarea "I"
type textarea "x"
type textarea "I"
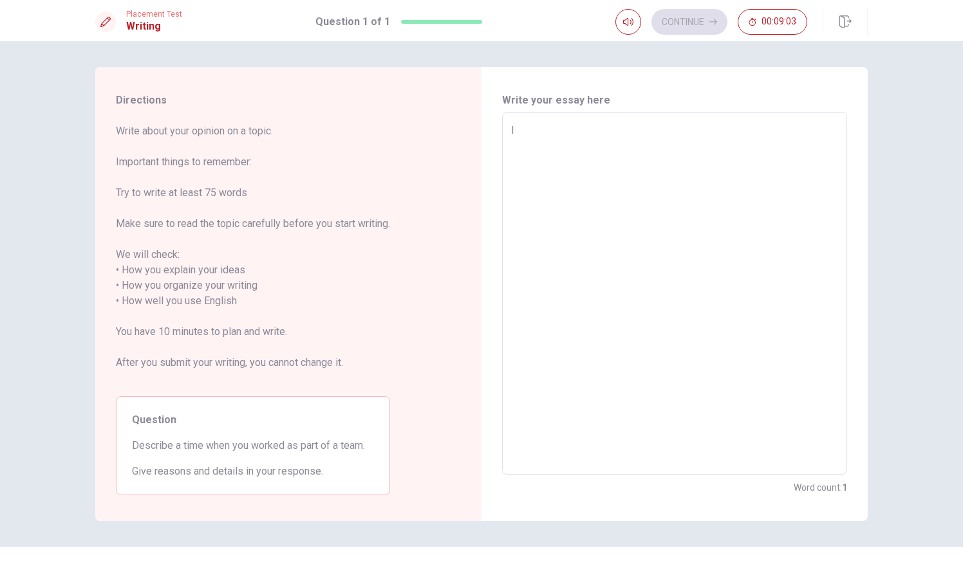
type textarea "x"
type textarea "I t"
type textarea "x"
type textarea "I th"
type textarea "x"
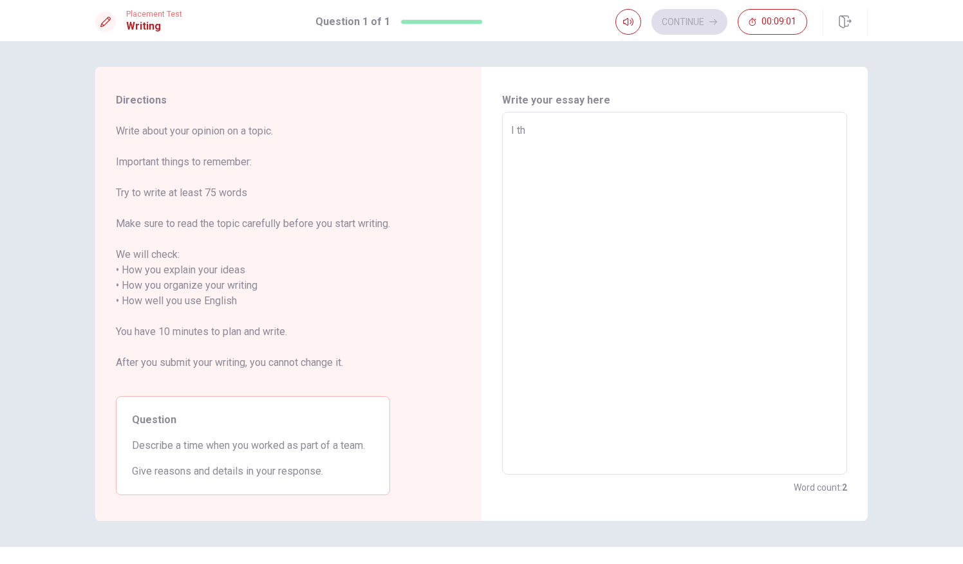
type textarea "I thi"
type textarea "x"
type textarea "I thin"
type textarea "x"
type textarea "I think"
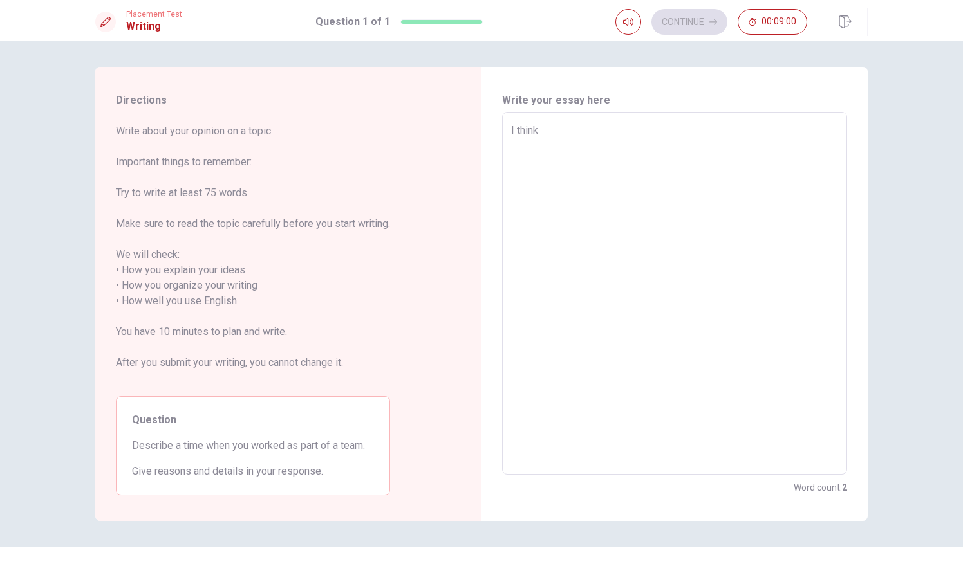
type textarea "x"
type textarea "I think"
type textarea "x"
type textarea "I think"
type textarea "x"
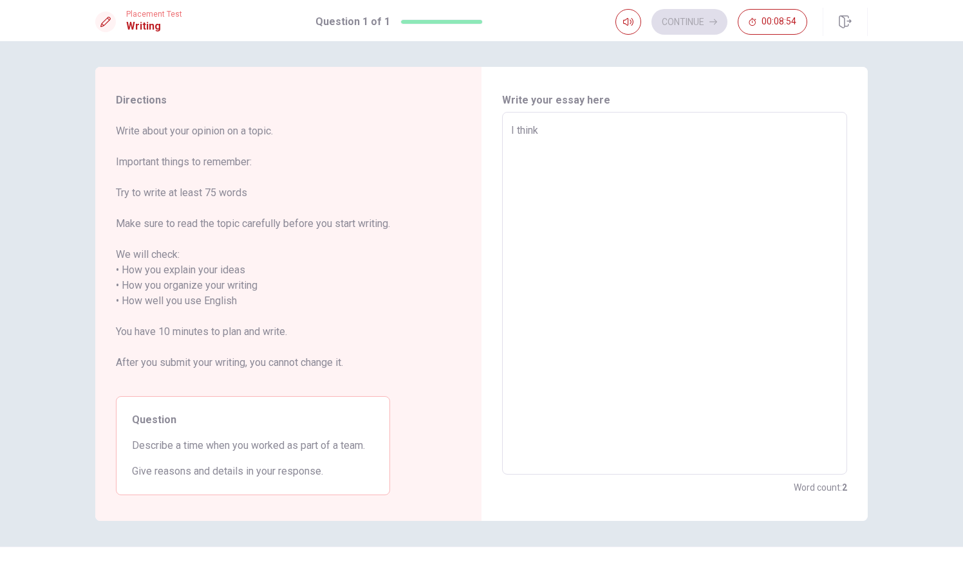
type textarea "I thin"
type textarea "x"
type textarea "I thi"
type textarea "x"
type textarea "I th"
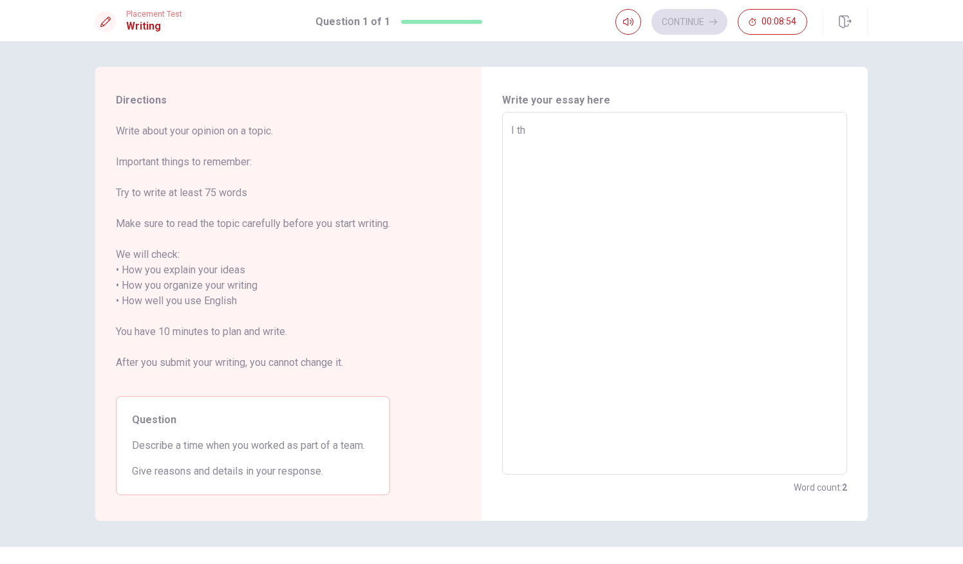
type textarea "x"
type textarea "I t"
type textarea "x"
type textarea "I"
type textarea "x"
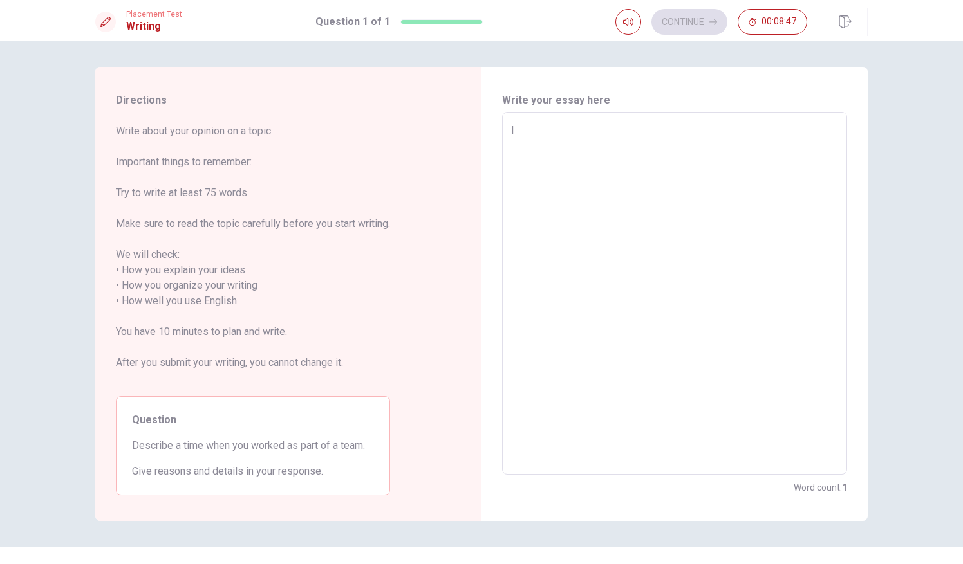
type textarea "I"
type textarea "x"
type textarea "I"
type textarea "x"
type textarea "I"
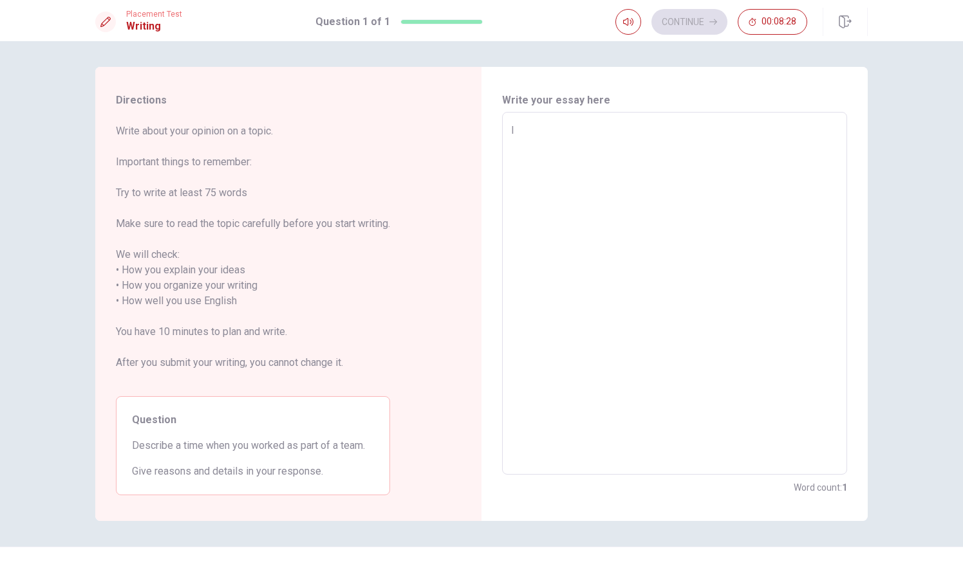
type textarea "x"
type textarea "I t"
type textarea "x"
type textarea "I th"
type textarea "x"
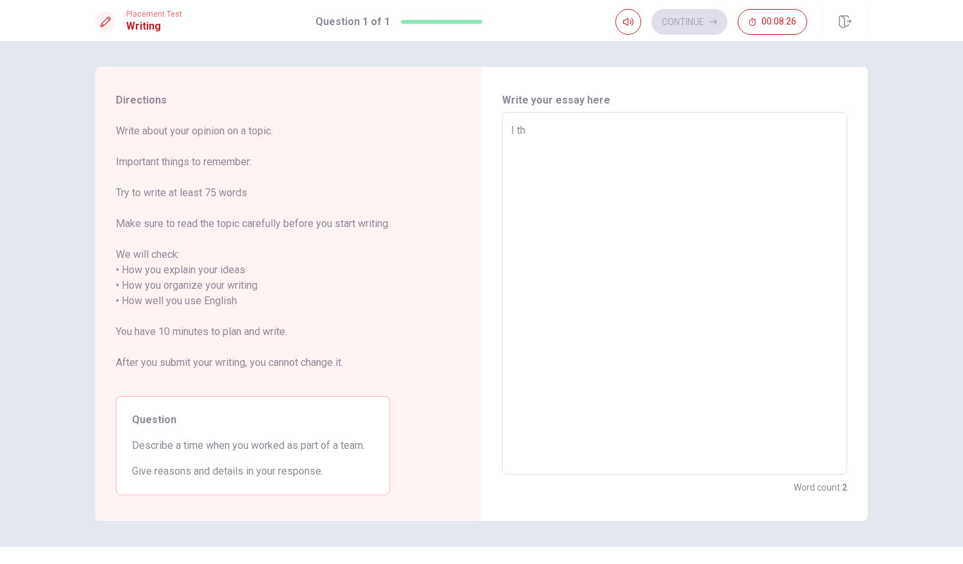
type textarea "I thi"
type textarea "x"
type textarea "I thin"
type textarea "x"
type textarea "I think"
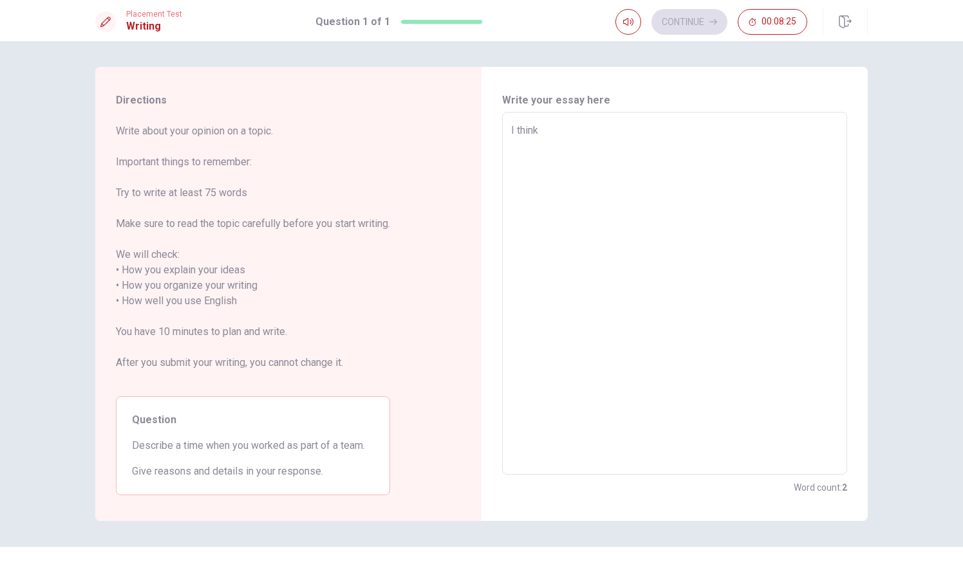
type textarea "x"
type textarea "I think v"
type textarea "x"
type textarea "I think"
type textarea "x"
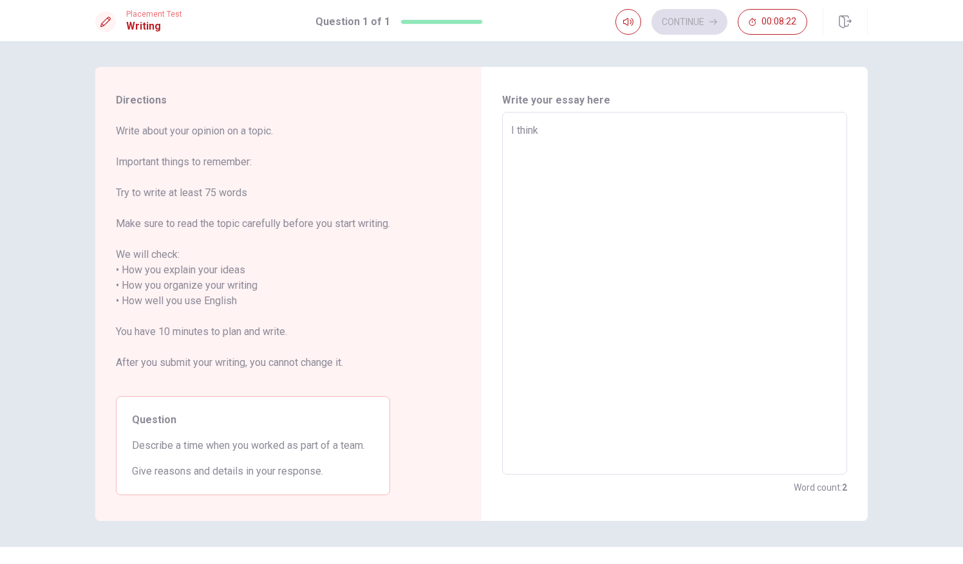
type textarea "I think s"
type textarea "x"
type textarea "I think so"
type textarea "x"
type textarea "I think so"
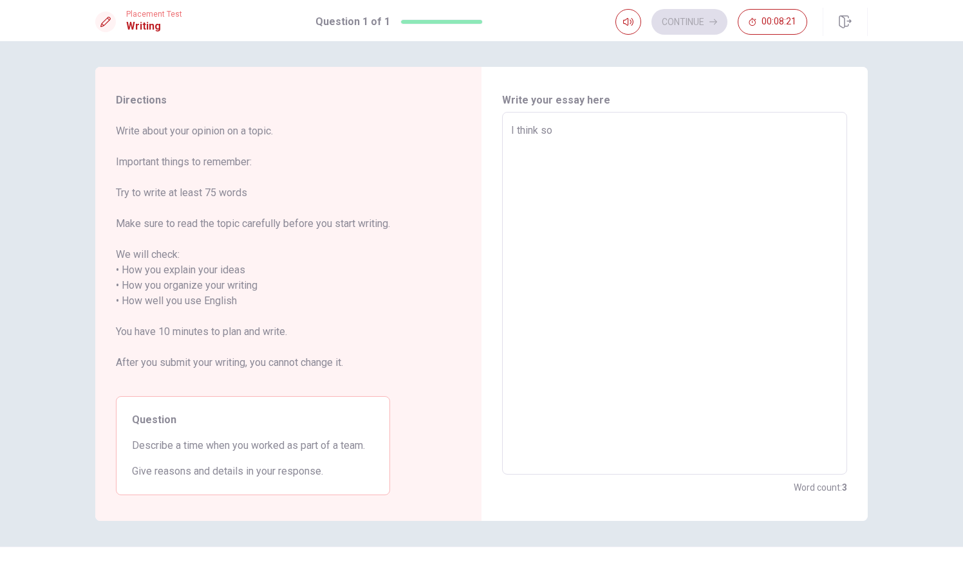
type textarea "x"
type textarea "I think so"
type textarea "x"
type textarea "I think s"
type textarea "x"
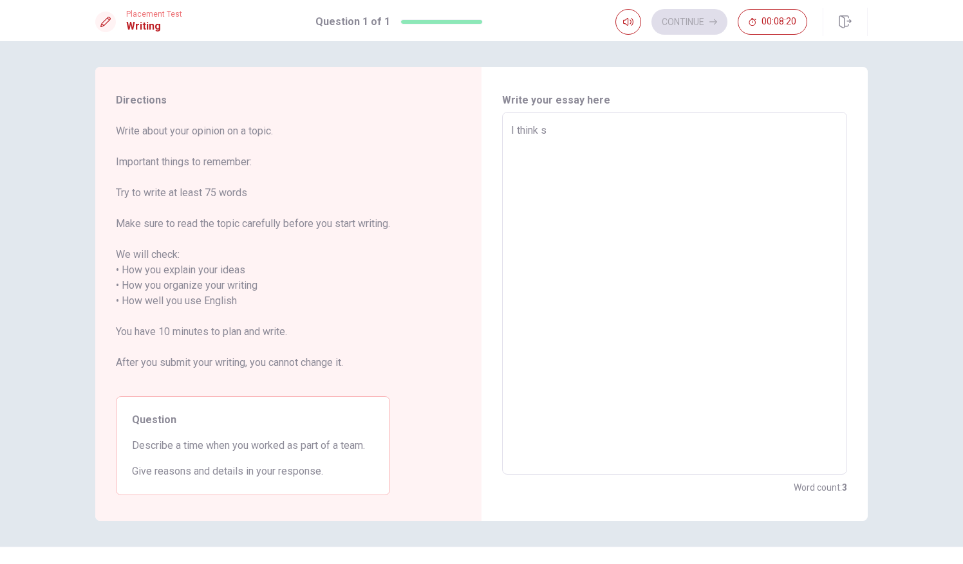
type textarea "I think"
type textarea "x"
type textarea "I think s"
type textarea "x"
type textarea "I think so"
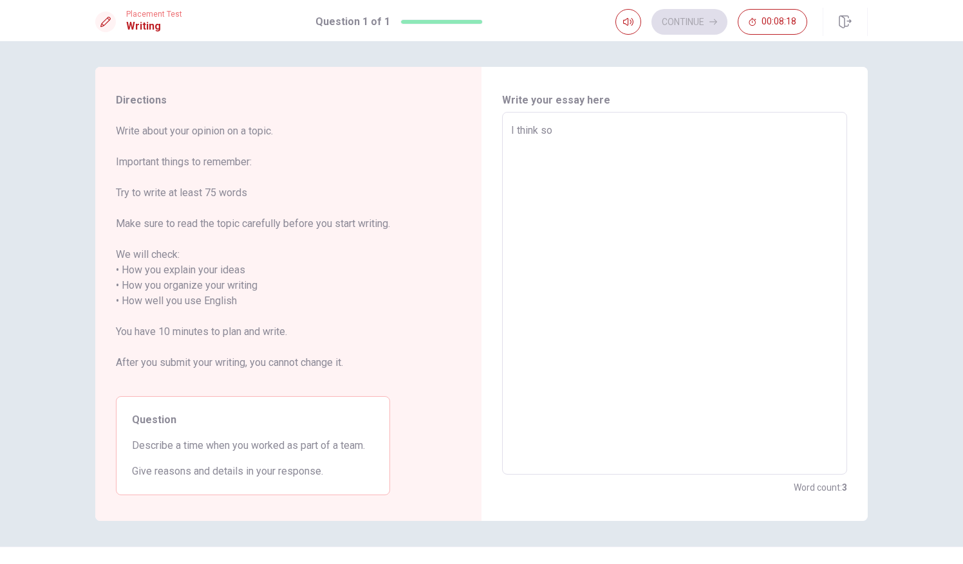
type textarea "x"
type textarea "I think so"
type textarea "x"
type textarea "I think so v"
type textarea "x"
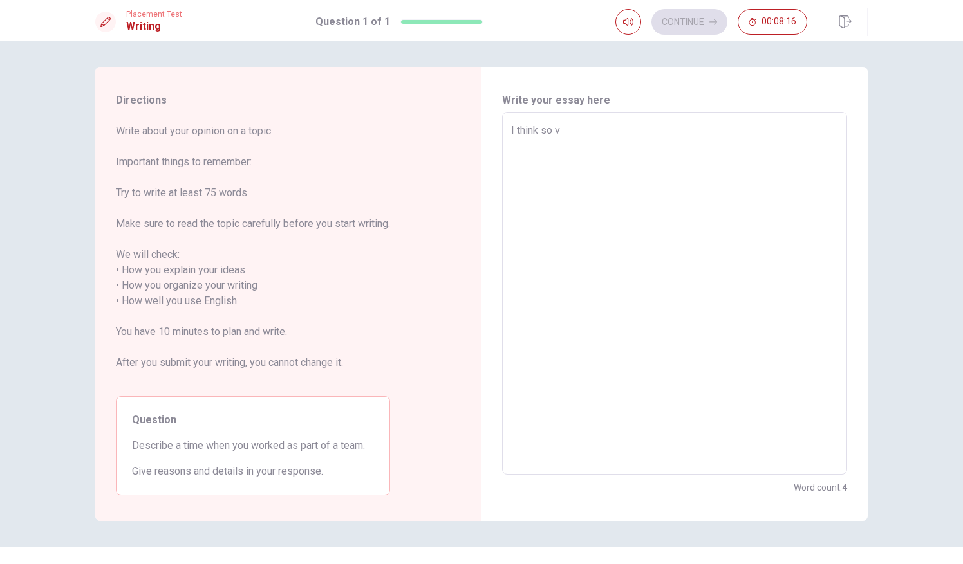
type textarea "I think so"
type textarea "x"
type textarea "I think so i"
type textarea "x"
type textarea "I think so in"
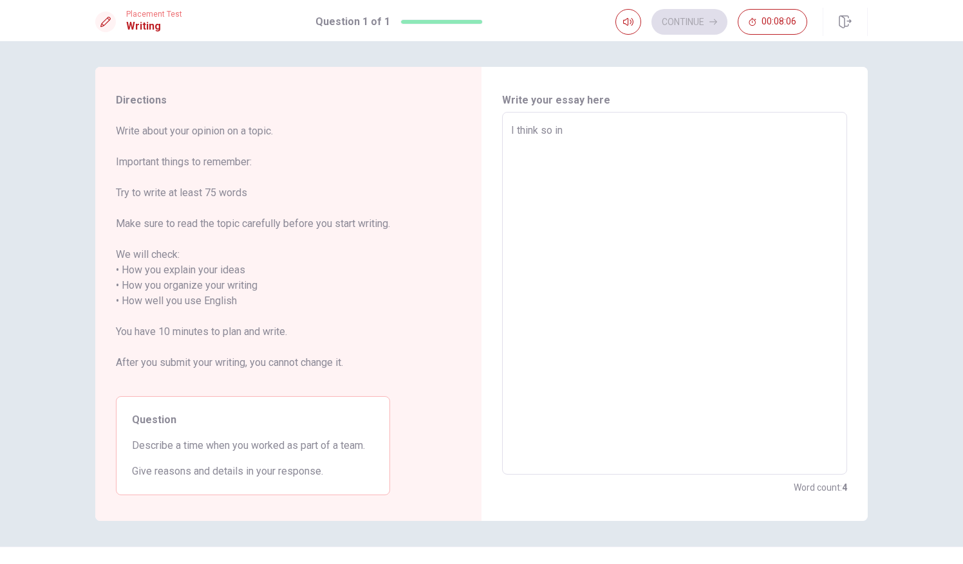
type textarea "x"
type textarea "I think so inp"
type textarea "x"
type textarea "I think so inpo"
type textarea "x"
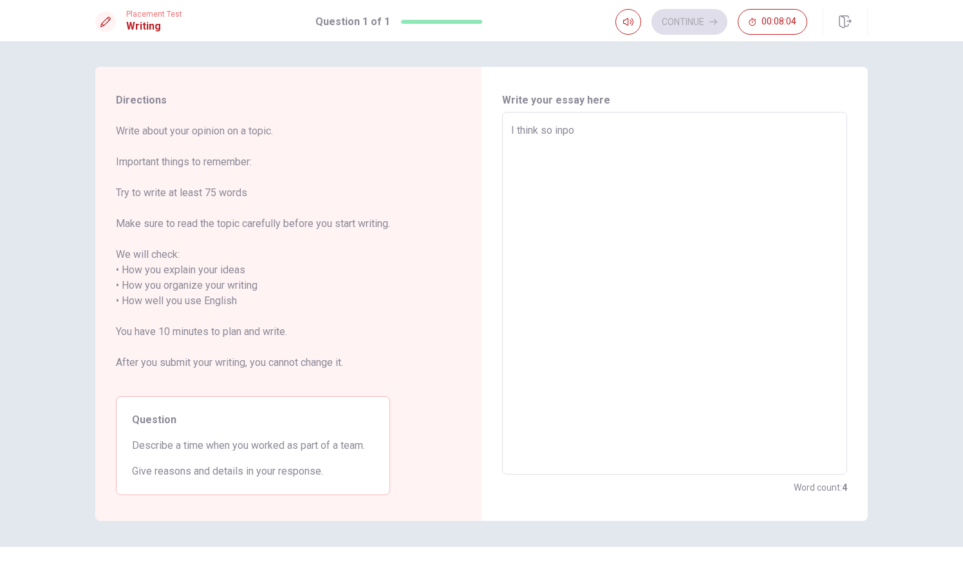
type textarea "I think so inpor"
type textarea "x"
type textarea "I think so inport"
type textarea "x"
type textarea "I think so inporta"
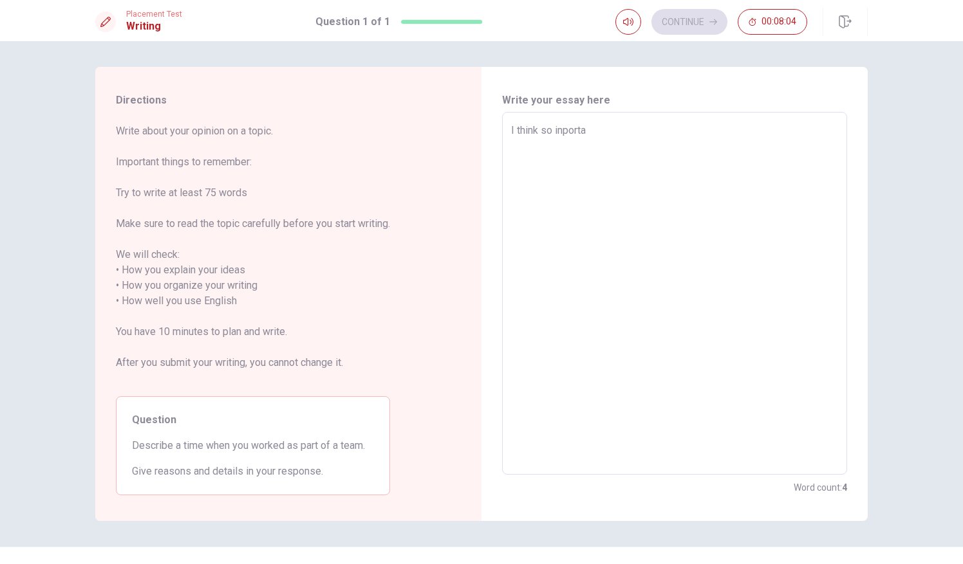
type textarea "x"
type textarea "I think so inportan"
type textarea "x"
type textarea "I think so inportant"
type textarea "x"
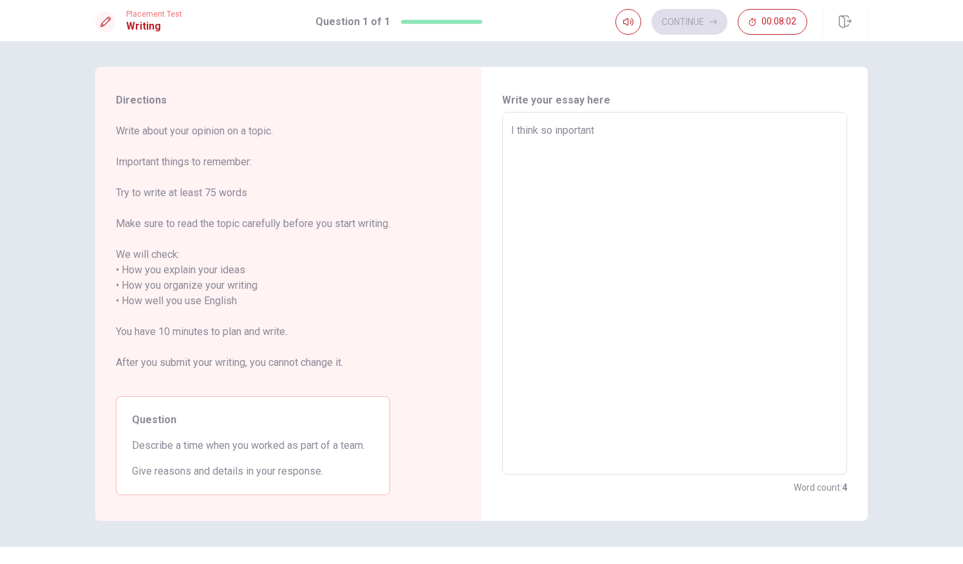
type textarea "I think so inportant"
type textarea "x"
type textarea "I think so inportant t"
type textarea "x"
type textarea "I think so inportant th"
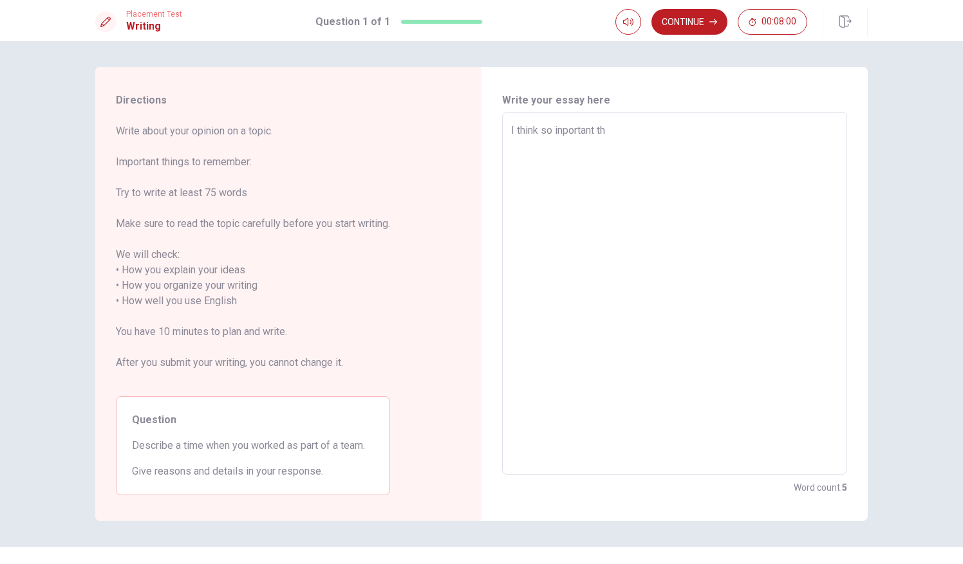
type textarea "x"
type textarea "I think so inportant thi"
type textarea "x"
type textarea "I think so inportant thin"
type textarea "x"
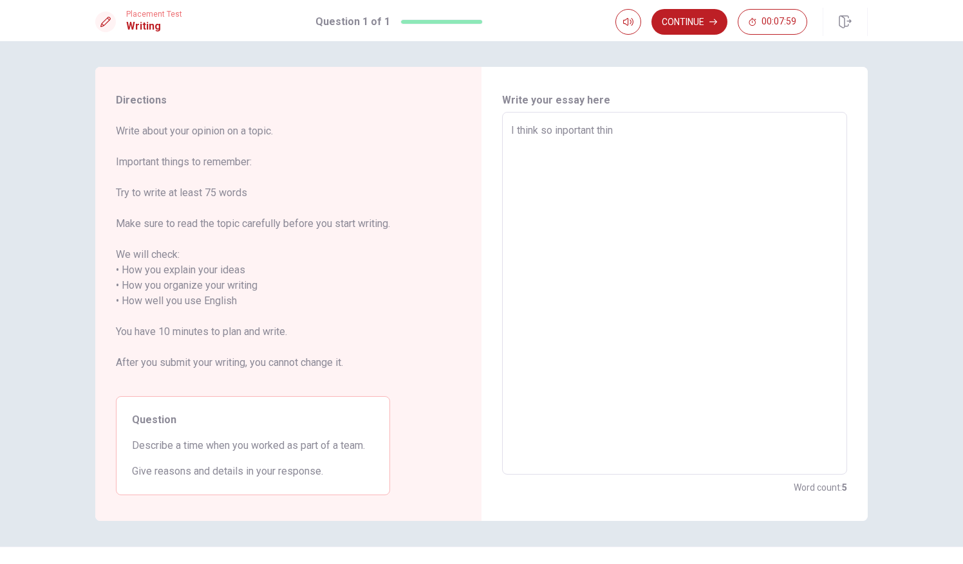
type textarea "I think so inportant thing"
type textarea "x"
type textarea "I think so inportant things"
type textarea "x"
type textarea "I think so inportant things"
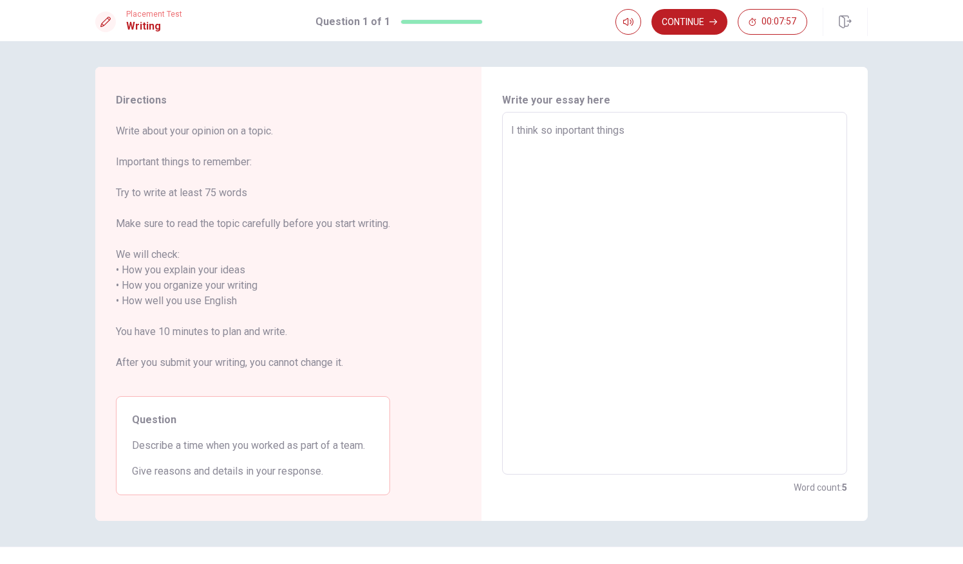
type textarea "x"
type textarea "I think so inportant things a"
type textarea "x"
type textarea "I think so inportant things ar"
type textarea "x"
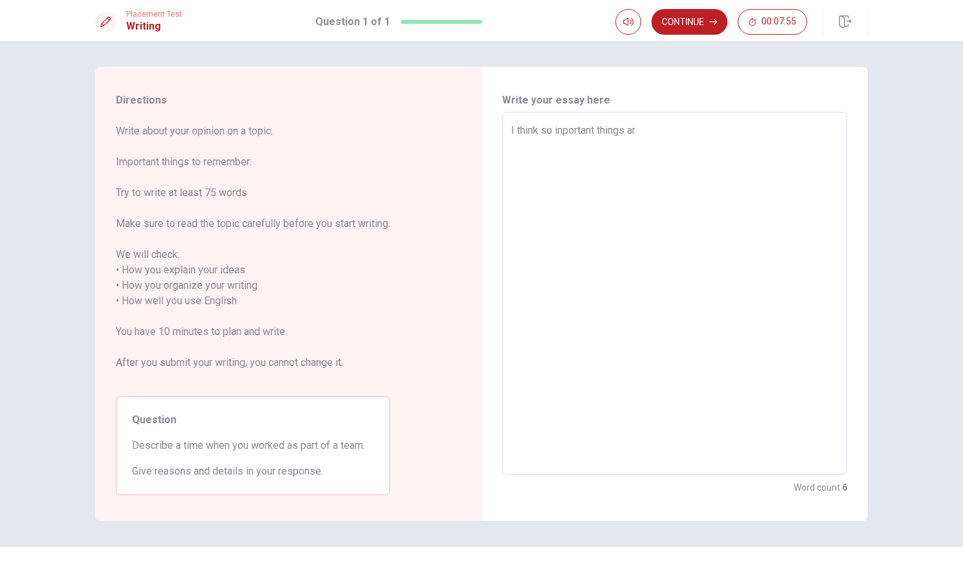
type textarea "I think so inportant things are"
type textarea "x"
type textarea "I think so inportant things are"
type textarea "x"
type textarea "I think so inportant things are t"
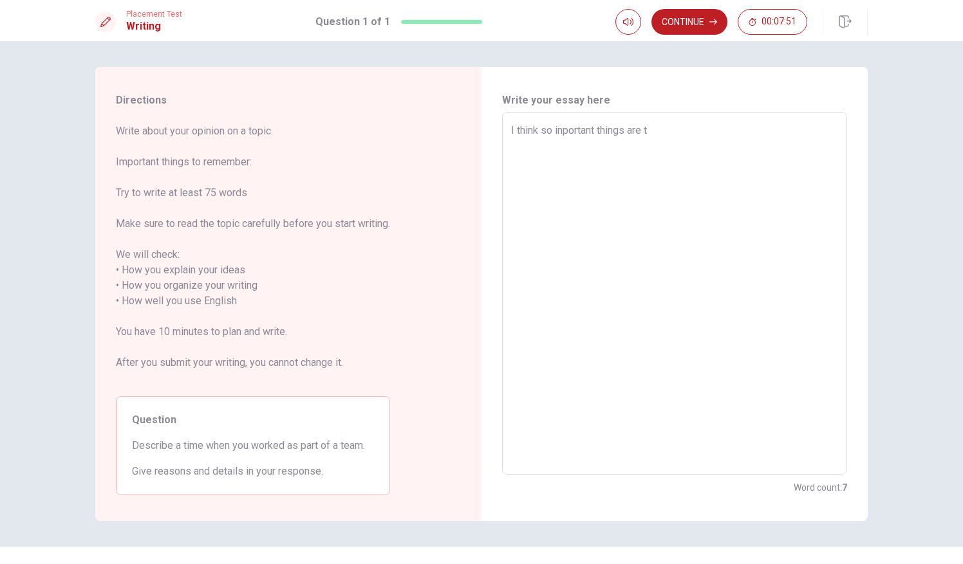
type textarea "x"
type textarea "I think so inportant things are te"
type textarea "x"
type textarea "I think so inportant things are tee"
type textarea "x"
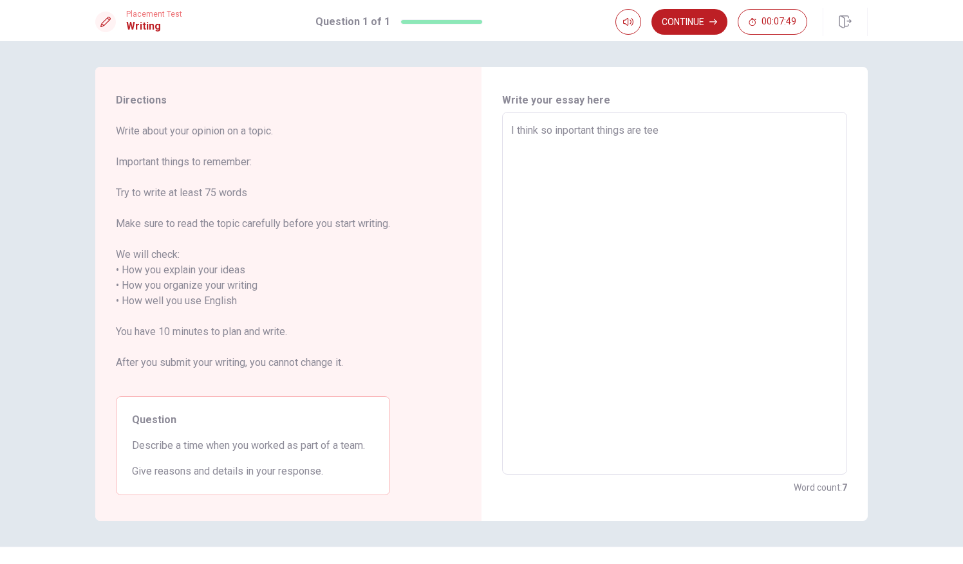
type textarea "I think so inportant things are te"
type textarea "x"
type textarea "I think so inportant things are t"
type textarea "x"
type textarea "I think so inportant things are te"
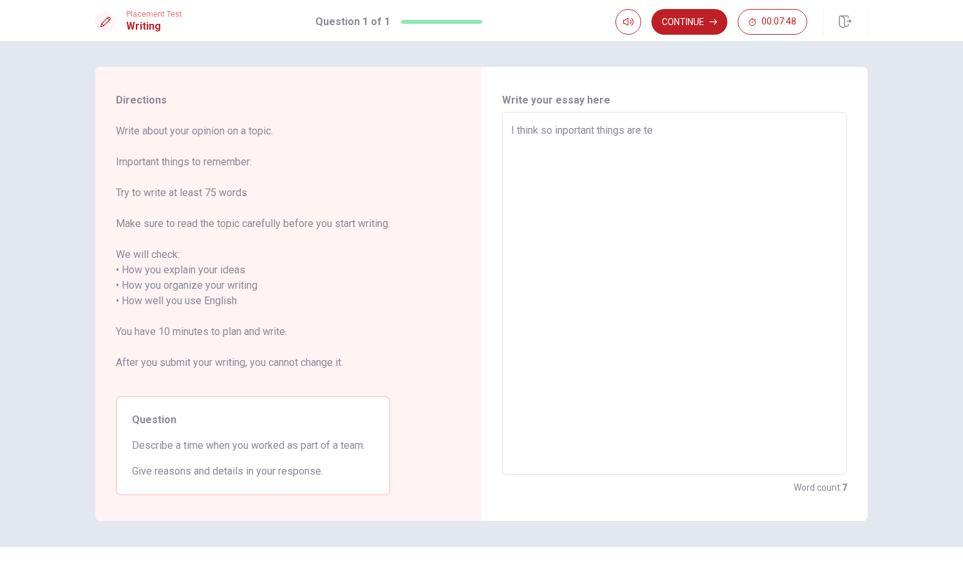
type textarea "x"
type textarea "I think so inportant things are tea"
type textarea "x"
type textarea "I think so inportant things are tean"
type textarea "x"
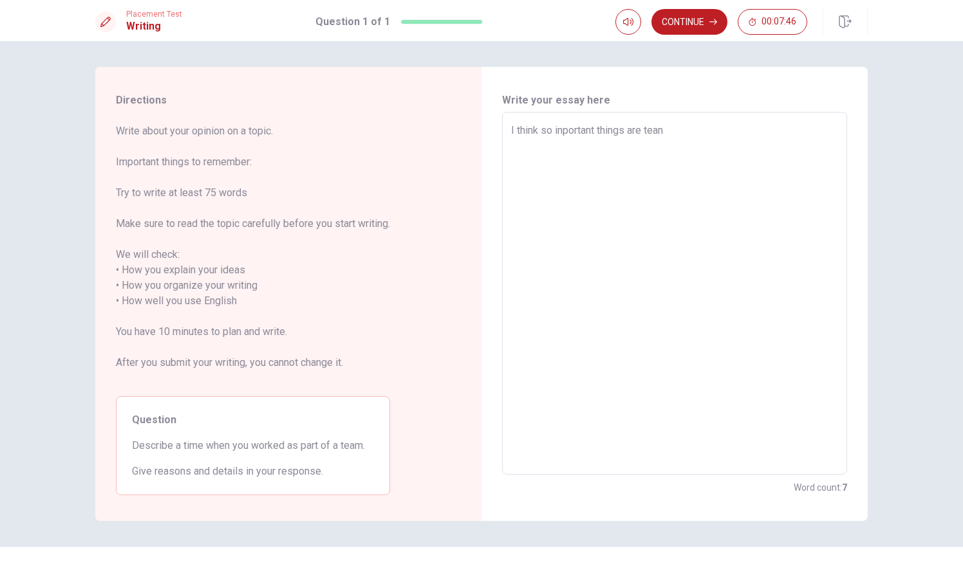
type textarea "I think so inportant things are tea"
type textarea "x"
type textarea "I think so inportant things are team"
type textarea "x"
type textarea "I think so inportant things are teamw"
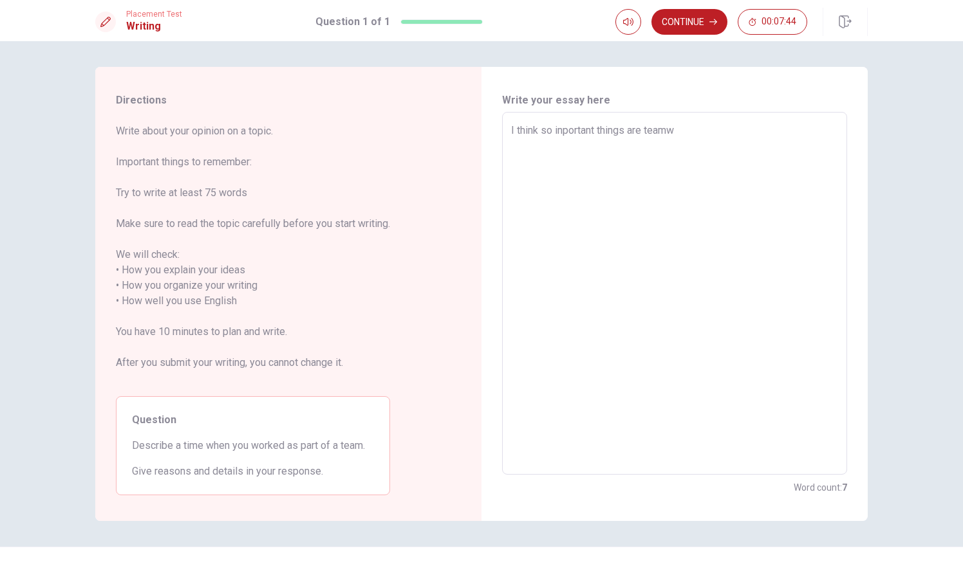
type textarea "x"
type textarea "I think so inportant things are teamwa"
type textarea "x"
type textarea "I think so inportant things are teamw"
type textarea "x"
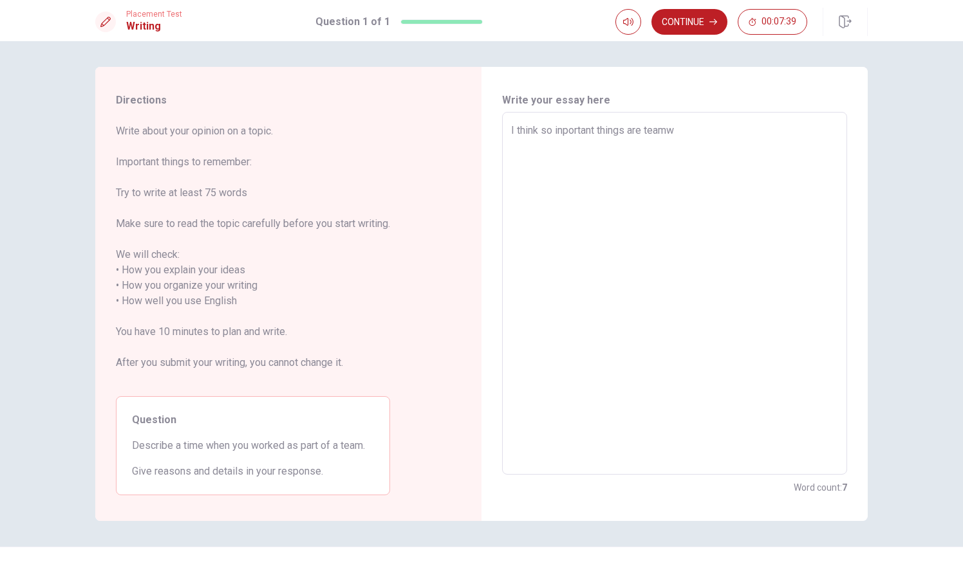
type textarea "I think so inportant things are teamwo"
type textarea "x"
type textarea "I think so inportant things are teamwor"
type textarea "x"
type textarea "I think so inportant things are teamwork"
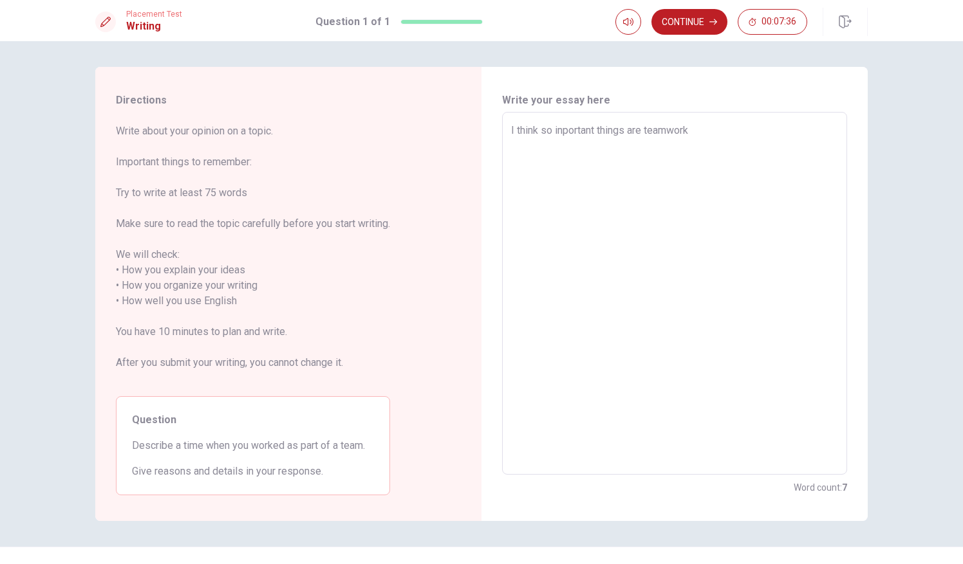
type textarea "x"
type textarea "I think so inportant things are teamwork"
type textarea "x"
type textarea "I think so inportant things are teamwork a"
type textarea "x"
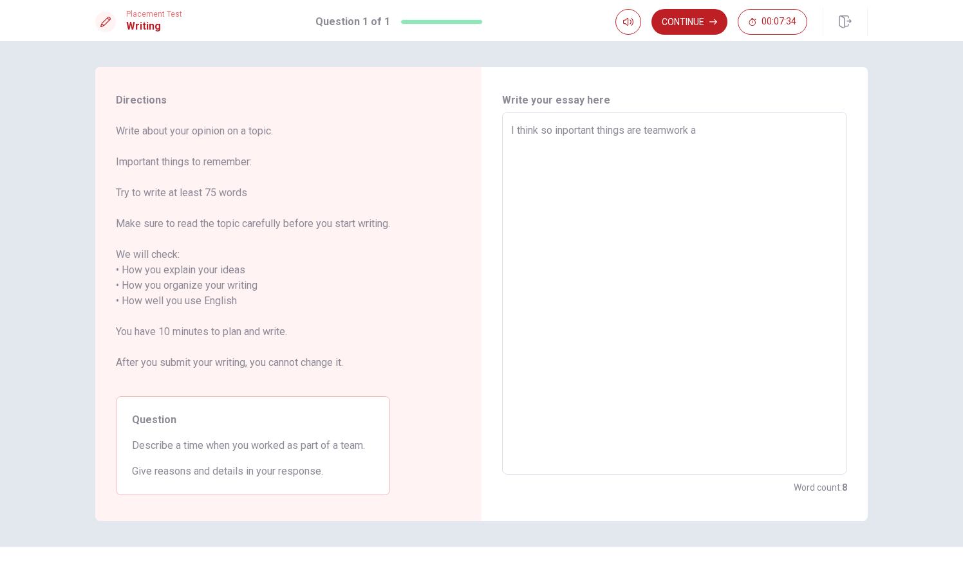
type textarea "I think so inportant things are teamwork an"
type textarea "x"
type textarea "I think so inportant things are teamwork and"
type textarea "x"
type textarea "I think so inportant things are teamwork and"
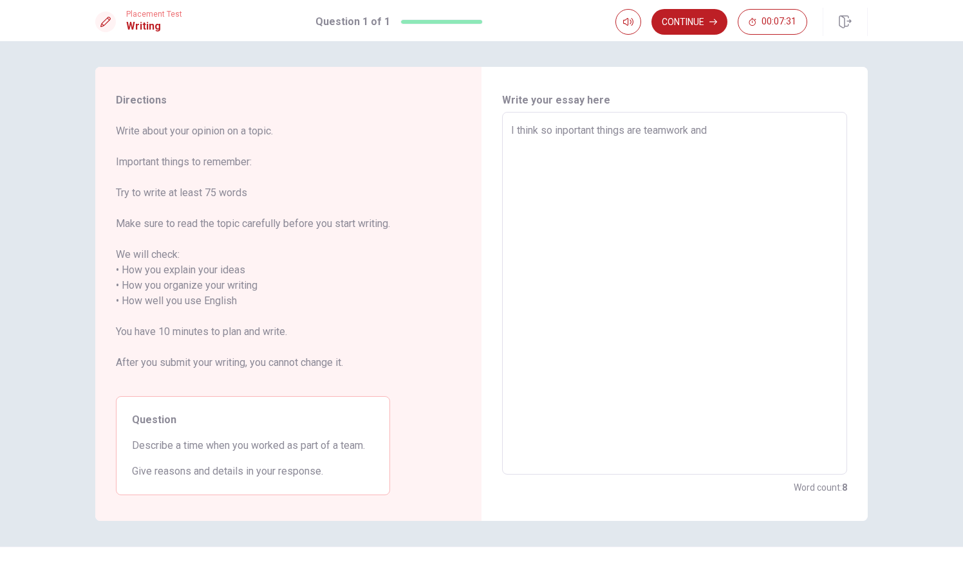
type textarea "x"
type textarea "I think so inportant things are teamwork and c"
type textarea "x"
type textarea "I think so inportant things are teamwork and co"
type textarea "x"
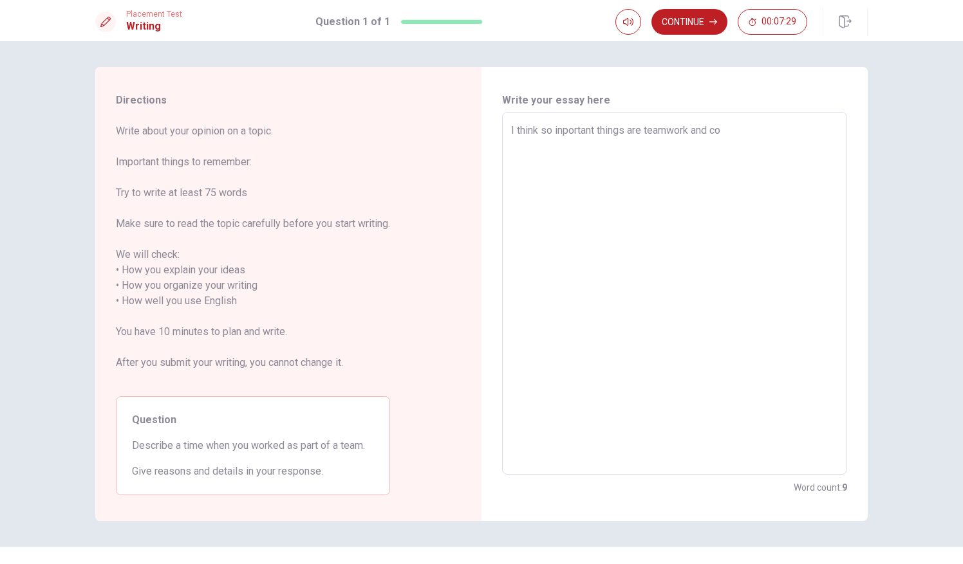
type textarea "I think so inportant things are teamwork and com"
type textarea "x"
type textarea "I think so inportant things are teamwork and comm"
type textarea "x"
type textarea "I think so inportant things are teamwork and commi"
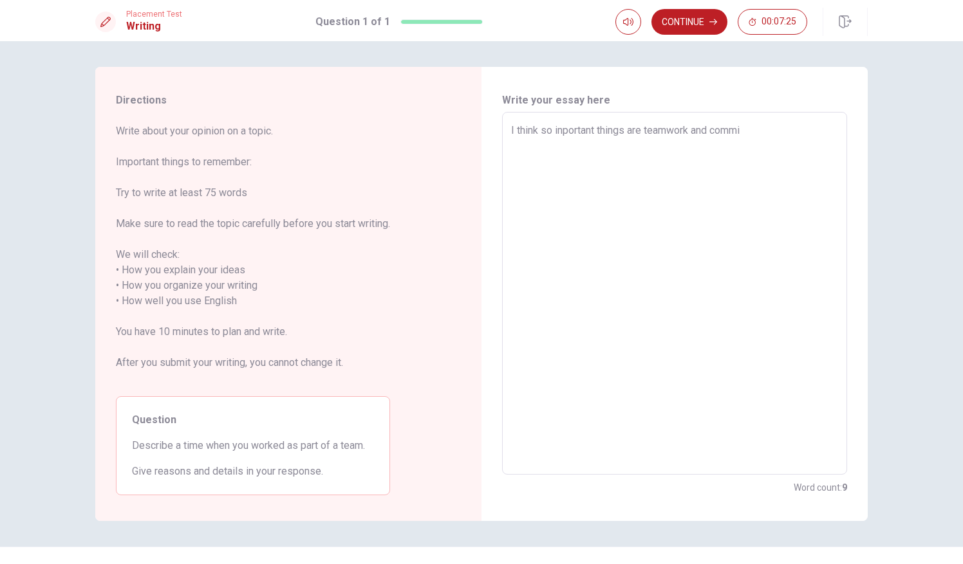
type textarea "x"
type textarea "I think so inportant things are teamwork and commin"
type textarea "x"
type textarea "I think so inportant things are teamwork and commini"
type textarea "x"
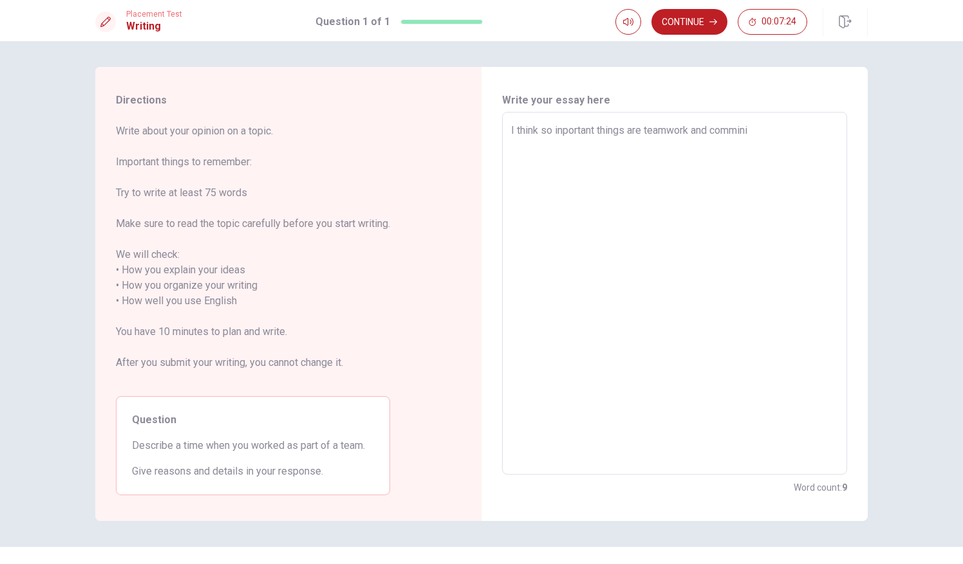
type textarea "I think so inportant things are teamwork and commin"
type textarea "x"
type textarea "I think so inportant things are teamwork and comminc"
type textarea "x"
type textarea "I think so inportant things are teamwork and comminct"
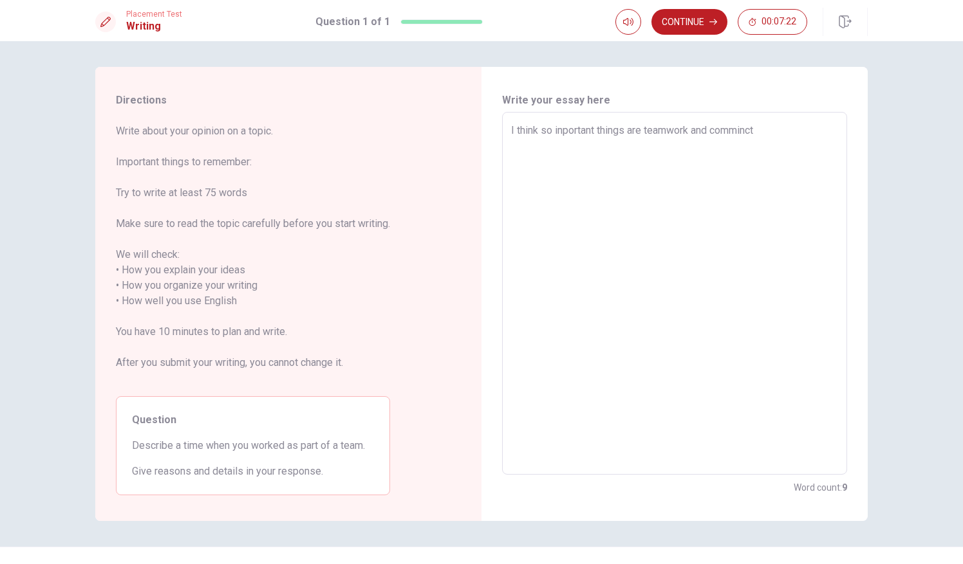
type textarea "x"
type textarea "I think so inportant things are teamwork and commincto"
type textarea "x"
type textarea "I think so inportant things are teamwork and comminct"
type textarea "x"
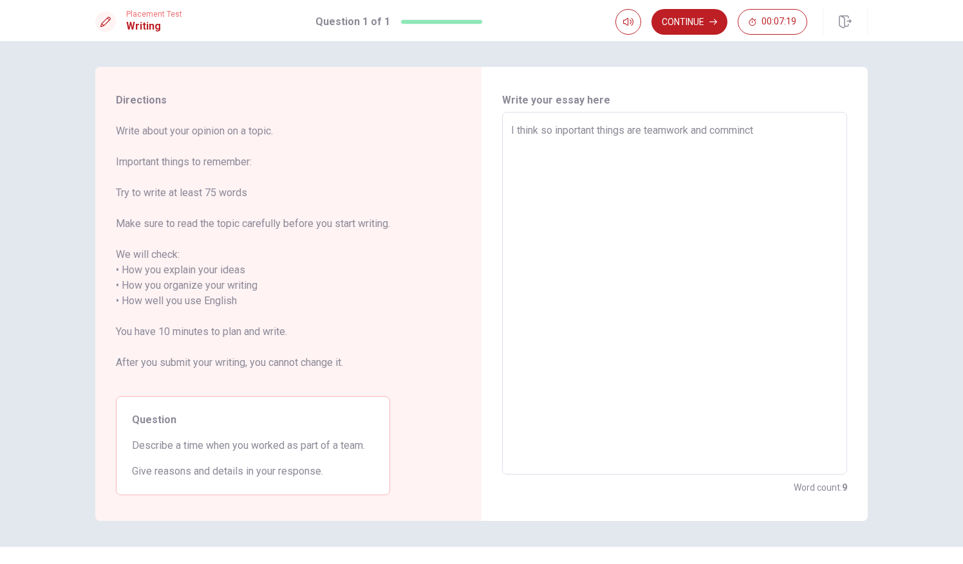
type textarea "I think so inportant things are teamwork and comminc"
type textarea "x"
type textarea "I think so inportant things are teamwork and comminca"
type textarea "x"
type textarea "I think so inportant things are teamwork and commincat"
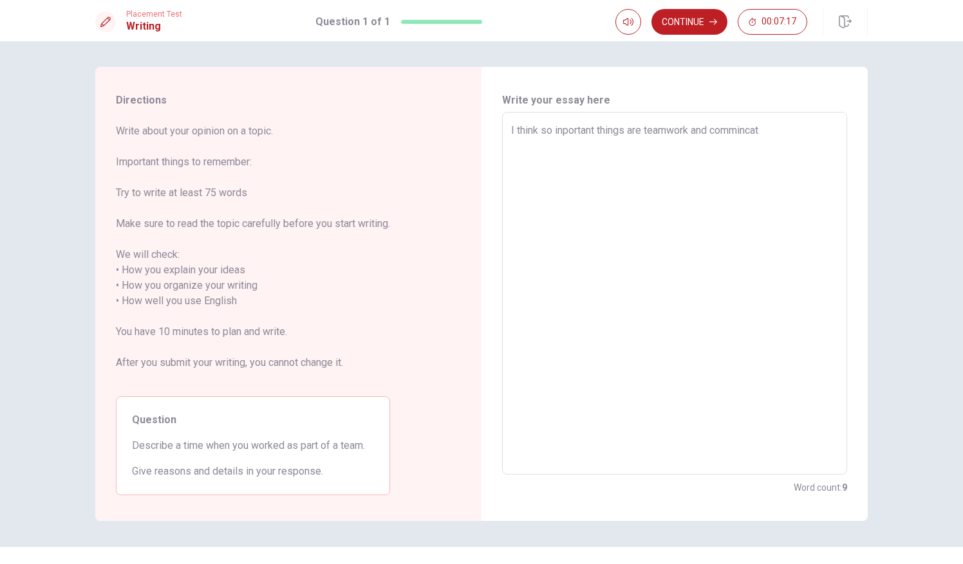
type textarea "x"
type textarea "I think so inportant things are teamwork and commincati"
type textarea "x"
type textarea "I think so inportant things are teamwork and commincatio"
type textarea "x"
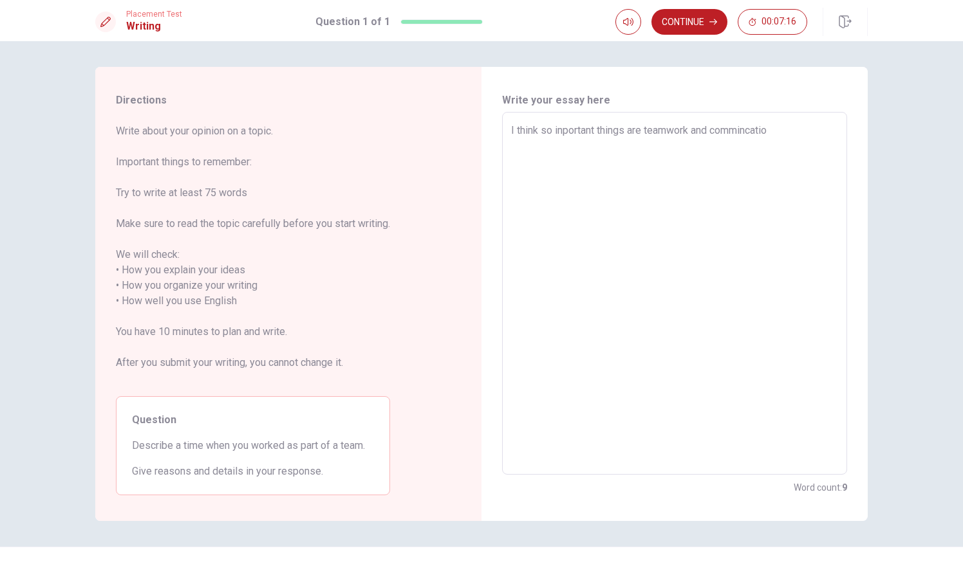
type textarea "I think so inportant things are teamwork and commincation"
click at [739, 127] on textarea "I think so inportant things are teamwork and commincation" at bounding box center [674, 294] width 327 height 342
type textarea "x"
type textarea "I think so inportant things are teamwork and comincation"
click at [736, 128] on textarea "I think so inportant things are teamwork and comincation" at bounding box center [674, 294] width 327 height 342
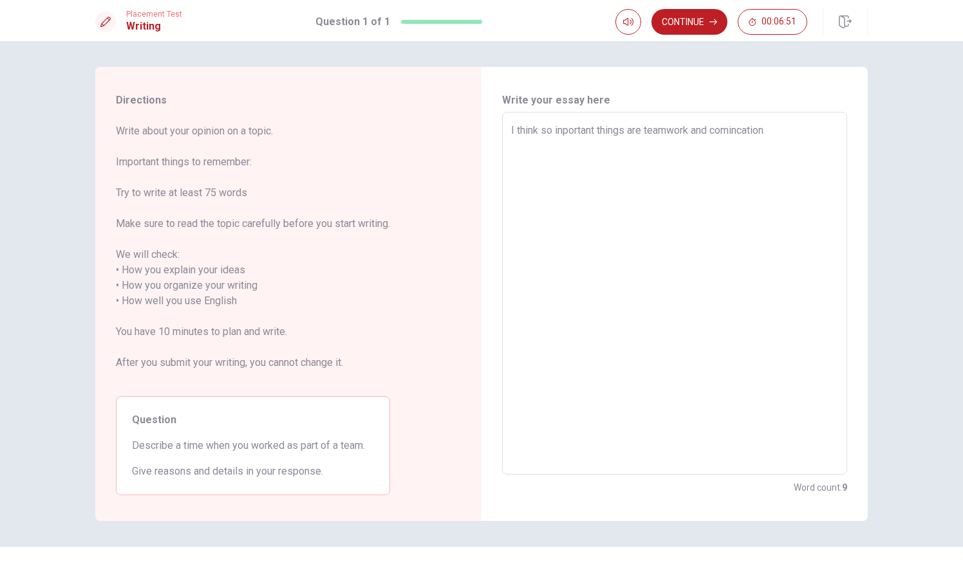
click at [743, 129] on textarea "I think so inportant things are teamwork and comincation" at bounding box center [674, 294] width 327 height 342
click at [731, 131] on textarea "I think so inportant things are teamwork and comincation" at bounding box center [674, 294] width 327 height 342
type textarea "x"
type textarea "I think so inportant things are teamwork and commincation"
click at [750, 129] on textarea "I think so inportant things are teamwork and commincation" at bounding box center [674, 294] width 327 height 342
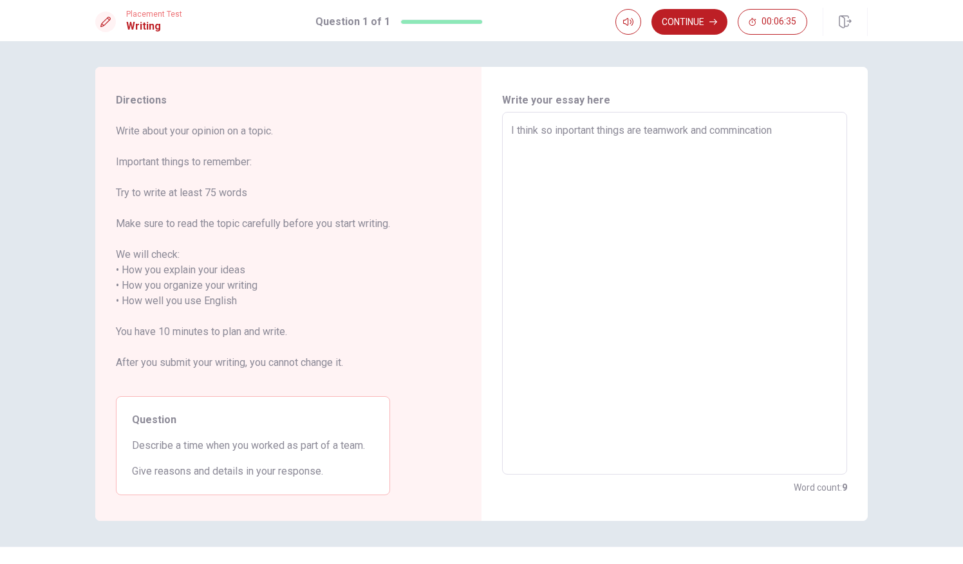
type textarea "x"
type textarea "I think so inportant things are teamwork and comminication"
type textarea "x"
type textarea "I think so inportant things are teamwork and commincation"
click at [749, 128] on textarea "I think so inportant things are teamwork and commyunication" at bounding box center [674, 294] width 327 height 342
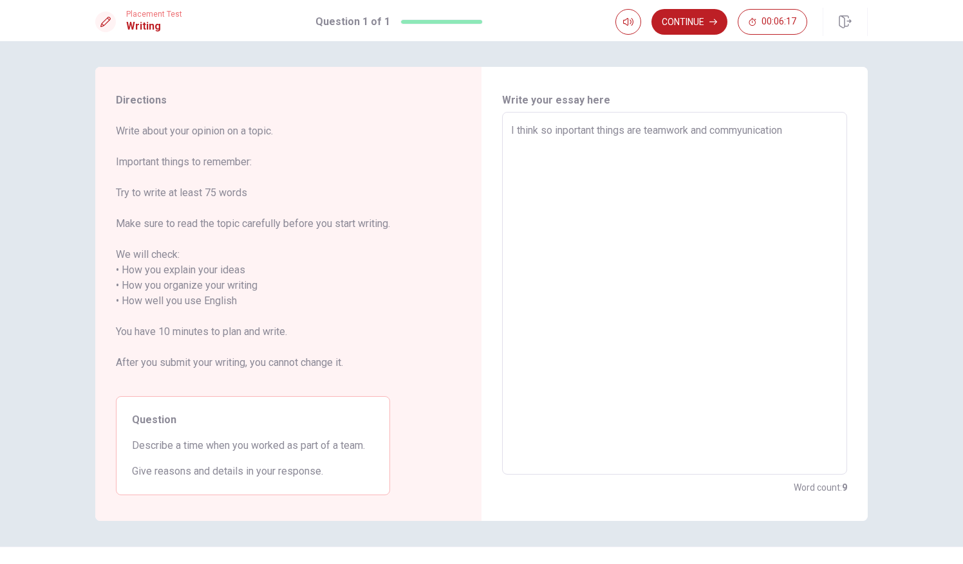
click at [745, 127] on textarea "I think so inportant things are teamwork and commyunication" at bounding box center [674, 294] width 327 height 342
click at [790, 131] on textarea "I think so inportant things are teamwork and communication" at bounding box center [674, 294] width 327 height 342
click at [806, 130] on textarea "I think so inportant things are teamwork and communication. Becous" at bounding box center [674, 294] width 327 height 342
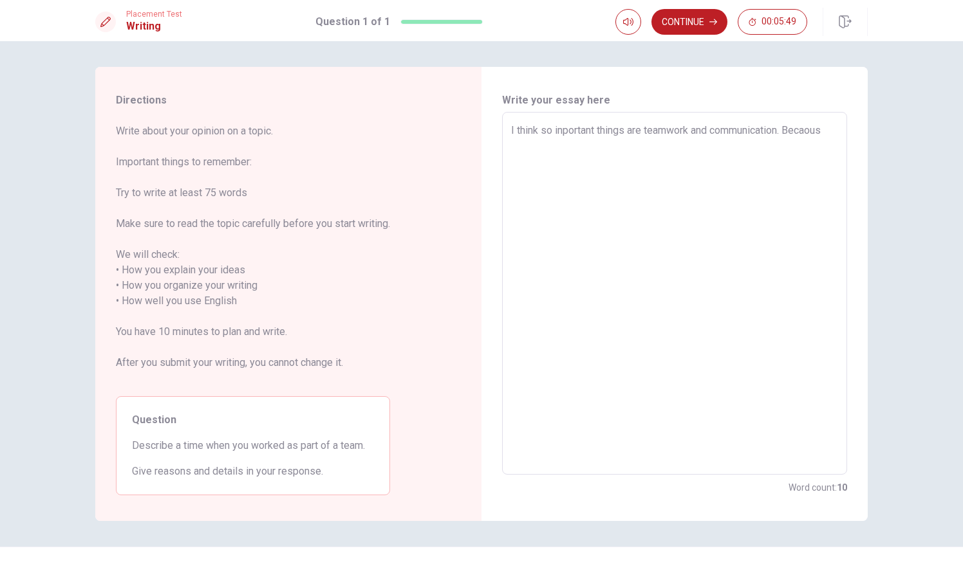
click at [827, 138] on textarea "I think so inportant things are teamwork and communication. Becaous" at bounding box center [674, 294] width 327 height 342
click at [571, 145] on textarea "I think so inportant things are teamwork and communication. Becaous talk to eac…" at bounding box center [674, 294] width 327 height 342
click at [606, 151] on textarea "I think so inportant things are teamwork and communication. Becaous talk to eac…" at bounding box center [674, 294] width 327 height 342
click at [511, 144] on textarea "I think so inportant things are teamwork and communication. Becaous talk to eac…" at bounding box center [674, 294] width 327 height 342
click at [506, 143] on div "I think so inportant things are teamwork and communication. Becaous talk to eac…" at bounding box center [674, 293] width 345 height 363
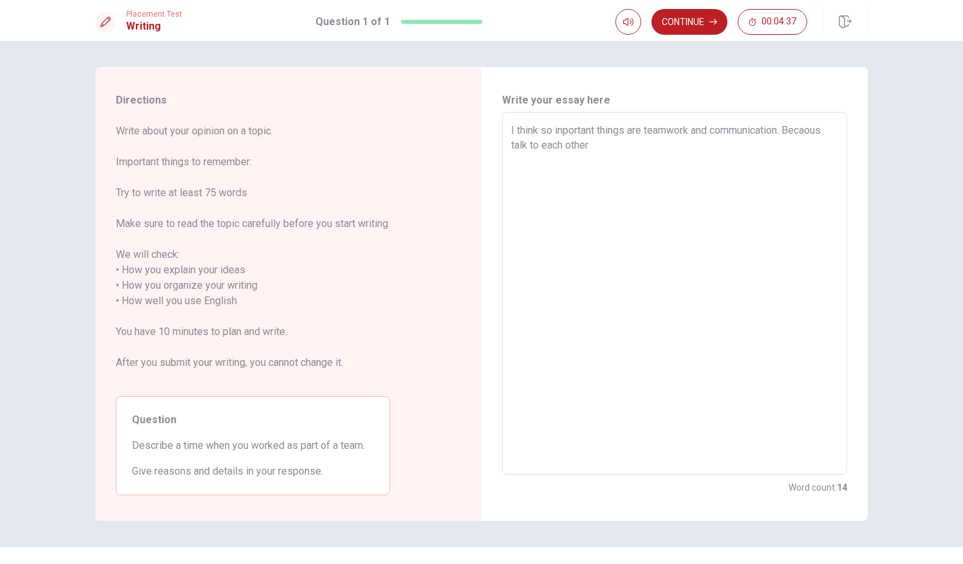
click at [526, 145] on textarea "I think so inportant things are teamwork and communication. Becaous talk to eac…" at bounding box center [674, 294] width 327 height 342
click at [590, 144] on textarea "I think so inportant things are teamwork and communication. Becaous talk to eac…" at bounding box center [674, 294] width 327 height 342
click at [828, 126] on textarea "I think so inportant things are teamwork and communication. Becaous talk to eac…" at bounding box center [674, 294] width 327 height 342
click at [715, 152] on textarea "I think so inportant things are teamwork and communication. Becaous I understnd…" at bounding box center [674, 294] width 327 height 342
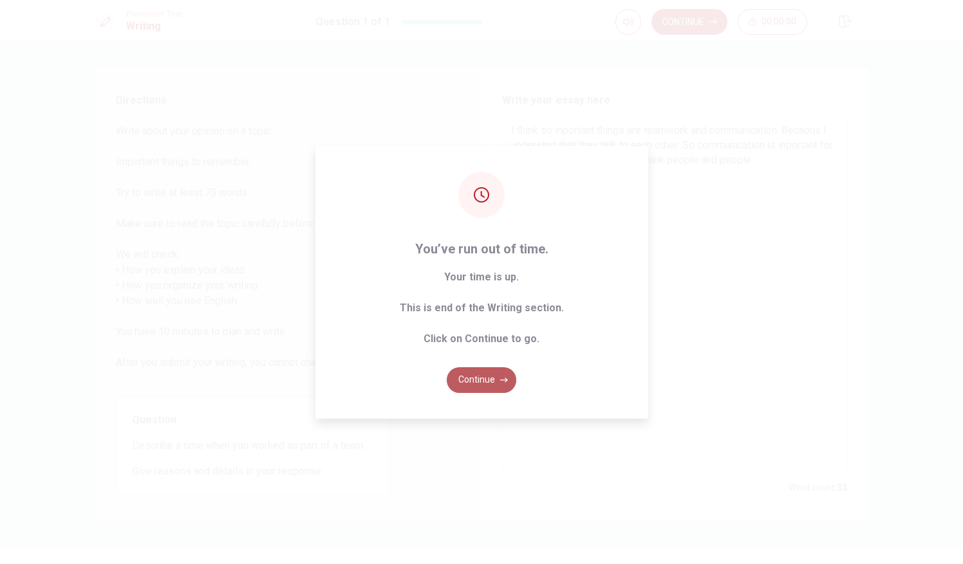
click at [489, 391] on button "Continue" at bounding box center [481, 380] width 69 height 26
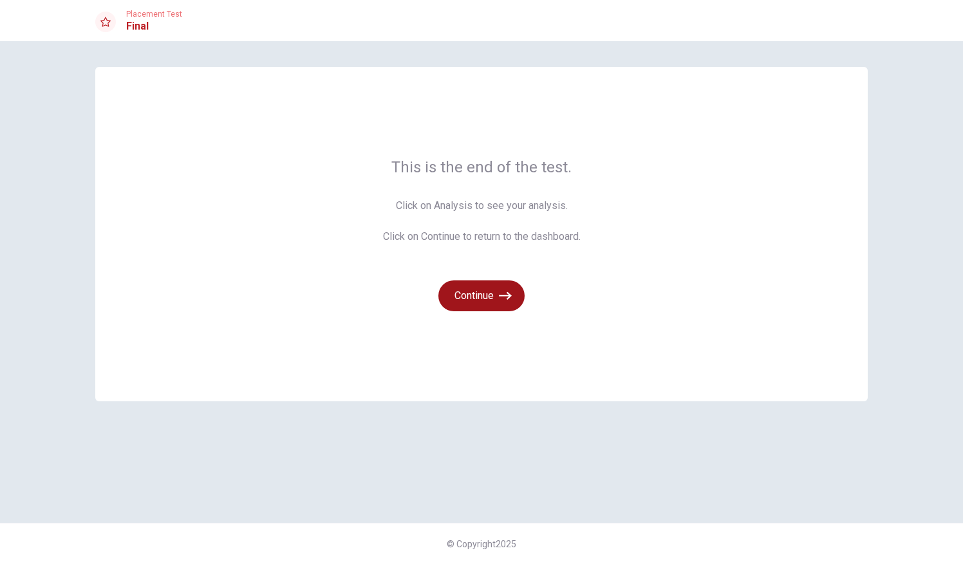
click at [487, 288] on button "Continue" at bounding box center [481, 296] width 86 height 31
